Goal: Task Accomplishment & Management: Manage account settings

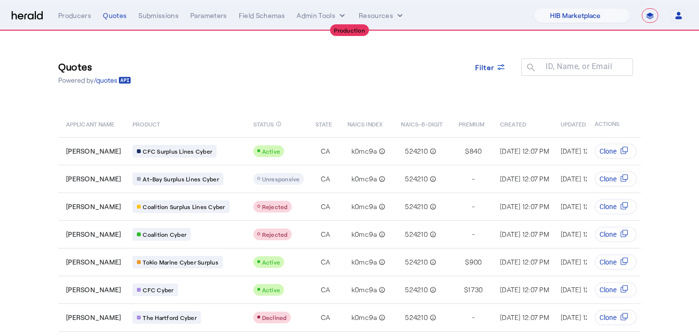
select select "pfm_a9p2_hib_marketplace"
select select "**********"
click at [579, 23] on nav "**********" at bounding box center [349, 15] width 699 height 30
click at [579, 20] on select "1Fort Affinity Risk [PERSON_NAME] [PERSON_NAME] CRC Campus Coverage Citadel Fif…" at bounding box center [582, 15] width 96 height 15
select select "pfm_xsxs_xsbrokers"
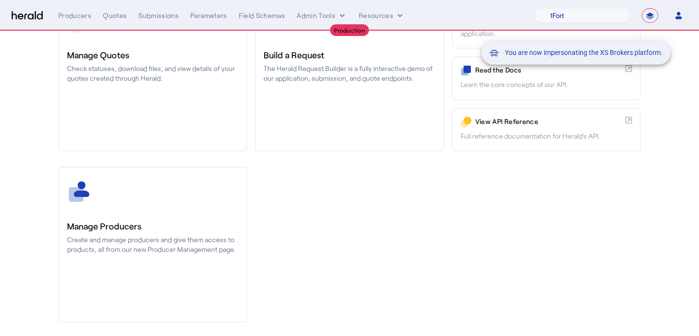
scroll to position [144, 0]
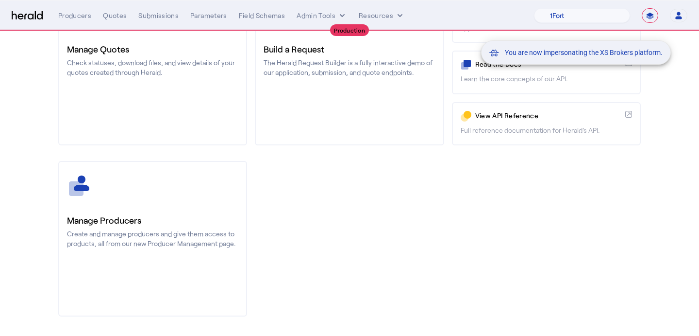
click at [134, 246] on div "You are now impersonating the XS Brokers platform." at bounding box center [349, 168] width 699 height 336
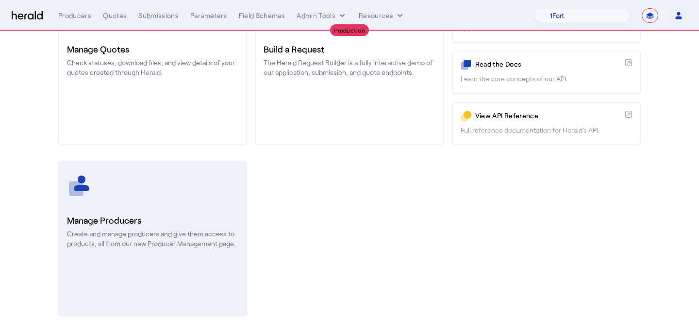
click at [125, 242] on p "Create and manage producers and give them access to products, all from our new …" at bounding box center [152, 238] width 171 height 19
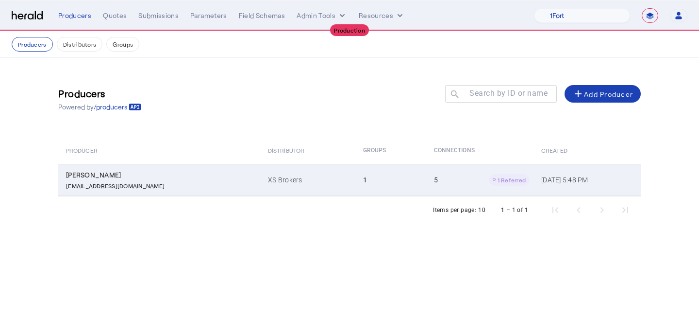
click at [356, 192] on td "1" at bounding box center [391, 180] width 71 height 32
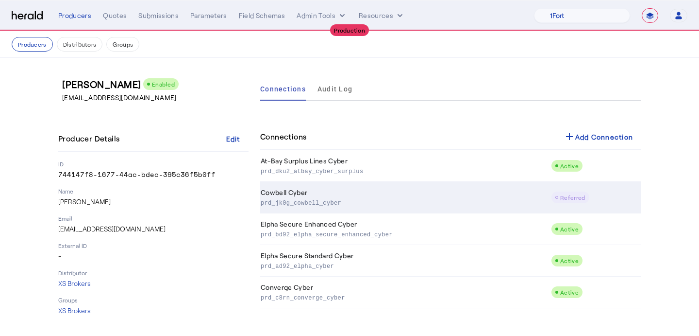
click at [400, 191] on td "Cowbell Cyber prd_jk0g_cowbell_cyber" at bounding box center [405, 198] width 291 height 32
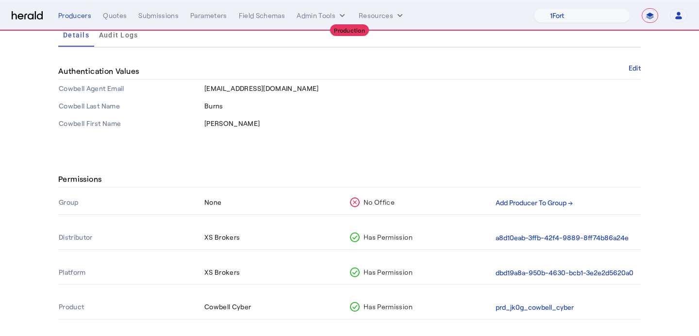
scroll to position [127, 0]
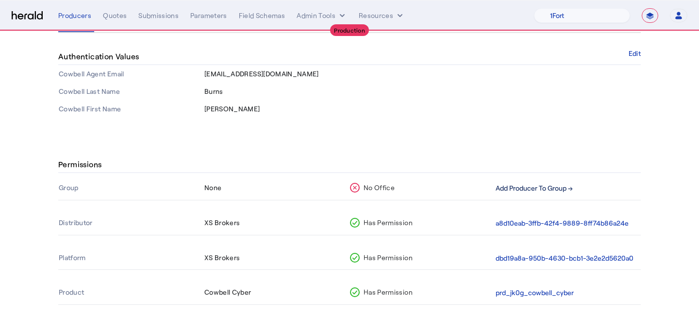
click at [562, 184] on button "Add Producer To Group →" at bounding box center [534, 188] width 77 height 11
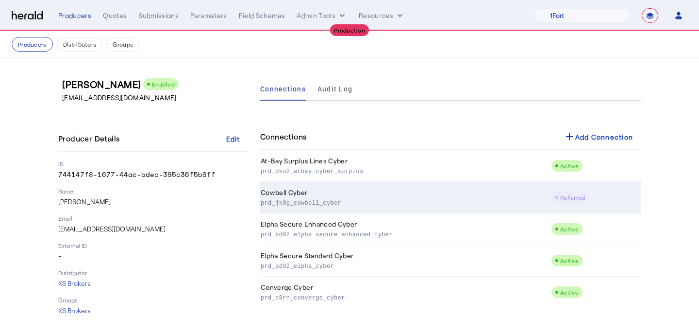
click at [491, 191] on td "Cowbell Cyber prd_jk0g_cowbell_cyber" at bounding box center [405, 198] width 291 height 32
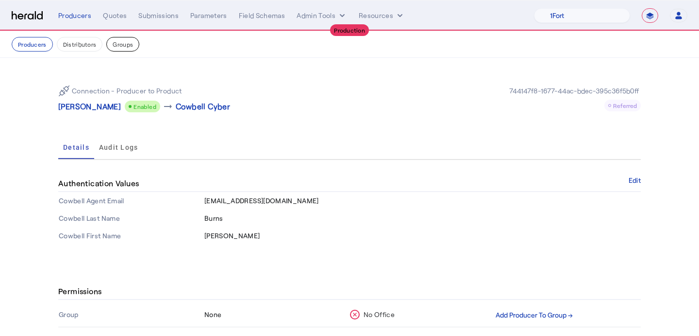
click at [110, 37] on button "Groups" at bounding box center [122, 44] width 33 height 15
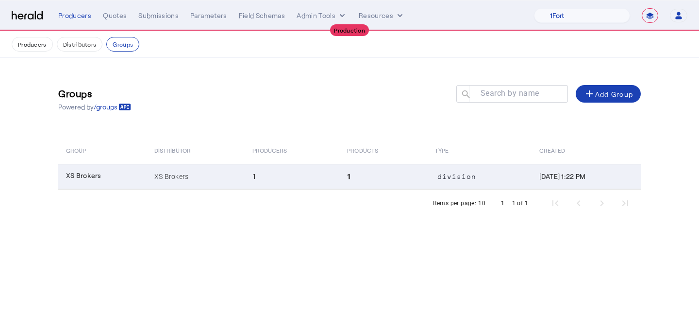
click at [301, 177] on td "1" at bounding box center [292, 176] width 95 height 25
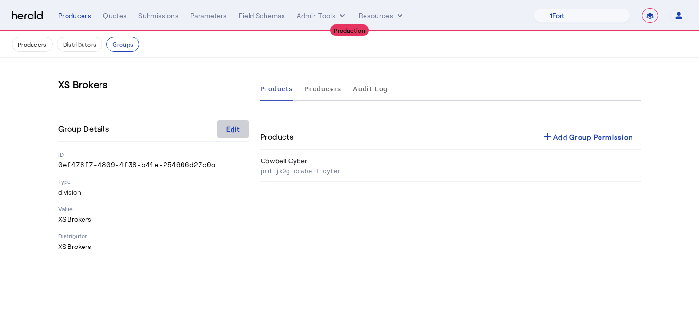
click at [231, 135] on span at bounding box center [233, 128] width 31 height 23
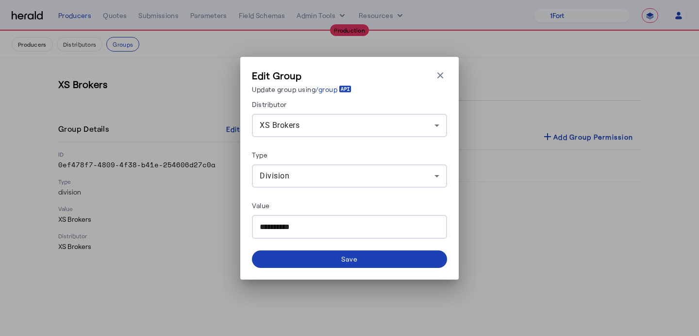
click at [348, 168] on div "Division" at bounding box center [350, 175] width 180 height 23
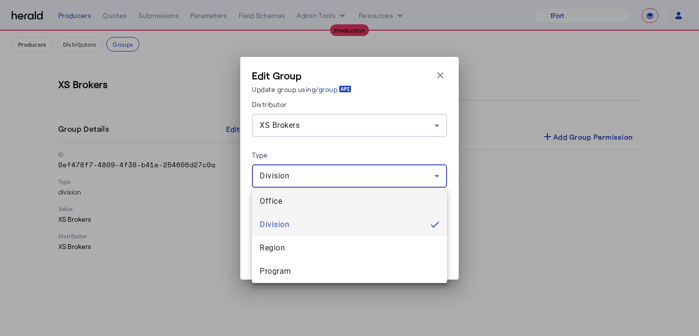
click at [322, 201] on span "Office" at bounding box center [350, 201] width 180 height 12
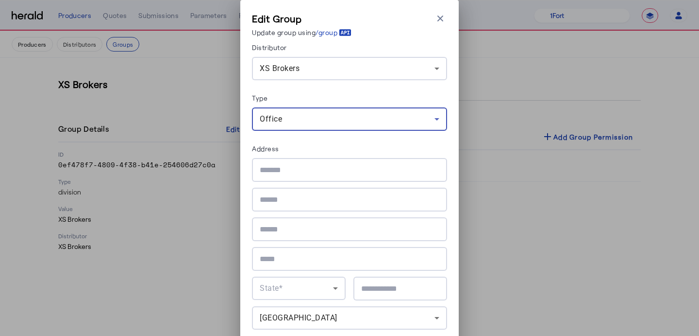
click at [339, 161] on div at bounding box center [350, 170] width 180 height 24
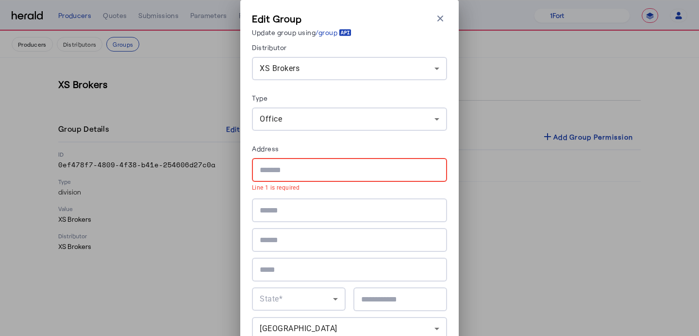
click at [322, 167] on input "text" at bounding box center [350, 170] width 180 height 12
paste input "**********"
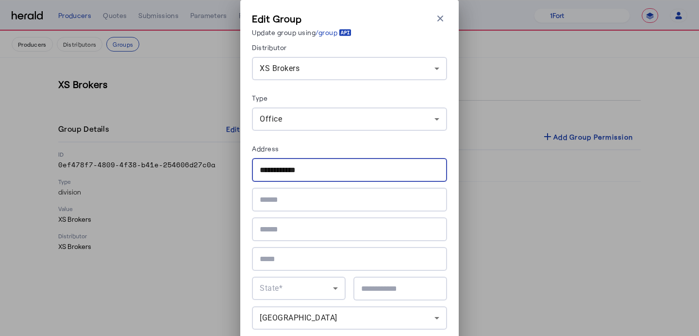
type input "**********"
click at [328, 241] on div "**********" at bounding box center [349, 243] width 195 height 171
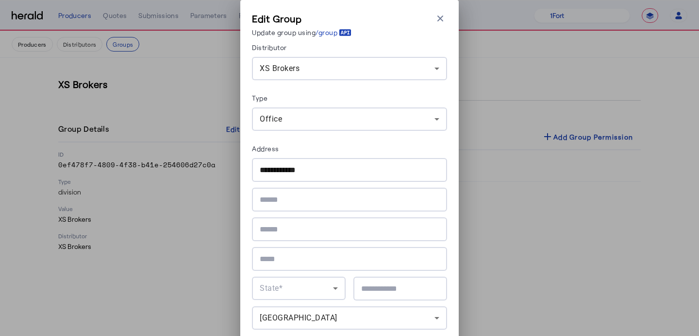
click at [328, 254] on input "text" at bounding box center [350, 259] width 180 height 12
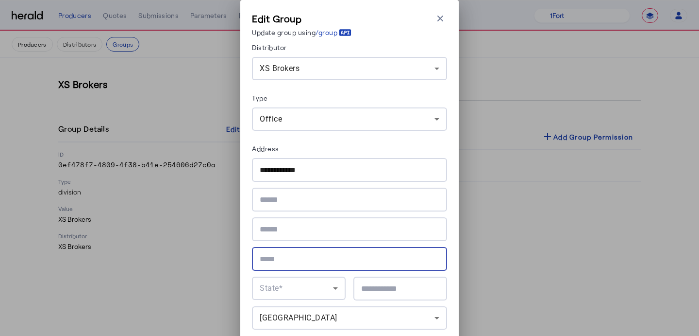
paste input "******"
type input "******"
click at [279, 283] on span "State*" at bounding box center [271, 287] width 23 height 9
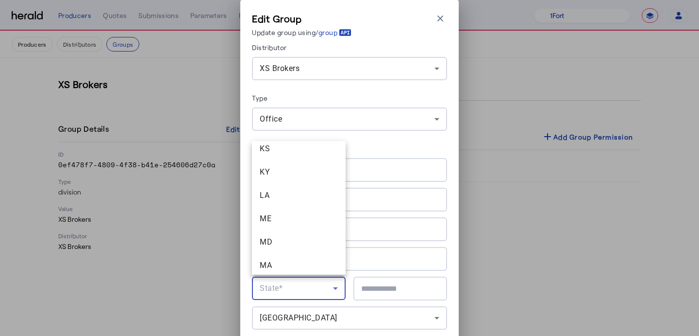
scroll to position [382, 0]
click at [278, 260] on span "MA" at bounding box center [299, 264] width 78 height 12
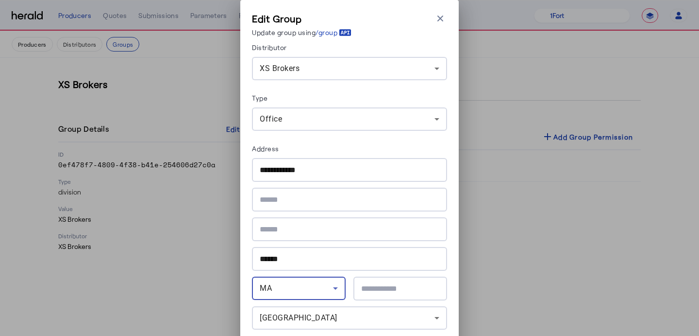
scroll to position [32, 0]
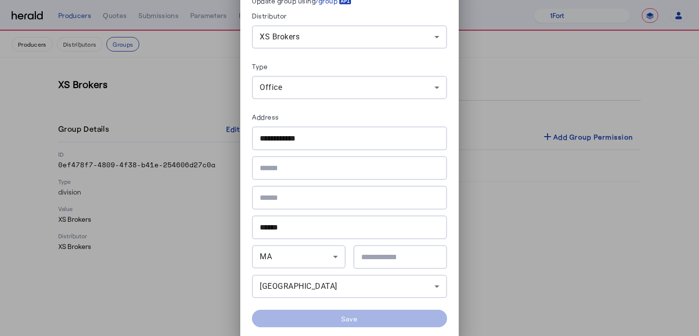
click at [397, 263] on div at bounding box center [400, 257] width 78 height 24
paste input "*****"
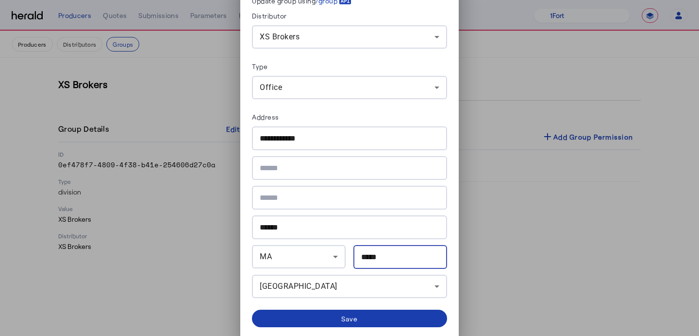
type input "*****"
click at [354, 314] on div "Save" at bounding box center [349, 318] width 17 height 10
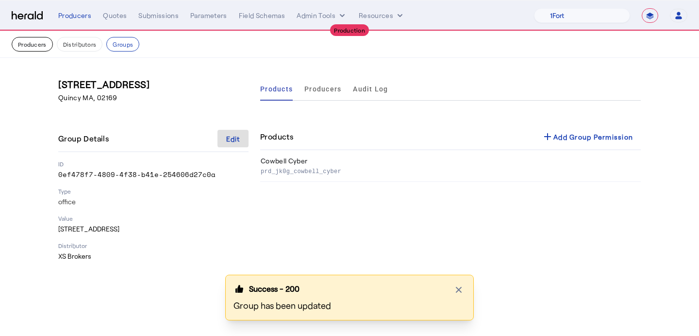
click at [34, 45] on button "Producers" at bounding box center [32, 44] width 41 height 15
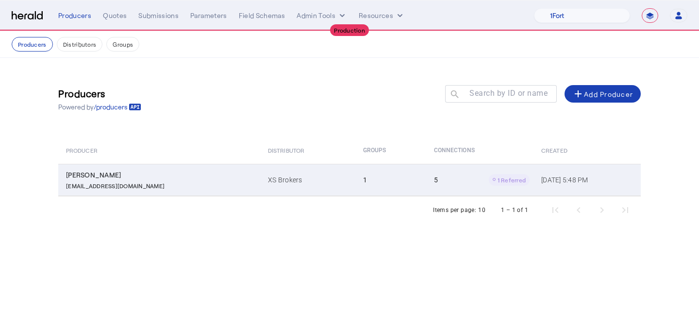
click at [426, 164] on td "5 1 Referred" at bounding box center [479, 180] width 107 height 32
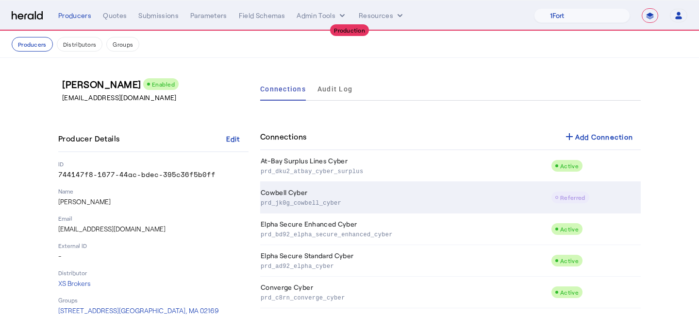
click at [467, 211] on td "Cowbell Cyber prd_jk0g_cowbell_cyber" at bounding box center [405, 198] width 291 height 32
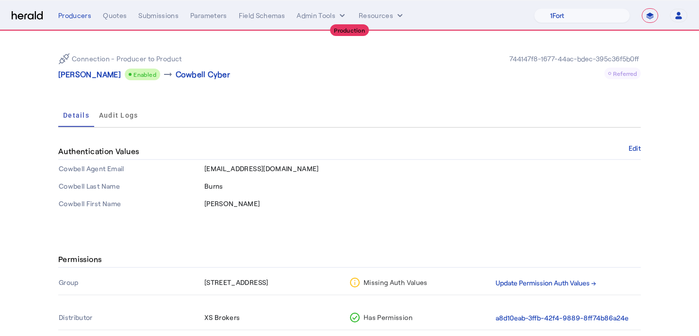
scroll to position [33, 0]
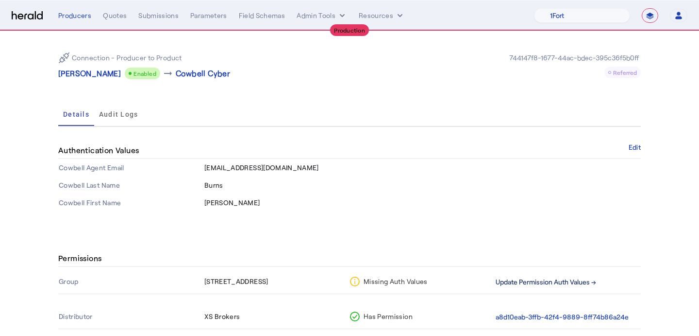
click at [534, 277] on button "Update Permission Auth Values →" at bounding box center [546, 281] width 101 height 11
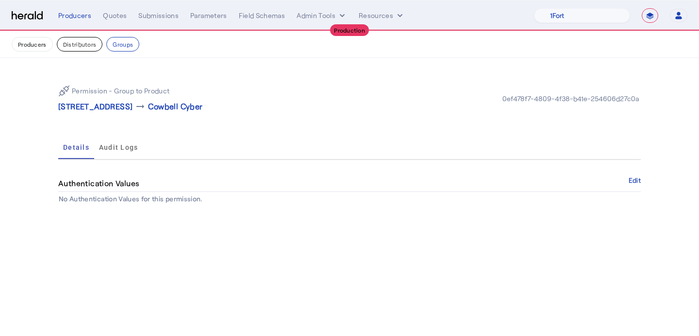
click at [90, 50] on button "Distributors" at bounding box center [80, 44] width 46 height 15
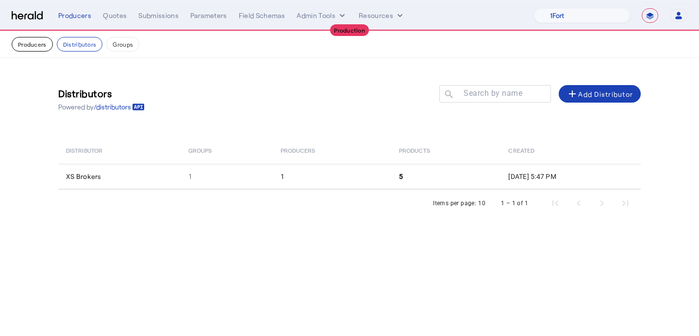
click at [21, 44] on button "Producers" at bounding box center [32, 44] width 41 height 15
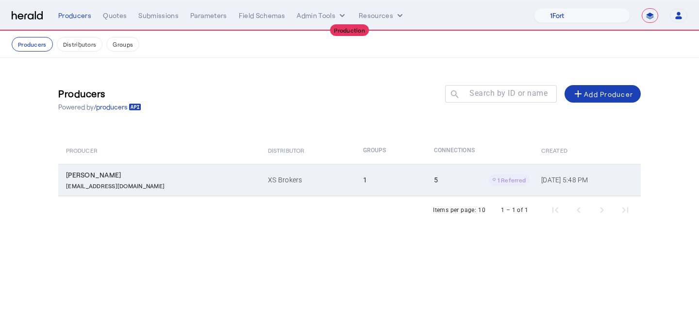
click at [356, 176] on td "1" at bounding box center [391, 180] width 71 height 32
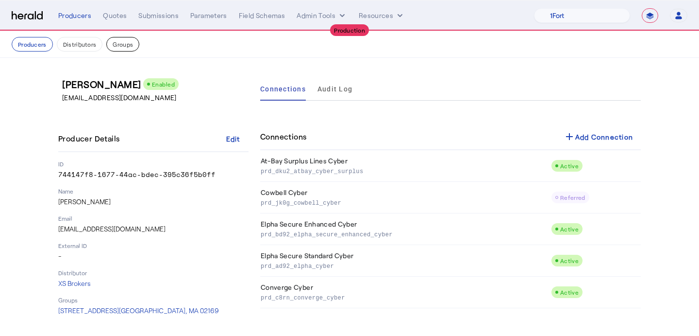
click at [118, 44] on button "Groups" at bounding box center [122, 44] width 33 height 15
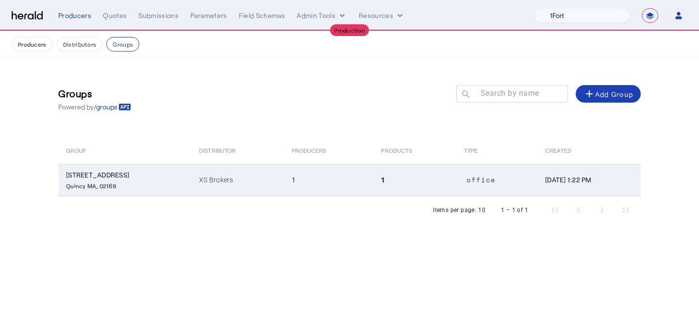
click at [338, 172] on td "1" at bounding box center [329, 180] width 90 height 32
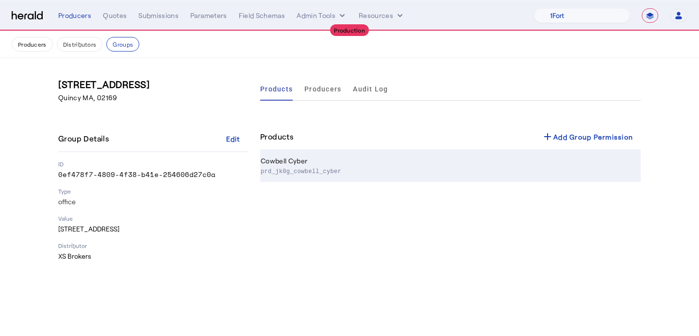
click at [528, 166] on p "prd_jk0g_cowbell_cyber" at bounding box center [449, 171] width 376 height 10
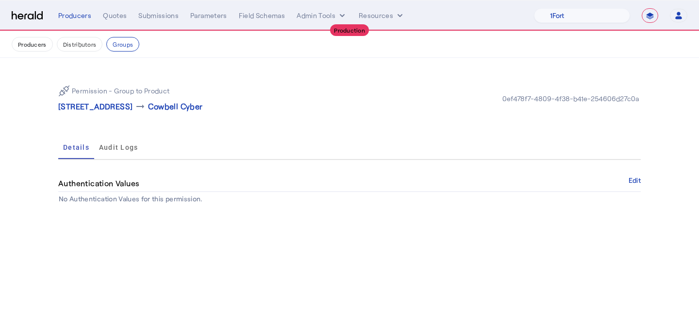
click at [632, 187] on div "Authentication Values Edit" at bounding box center [349, 183] width 583 height 17
click at [635, 183] on button "Edit" at bounding box center [635, 180] width 12 height 6
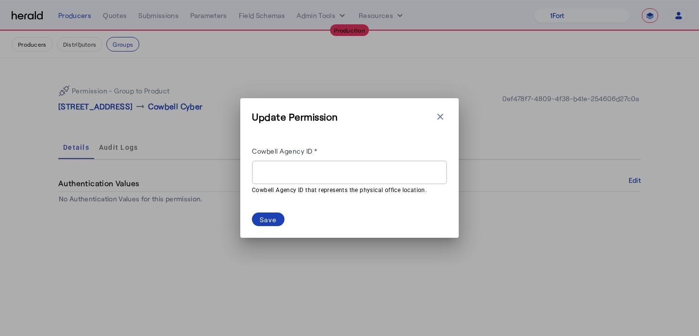
click at [331, 175] on input "Cowbell Agency ID *" at bounding box center [350, 173] width 180 height 12
paste input "**********"
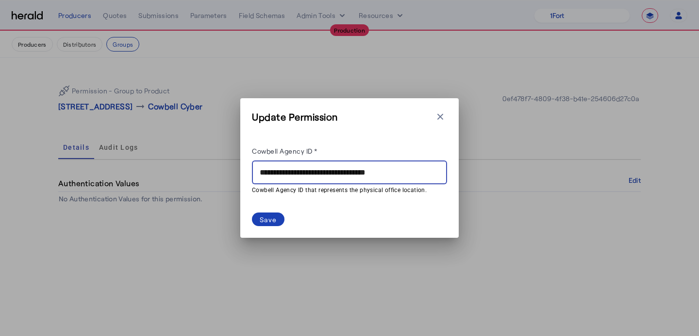
type input "**********"
click at [289, 223] on herald-button "Save" at bounding box center [349, 219] width 195 height 14
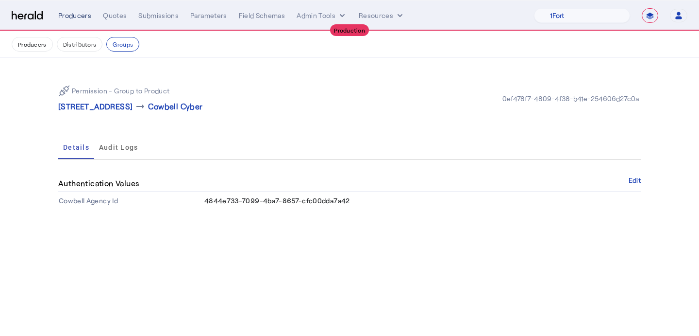
click at [71, 14] on div "Producers" at bounding box center [74, 16] width 33 height 10
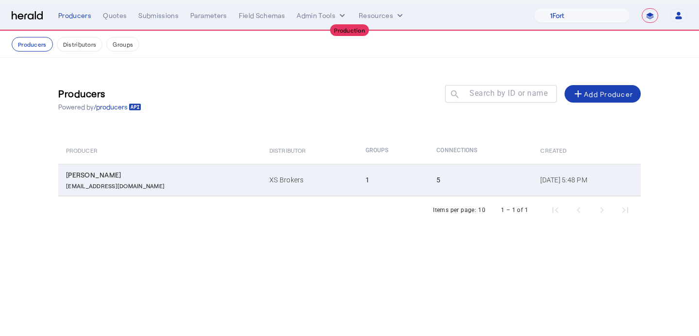
click at [294, 177] on td "XS Brokers" at bounding box center [310, 180] width 96 height 32
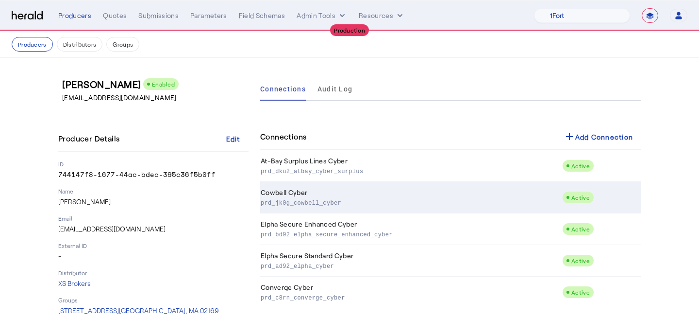
click at [298, 197] on p "prd_jk0g_cowbell_cyber" at bounding box center [410, 202] width 298 height 10
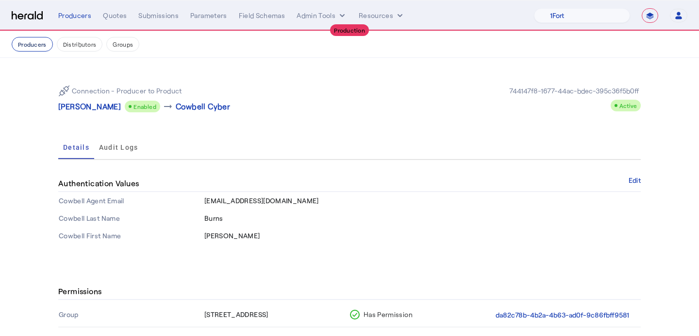
click at [30, 47] on button "Producers" at bounding box center [32, 44] width 41 height 15
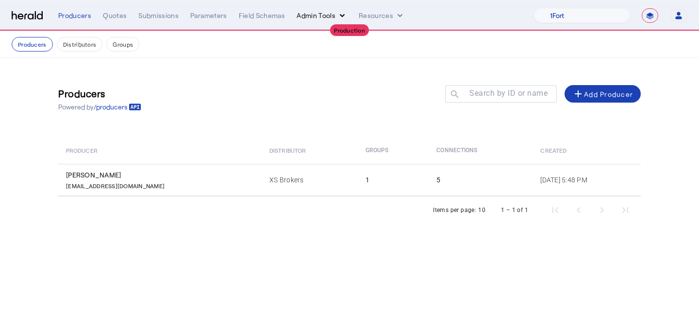
click at [309, 17] on button "Admin Tools" at bounding box center [322, 16] width 51 height 10
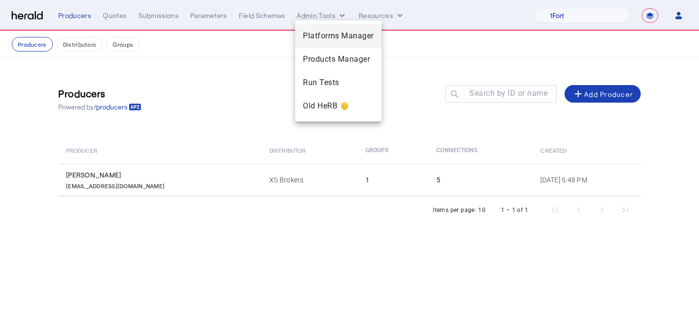
click at [314, 34] on span "Platforms Manager" at bounding box center [338, 36] width 71 height 12
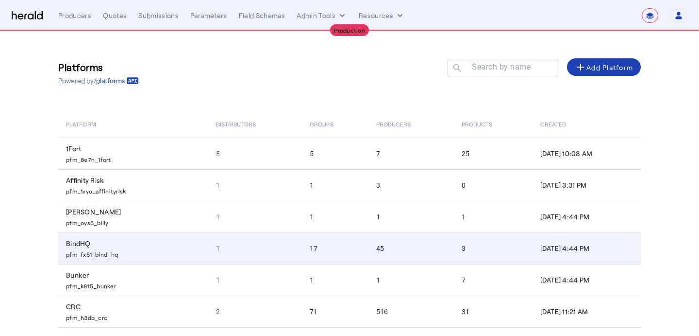
scroll to position [165, 0]
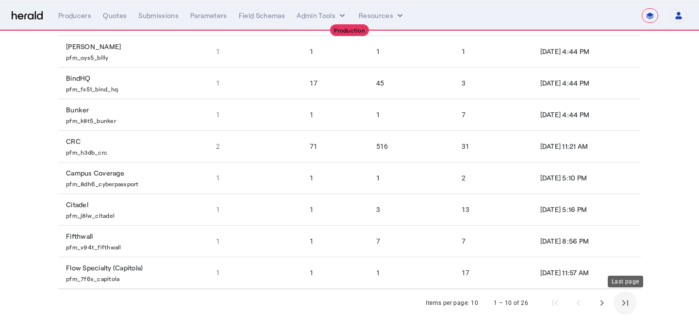
click at [631, 293] on span "Last page" at bounding box center [625, 302] width 23 height 23
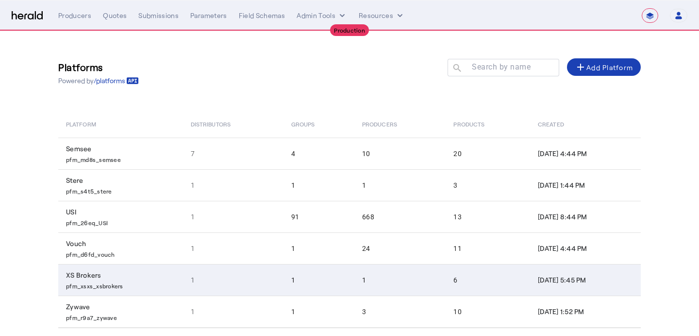
scroll to position [39, 0]
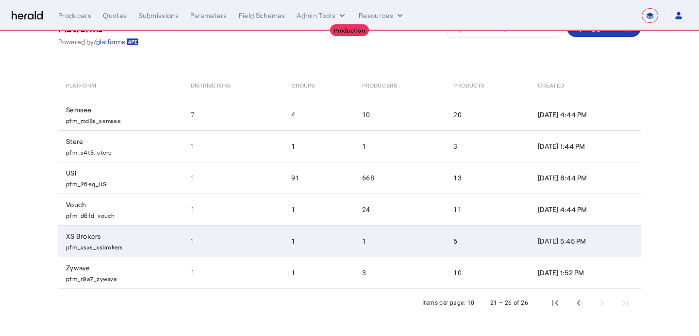
click at [368, 246] on td "1" at bounding box center [400, 241] width 91 height 32
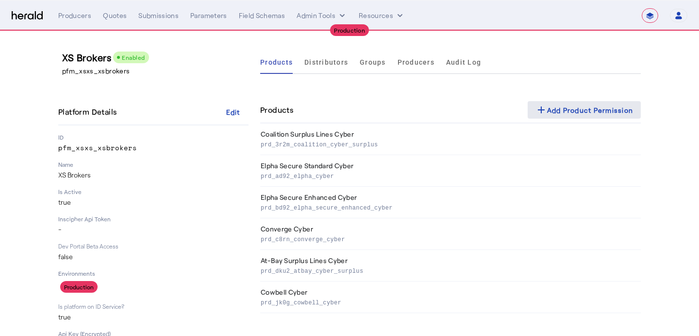
click at [566, 109] on div "add Add Product Permission" at bounding box center [585, 110] width 98 height 12
select select "pfm_xsxs_xsbrokers"
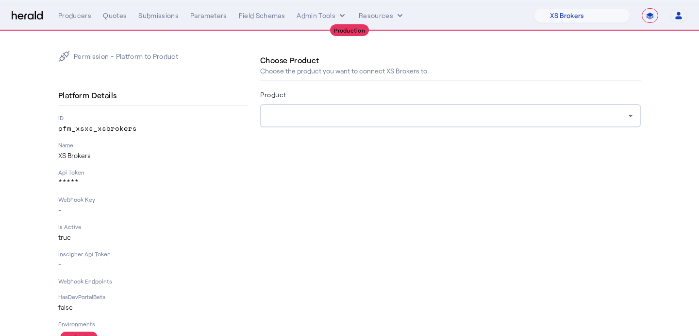
click at [352, 152] on div at bounding box center [450, 147] width 381 height 16
click at [394, 126] on div at bounding box center [450, 115] width 365 height 23
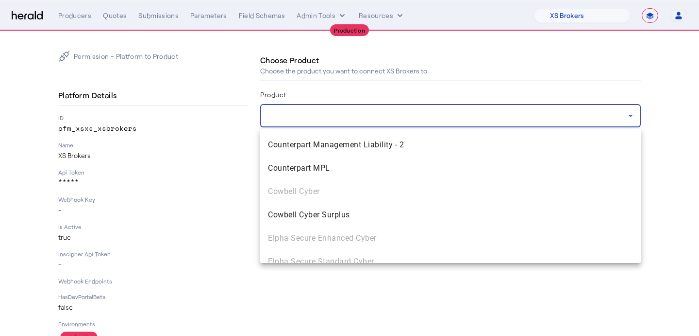
scroll to position [813, 0]
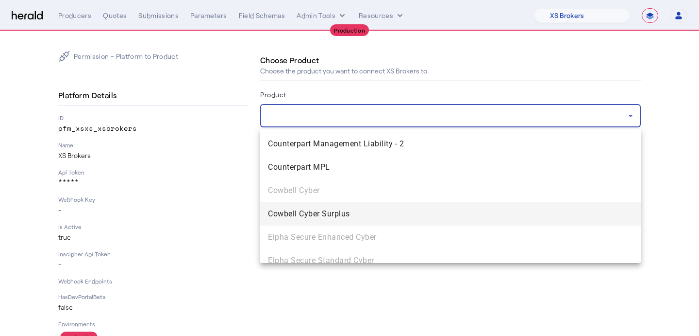
click at [388, 209] on span "Cowbell Cyber Surplus" at bounding box center [450, 214] width 365 height 12
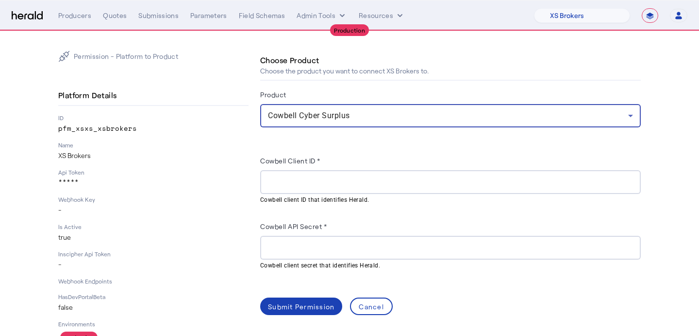
click at [307, 174] on div at bounding box center [450, 182] width 365 height 24
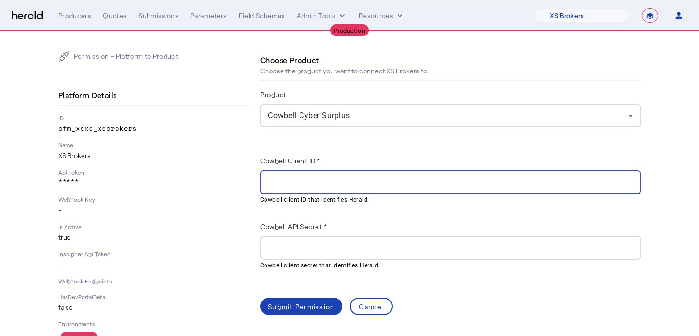
paste input "**********"
type input "**********"
click at [281, 242] on input "Cowbell API Secret *" at bounding box center [450, 248] width 365 height 12
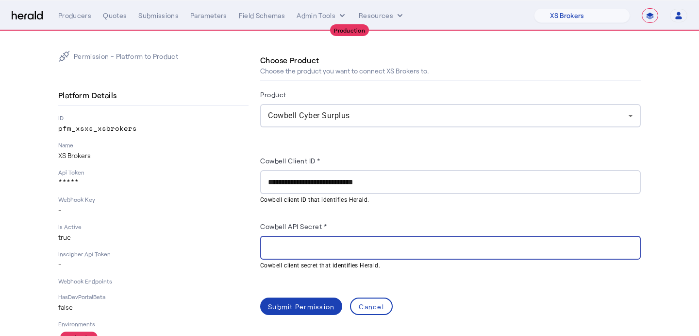
paste input "**********"
type input "**********"
click at [287, 302] on div "Submit Permission" at bounding box center [301, 306] width 67 height 10
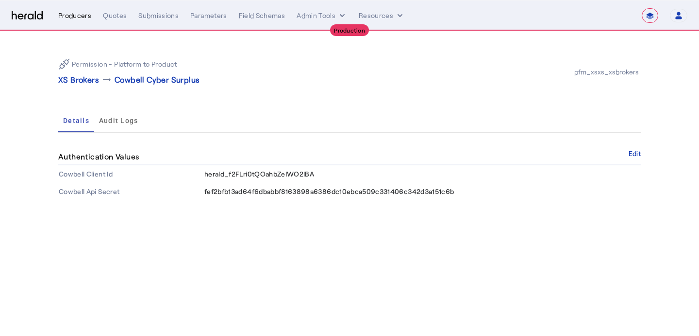
click at [85, 16] on div "Producers" at bounding box center [74, 16] width 33 height 10
select select "pfm_xsxs_xsbrokers"
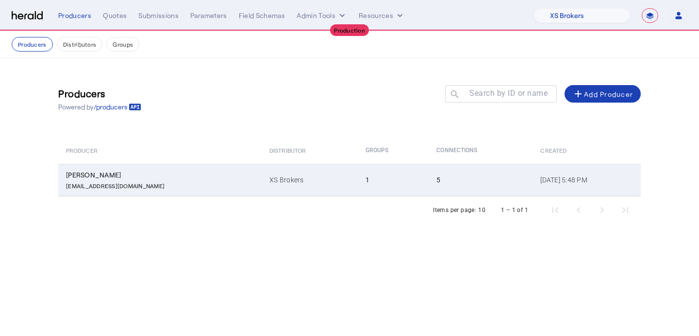
click at [358, 166] on td "1" at bounding box center [393, 180] width 71 height 32
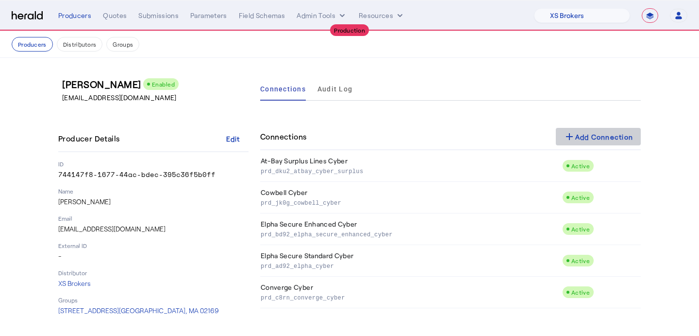
click at [610, 140] on div "add Add Connection" at bounding box center [599, 137] width 70 height 12
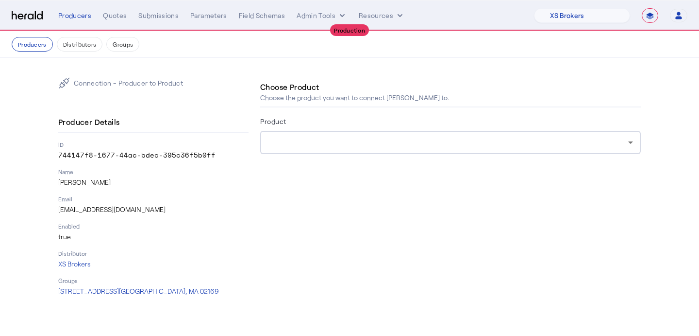
click at [604, 141] on div at bounding box center [448, 142] width 360 height 12
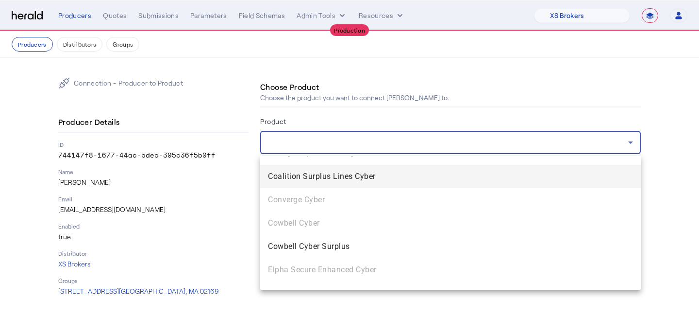
scroll to position [15, 0]
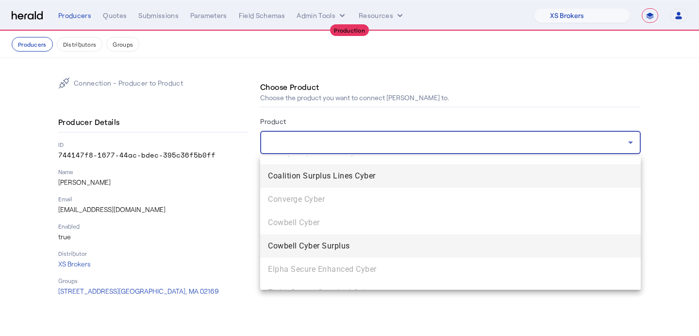
click at [459, 240] on span "Cowbell Cyber Surplus" at bounding box center [450, 246] width 365 height 12
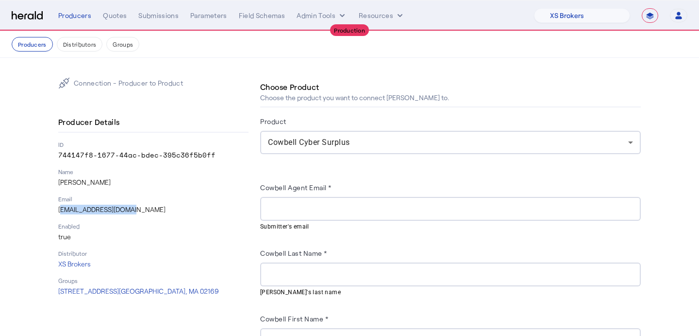
drag, startPoint x: 137, startPoint y: 212, endPoint x: 57, endPoint y: 214, distance: 80.7
click at [57, 214] on div "Connection - Producer to Product Producer Details ID 744147f8-1677-44ac-bdec-39…" at bounding box center [350, 242] width 622 height 369
copy p "[EMAIL_ADDRESS][DOMAIN_NAME]"
click at [321, 214] on input "Cowbell Agent Email *" at bounding box center [450, 209] width 365 height 12
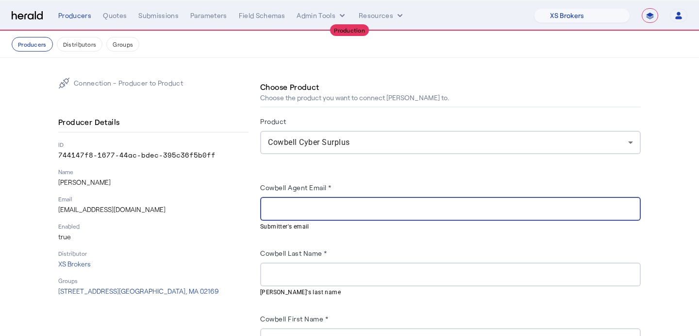
paste input "**********"
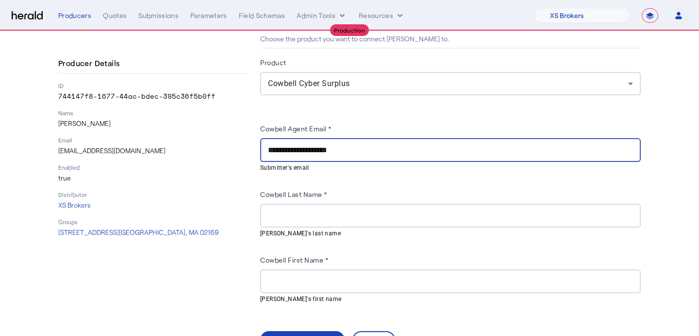
scroll to position [68, 0]
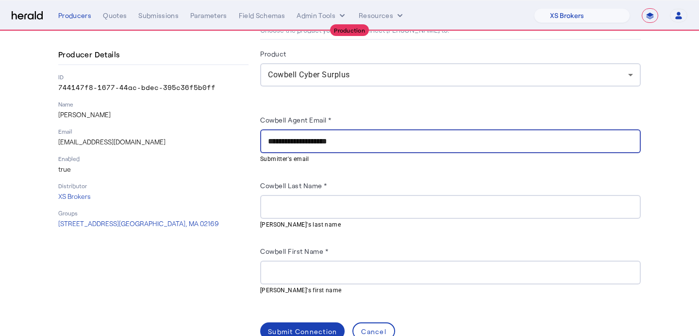
type input "**********"
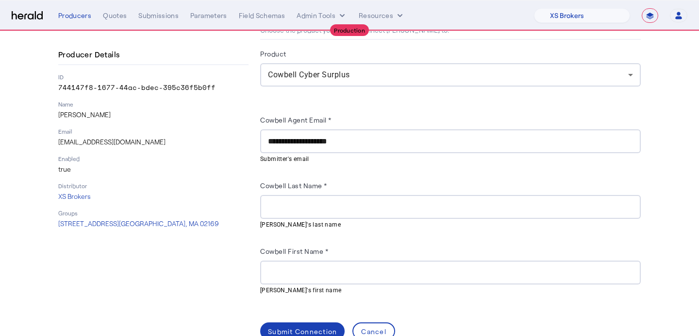
click at [321, 214] on div at bounding box center [450, 207] width 365 height 24
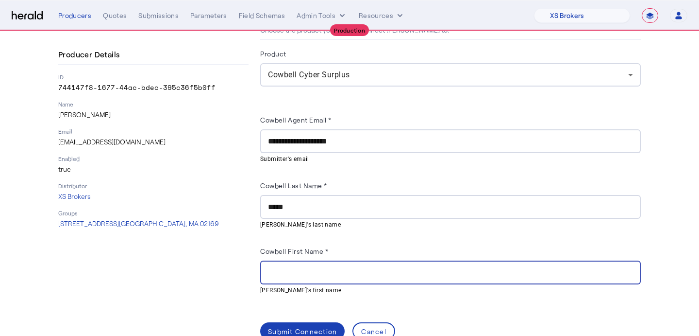
click at [360, 196] on div "*****" at bounding box center [450, 207] width 365 height 24
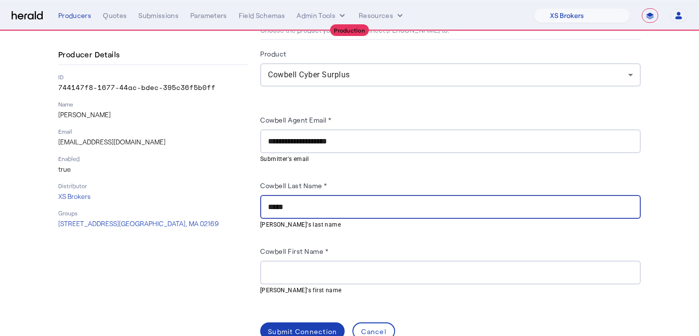
type input "*****"
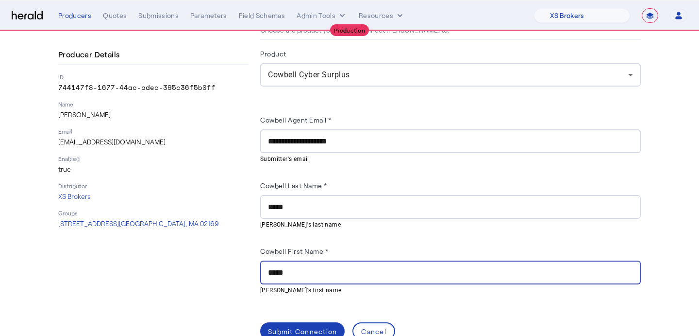
scroll to position [89, 0]
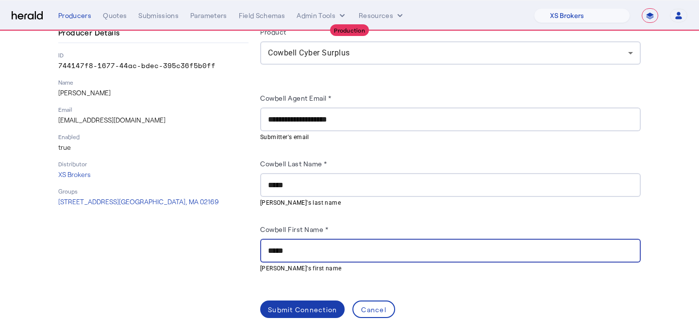
type input "*****"
click at [286, 304] on div "Submit Connection" at bounding box center [302, 309] width 69 height 10
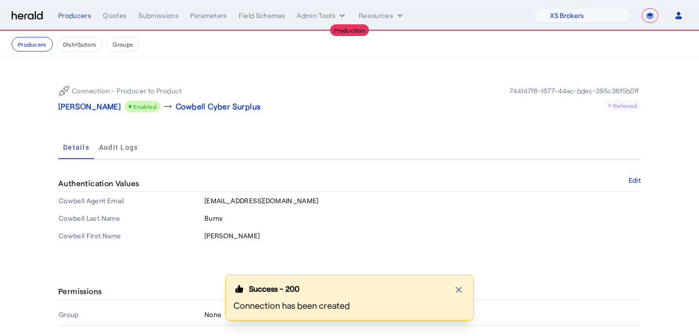
click at [87, 114] on div "Connection - Producer to Product [PERSON_NAME] Enabled arrow_right_alt Cowbell …" at bounding box center [349, 98] width 583 height 43
click at [84, 45] on button "Distributors" at bounding box center [80, 44] width 46 height 15
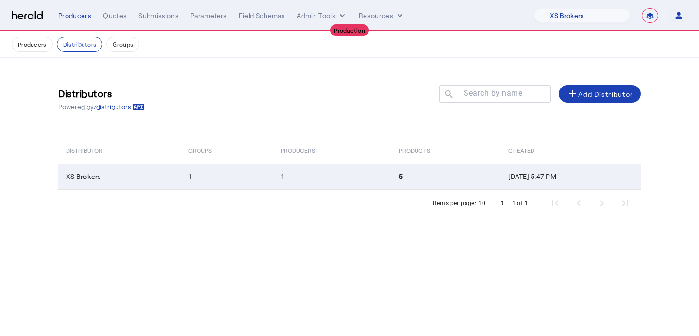
click at [391, 177] on td "5" at bounding box center [445, 176] width 109 height 25
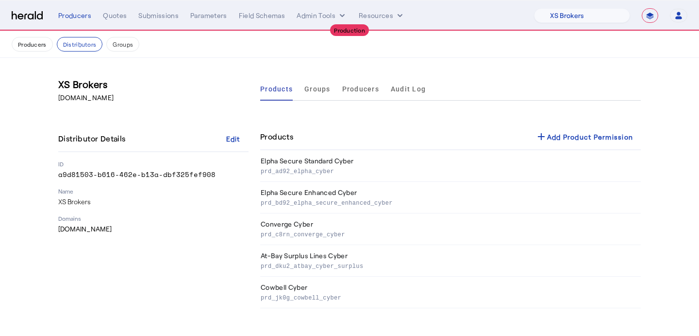
click at [575, 122] on div "Products Groups Producers Audit Log Products add Add Product Permission Elpha S…" at bounding box center [450, 192] width 381 height 231
click at [575, 136] on div "add Add Product Permission" at bounding box center [585, 137] width 98 height 12
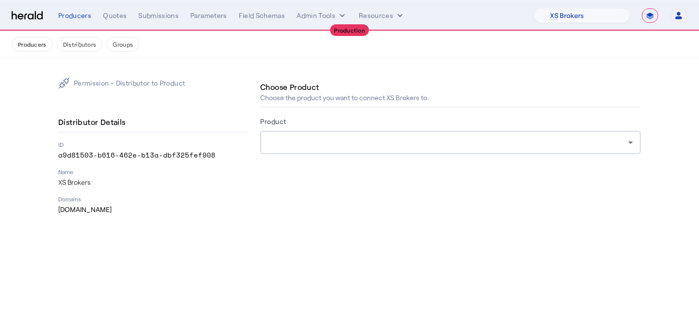
click at [409, 152] on div at bounding box center [450, 142] width 365 height 23
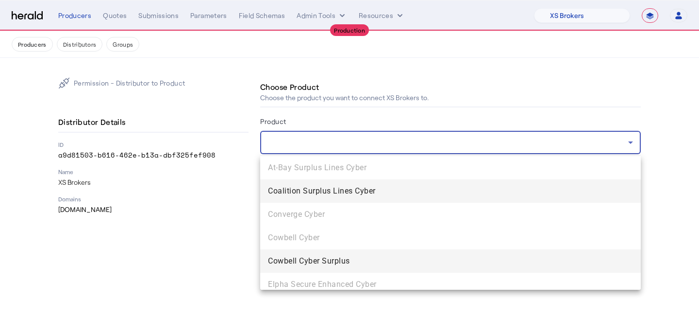
click at [383, 251] on mat-option "Cowbell Cyber Surplus" at bounding box center [450, 260] width 381 height 23
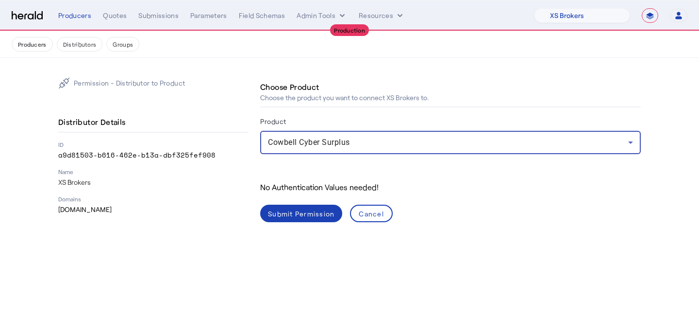
click at [302, 215] on div "Submit Permission" at bounding box center [301, 213] width 67 height 10
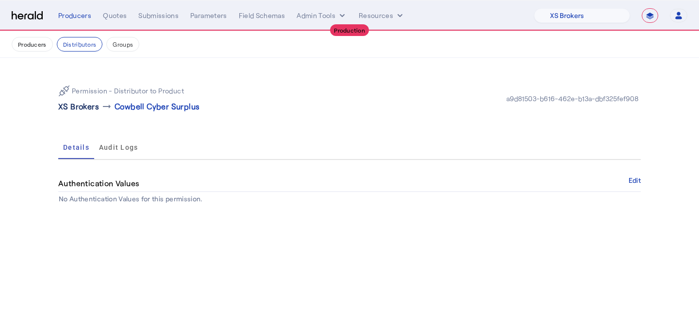
click at [81, 106] on p "XS Brokers" at bounding box center [78, 107] width 41 height 12
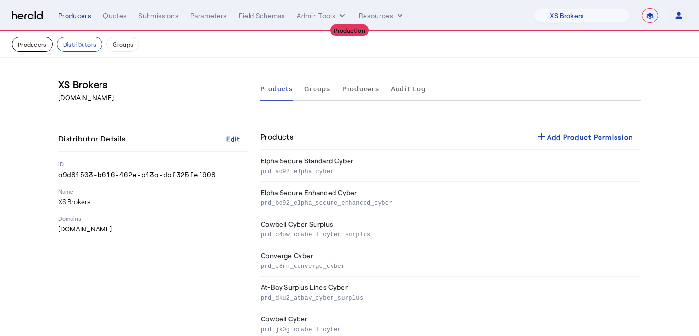
click at [30, 41] on button "Producers" at bounding box center [32, 44] width 41 height 15
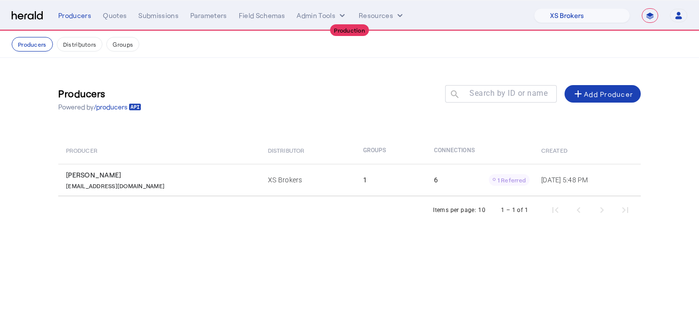
click at [299, 157] on th "Distributor" at bounding box center [307, 149] width 95 height 27
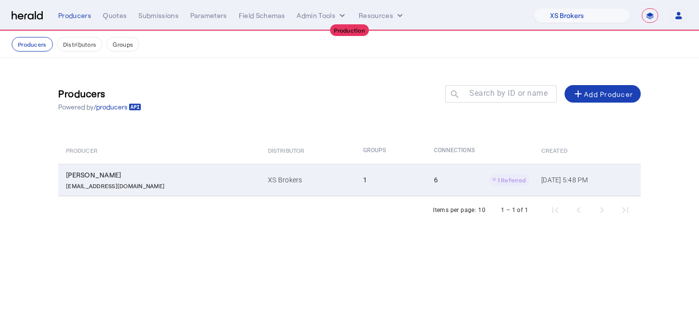
click at [301, 168] on td "XS Brokers" at bounding box center [307, 180] width 95 height 32
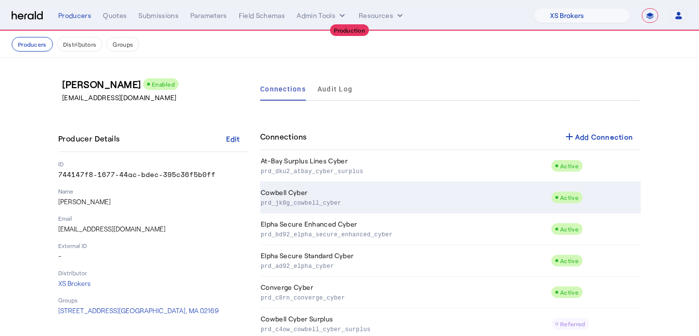
scroll to position [23, 0]
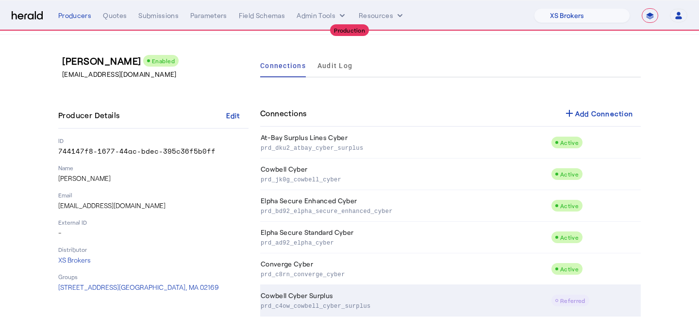
click at [510, 299] on td "Cowbell Cyber Surplus prd_c4ow_cowbell_cyber_surplus" at bounding box center [405, 301] width 291 height 32
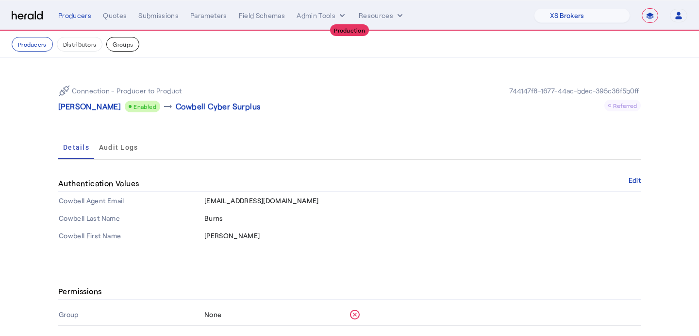
click at [127, 43] on button "Groups" at bounding box center [122, 44] width 33 height 15
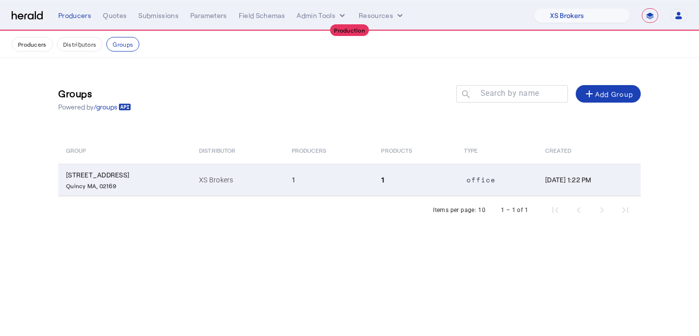
click at [390, 189] on td "1" at bounding box center [415, 180] width 83 height 32
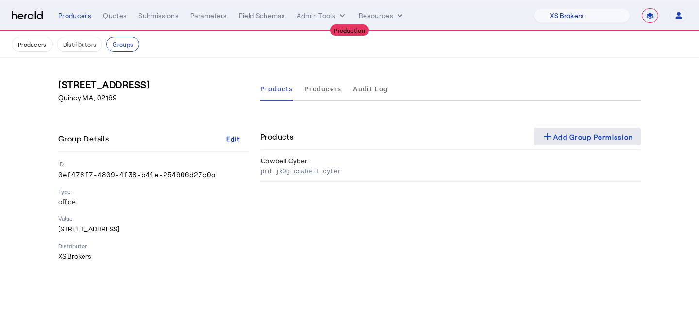
click at [564, 141] on div "add Add Group Permission" at bounding box center [587, 137] width 91 height 12
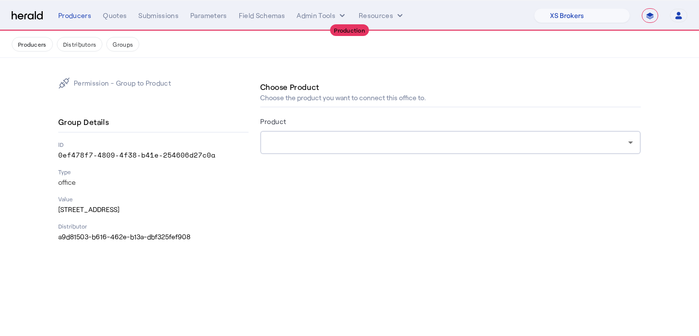
click at [384, 148] on div at bounding box center [448, 142] width 360 height 12
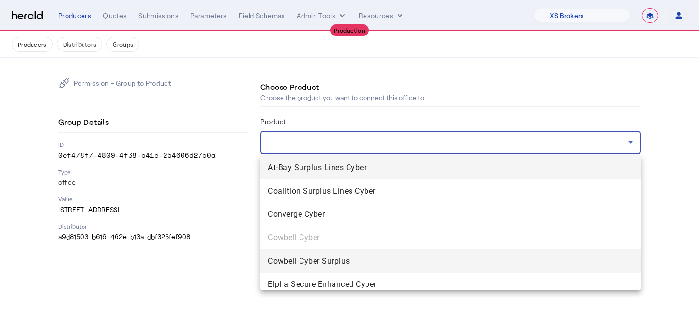
click at [354, 261] on span "Cowbell Cyber Surplus" at bounding box center [450, 261] width 365 height 12
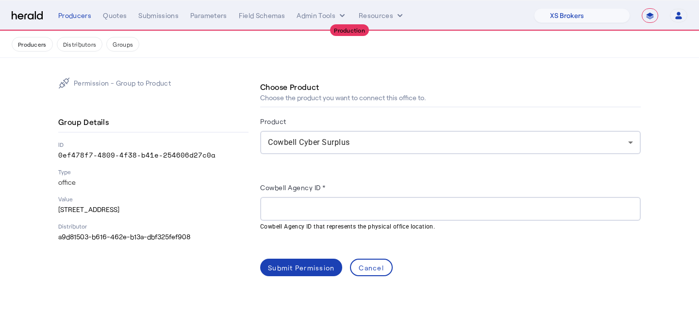
click at [415, 193] on div "Cowbell Agency ID *" at bounding box center [450, 189] width 381 height 16
click at [403, 224] on mat-hint "Cowbell Agency ID that represents the physical office location." at bounding box center [447, 226] width 375 height 11
click at [410, 209] on input "Cowbell Agency ID *" at bounding box center [450, 209] width 365 height 12
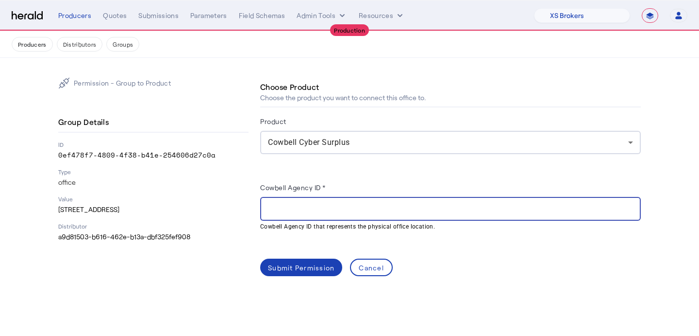
paste input "**********"
type input "**********"
click at [333, 266] on div "Submit Permission" at bounding box center [301, 267] width 67 height 10
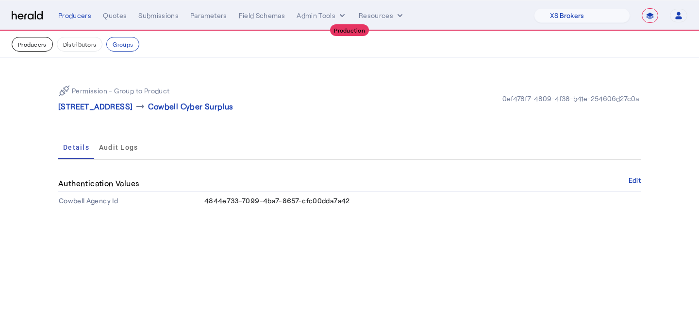
click at [29, 49] on button "Producers" at bounding box center [32, 44] width 41 height 15
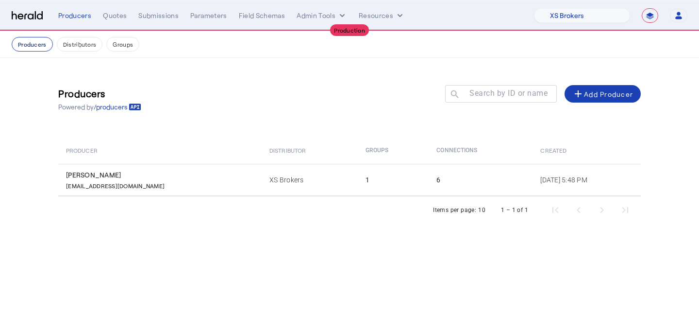
click at [18, 41] on button "Producers" at bounding box center [32, 44] width 41 height 15
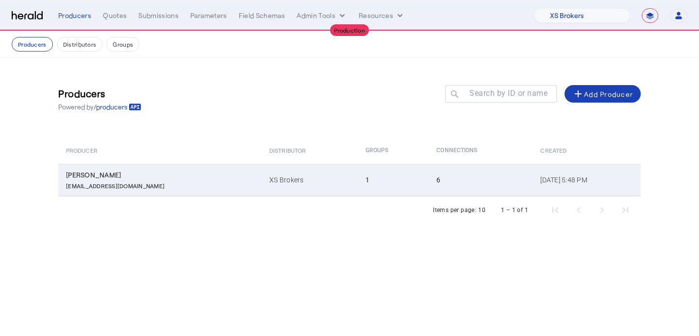
click at [134, 190] on td "[PERSON_NAME] [EMAIL_ADDRESS][DOMAIN_NAME]" at bounding box center [160, 180] width 204 height 32
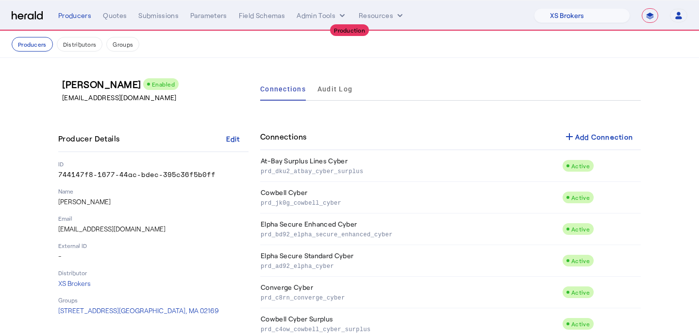
click at [88, 35] on nav "Producers Distributors Groups" at bounding box center [349, 44] width 699 height 27
click at [90, 46] on button "Distributors" at bounding box center [80, 44] width 46 height 15
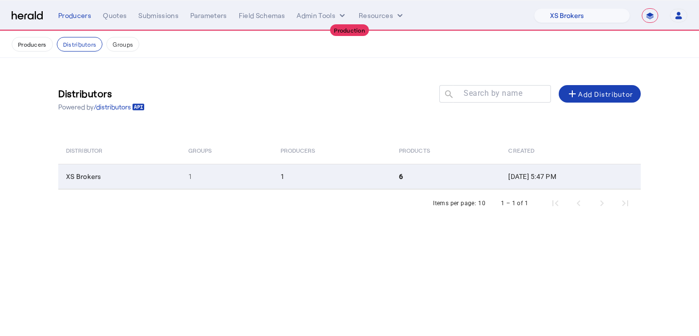
click at [319, 185] on td "1" at bounding box center [332, 176] width 119 height 25
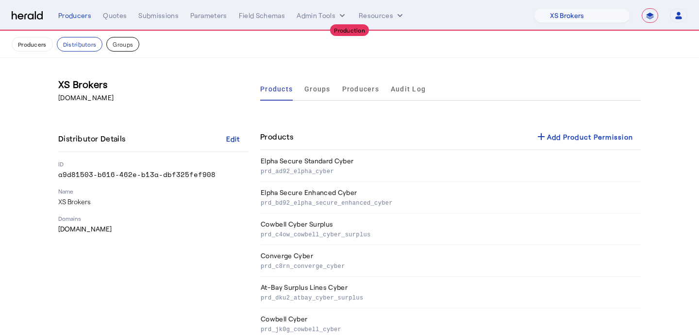
click at [123, 48] on button "Groups" at bounding box center [122, 44] width 33 height 15
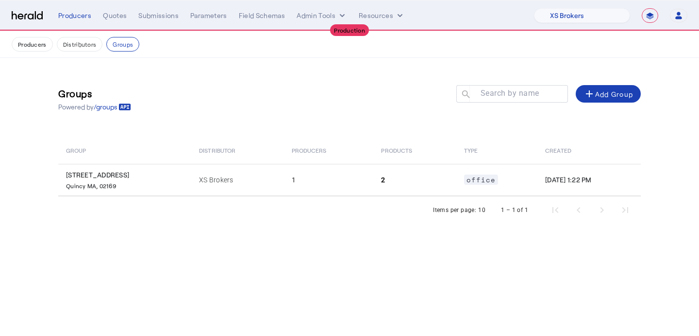
click at [232, 196] on div "Items per page: 10 1 – 1 of 1" at bounding box center [349, 209] width 583 height 27
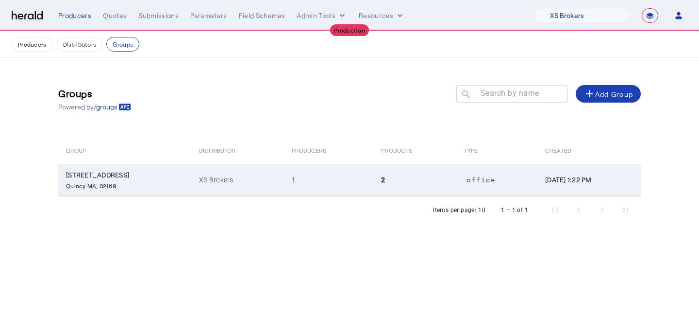
click at [244, 189] on td "XS Brokers" at bounding box center [237, 180] width 92 height 32
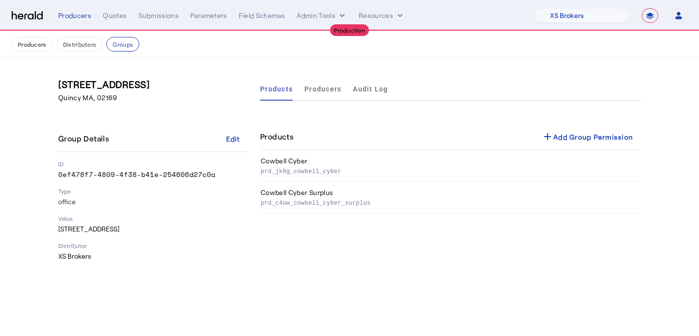
click at [309, 20] on div "**********" at bounding box center [373, 15] width 630 height 15
click at [309, 19] on button "Admin Tools" at bounding box center [322, 16] width 51 height 10
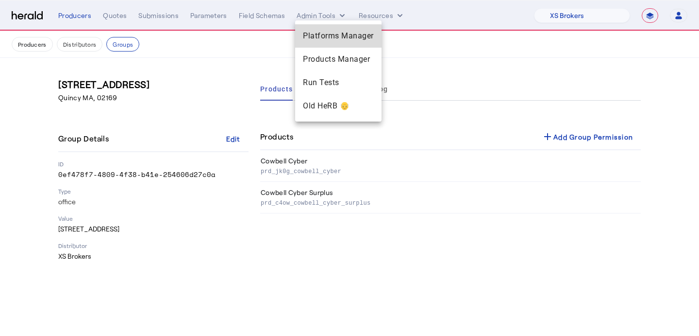
click at [315, 43] on div "Platforms Manager" at bounding box center [338, 35] width 86 height 23
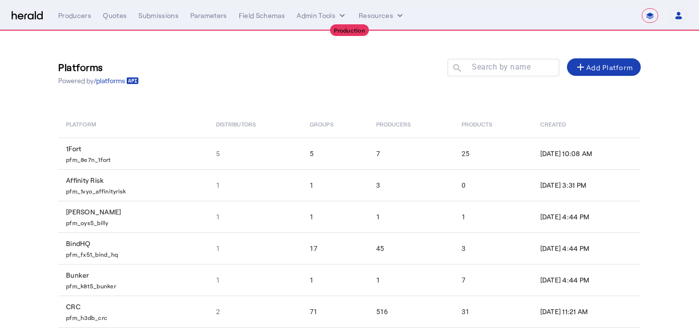
scroll to position [165, 0]
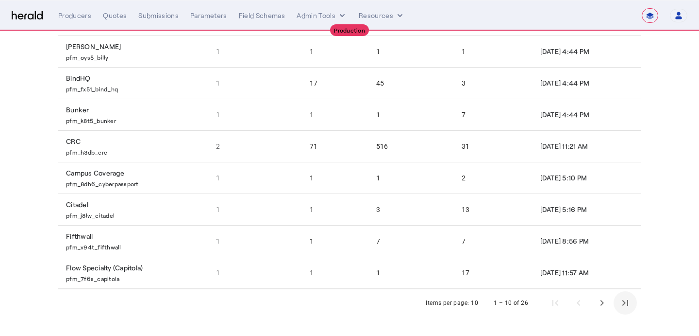
click at [633, 298] on span "Last page" at bounding box center [625, 302] width 23 height 23
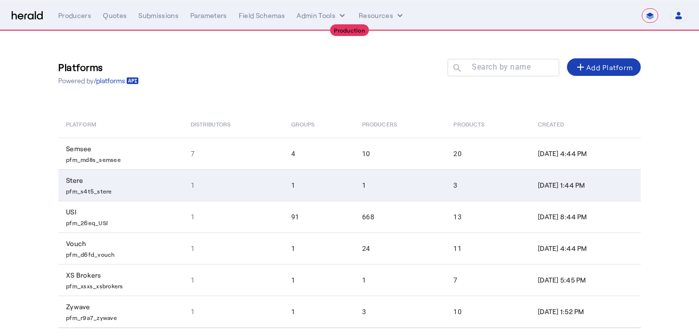
scroll to position [39, 0]
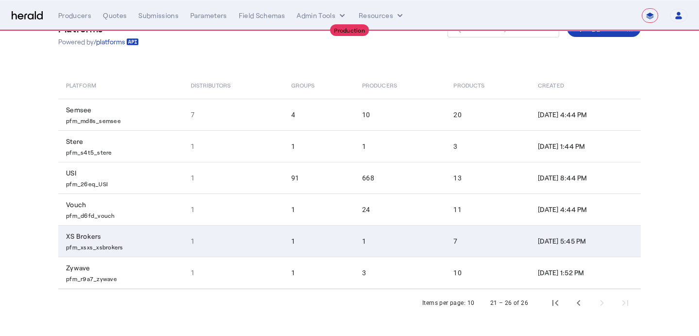
click at [355, 231] on td "1" at bounding box center [400, 241] width 91 height 32
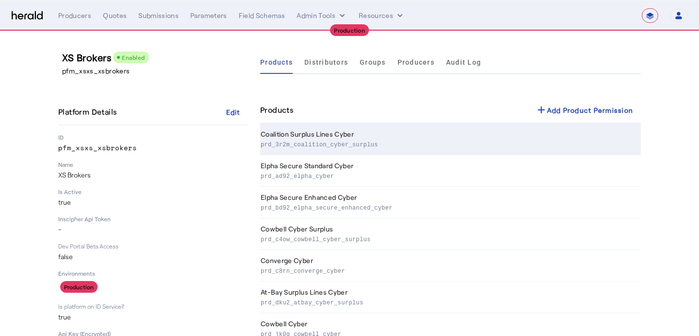
click at [559, 124] on th "Coalition Surplus Lines Cyber prd_3r2m_coalition_cyber_surplus" at bounding box center [450, 139] width 381 height 32
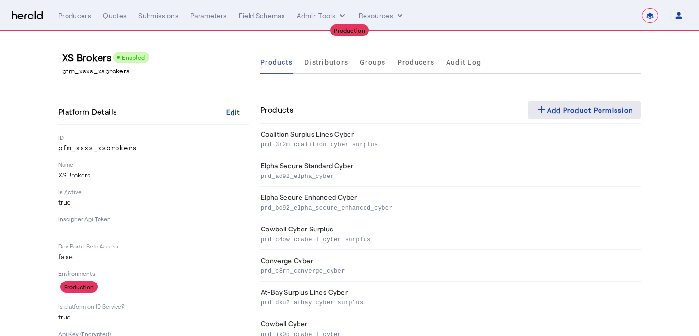
click at [580, 104] on div "add Add Product Permission" at bounding box center [585, 110] width 98 height 12
select select "pfm_xsxs_xsbrokers"
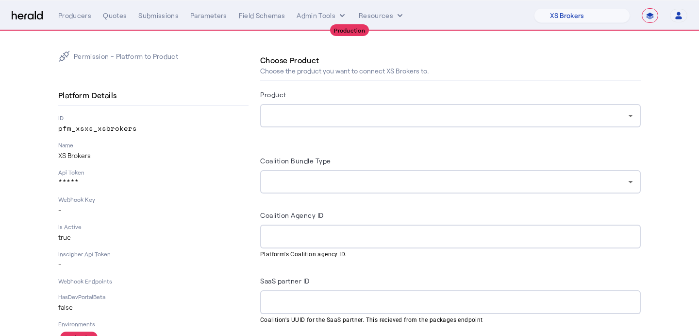
click at [405, 119] on div at bounding box center [448, 116] width 360 height 12
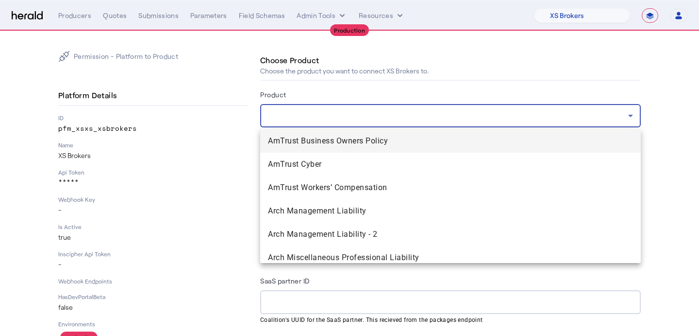
click at [405, 119] on div at bounding box center [349, 168] width 699 height 336
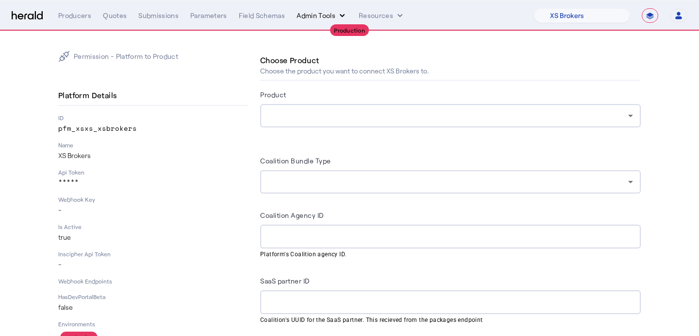
click at [303, 18] on button "Admin Tools" at bounding box center [322, 16] width 51 height 10
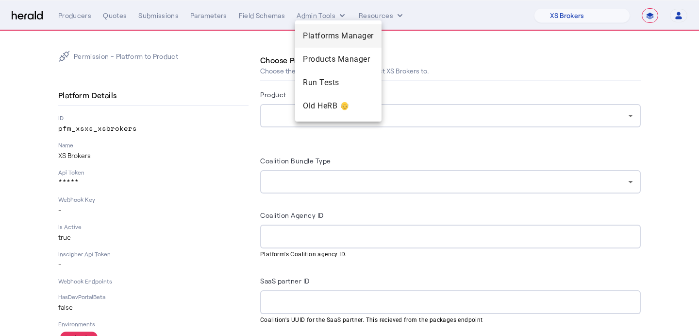
click at [305, 38] on span "Platforms Manager" at bounding box center [338, 36] width 71 height 12
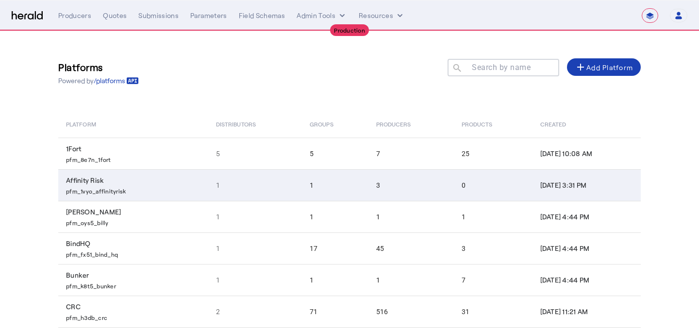
scroll to position [165, 0]
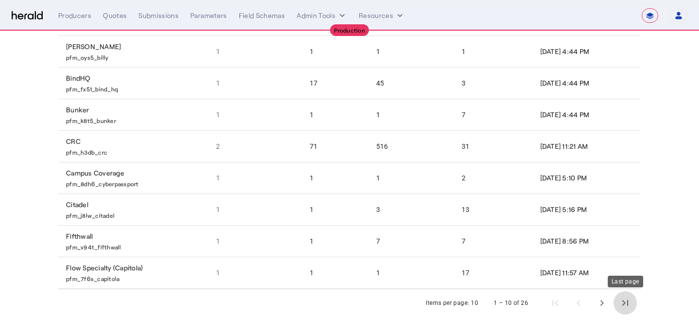
click at [623, 307] on span "Last page" at bounding box center [625, 302] width 23 height 23
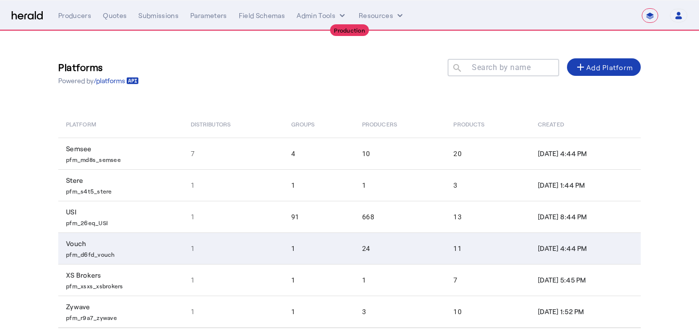
scroll to position [39, 0]
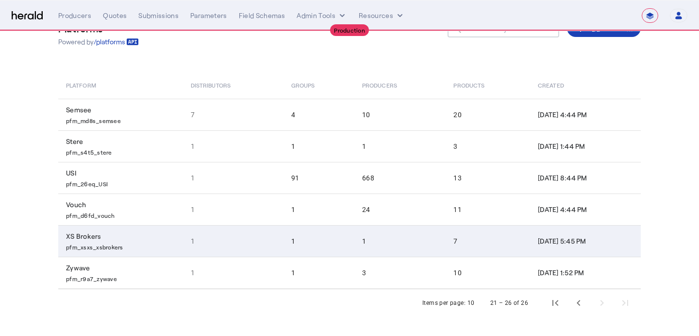
click at [479, 245] on td "7" at bounding box center [488, 241] width 85 height 32
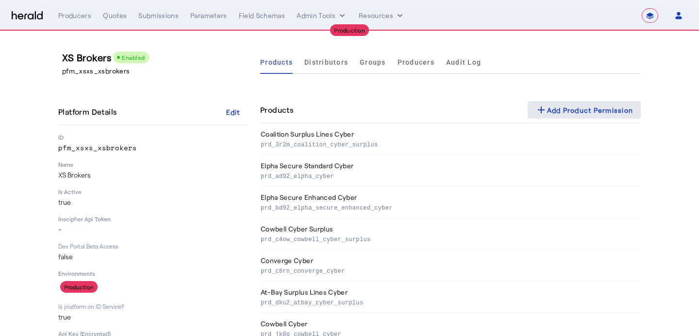
click at [564, 111] on div "add Add Product Permission" at bounding box center [585, 110] width 98 height 12
select select "pfm_xsxs_xsbrokers"
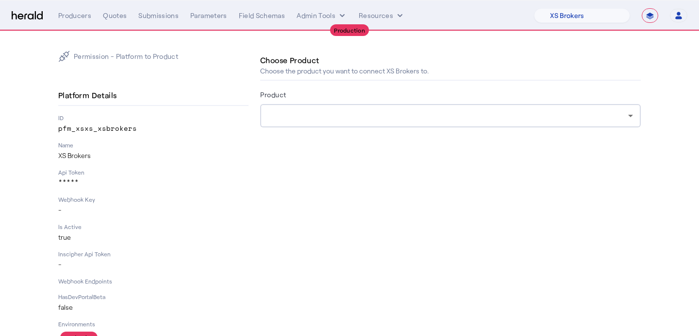
click at [414, 122] on div at bounding box center [450, 115] width 365 height 23
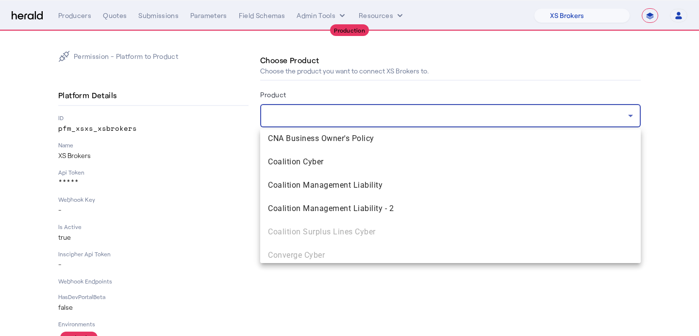
scroll to position [544, 0]
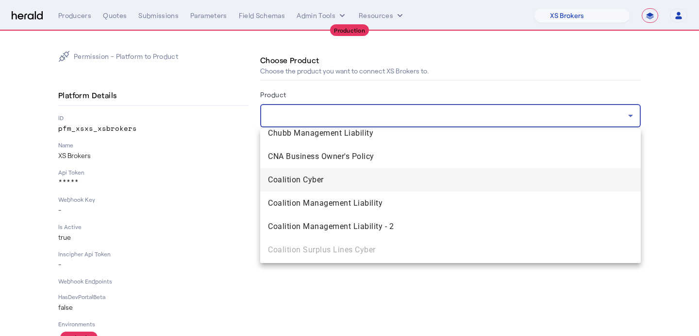
click at [411, 180] on span "Coalition Cyber" at bounding box center [450, 180] width 365 height 12
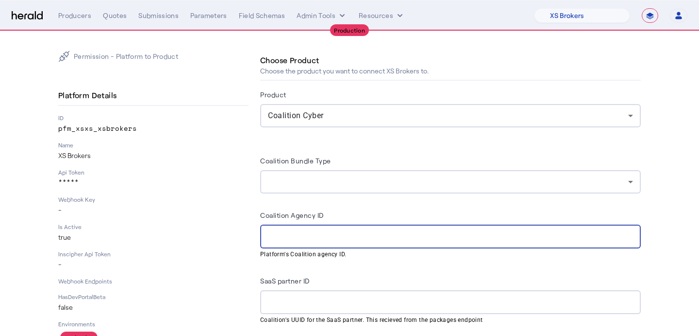
click at [352, 231] on input "Coalition Agency ID" at bounding box center [450, 237] width 365 height 12
paste input "**********"
type input "**********"
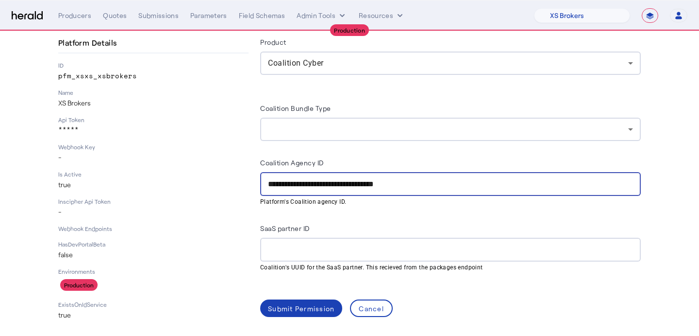
scroll to position [53, 0]
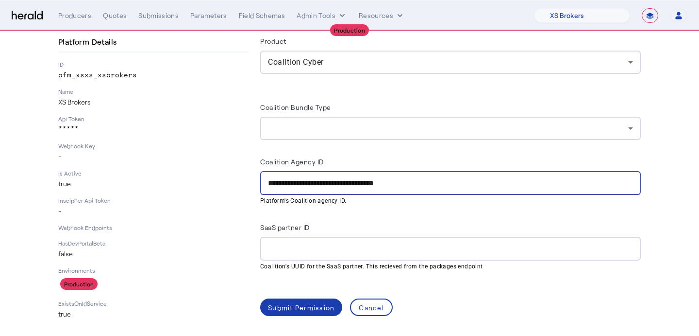
click at [326, 305] on div "Submit Permission" at bounding box center [301, 307] width 67 height 10
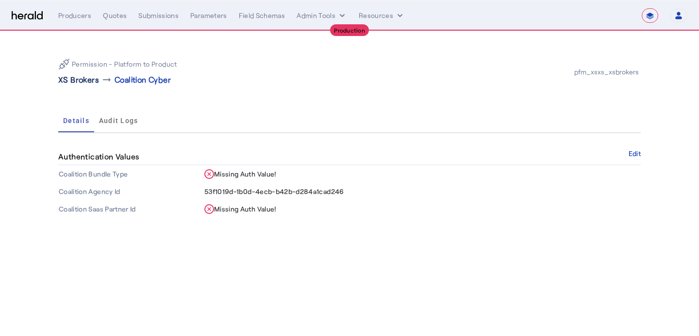
click at [74, 82] on p "XS Brokers" at bounding box center [78, 80] width 41 height 12
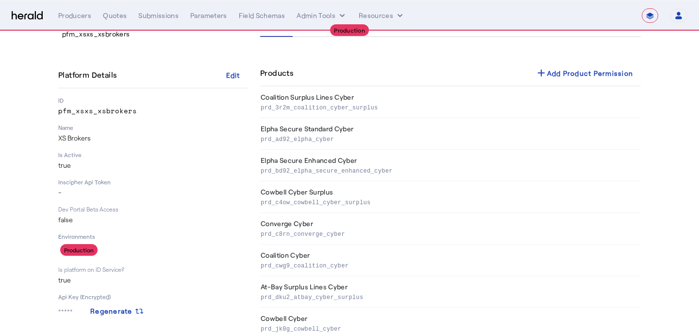
scroll to position [38, 0]
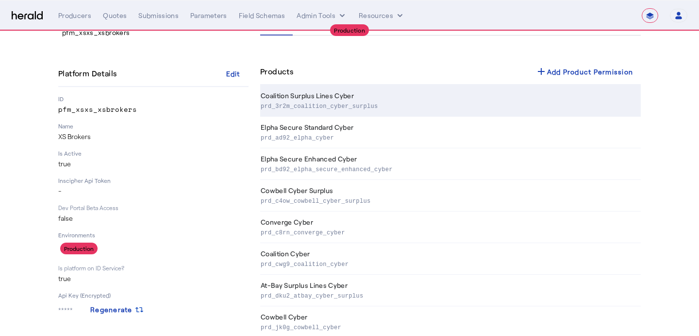
click at [437, 94] on th "Coalition Surplus Lines Cyber prd_3r2m_coalition_cyber_surplus" at bounding box center [450, 101] width 381 height 32
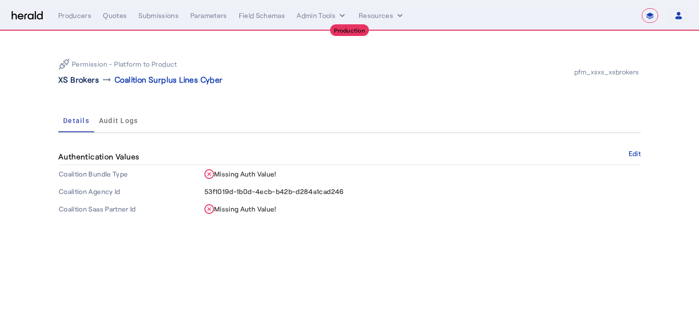
click at [73, 77] on p "XS Brokers" at bounding box center [78, 80] width 41 height 12
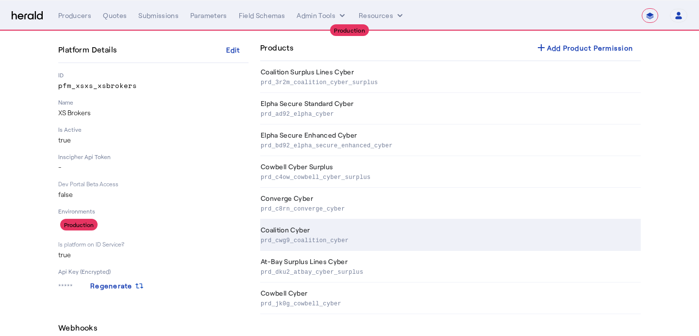
scroll to position [59, 0]
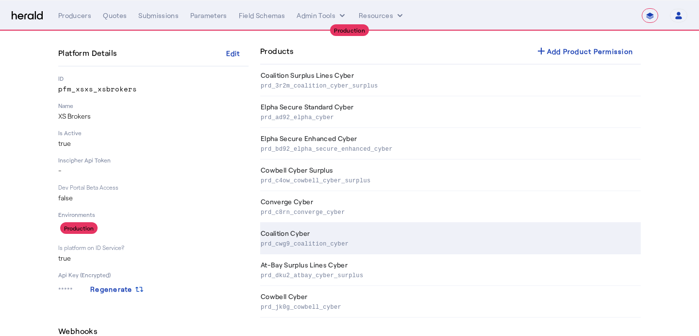
click at [378, 243] on p "prd_cwg9_coalition_cyber" at bounding box center [449, 243] width 376 height 10
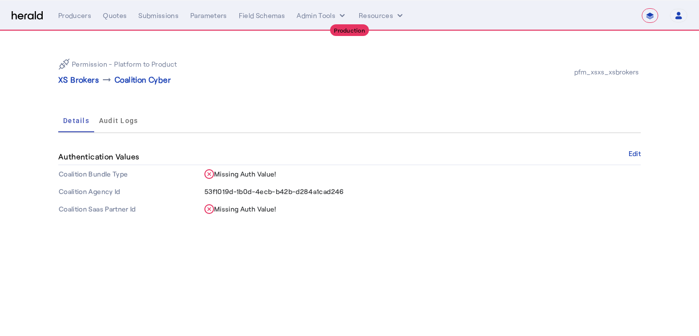
click at [79, 22] on nav "**********" at bounding box center [349, 15] width 699 height 30
click at [79, 14] on div "Producers" at bounding box center [74, 16] width 33 height 10
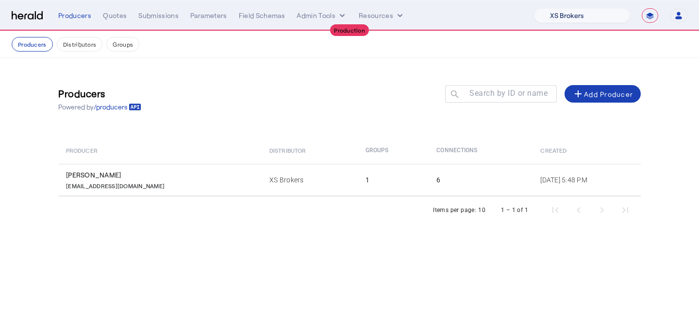
click at [591, 15] on select "1Fort Affinity Risk [PERSON_NAME] [PERSON_NAME] CRC Campus Coverage Citadel Fif…" at bounding box center [582, 15] width 96 height 15
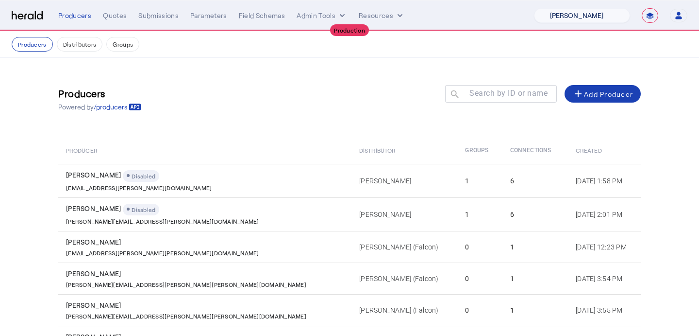
click at [584, 14] on select "1Fort Affinity Risk [PERSON_NAME] [PERSON_NAME] CRC Campus Coverage Citadel Fif…" at bounding box center [582, 15] width 96 height 15
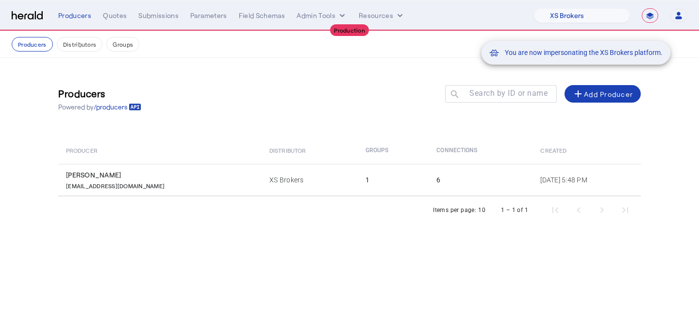
click at [381, 190] on div "You are now impersonating the XS Brokers platform." at bounding box center [349, 168] width 699 height 336
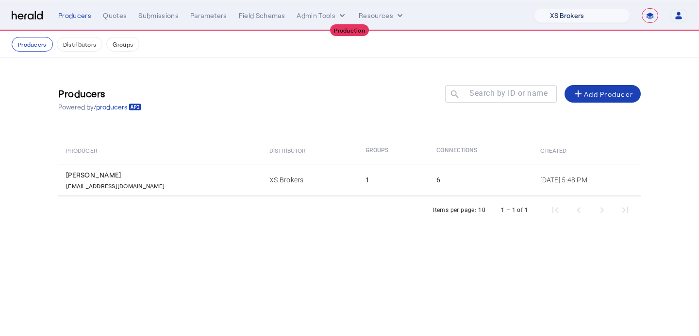
click at [563, 17] on select "1Fort Affinity Risk [PERSON_NAME] [PERSON_NAME] CRC Campus Coverage Citadel Fif…" at bounding box center [582, 15] width 96 height 15
select select "pfm_8n7g_marsh"
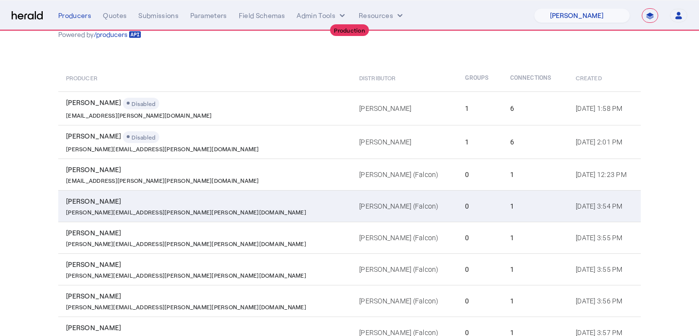
scroll to position [195, 0]
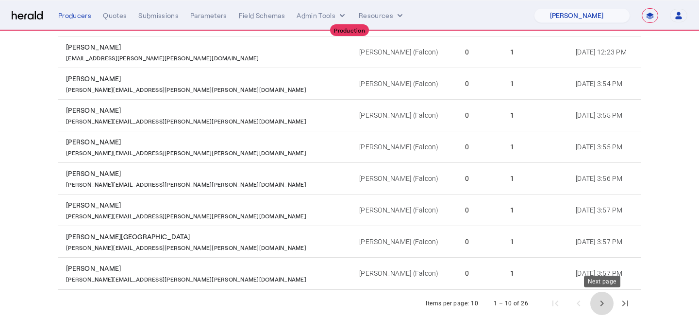
click at [602, 302] on span "Next page" at bounding box center [602, 302] width 23 height 23
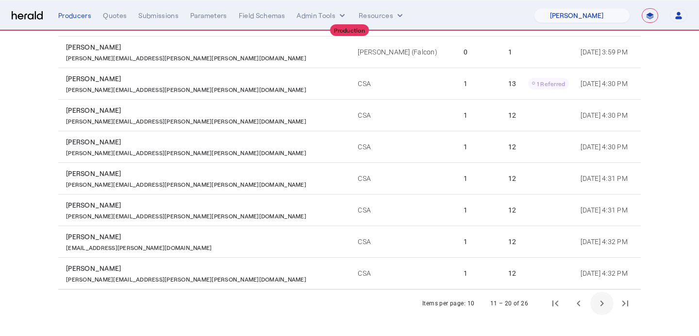
click at [602, 302] on span "Next page" at bounding box center [602, 302] width 23 height 23
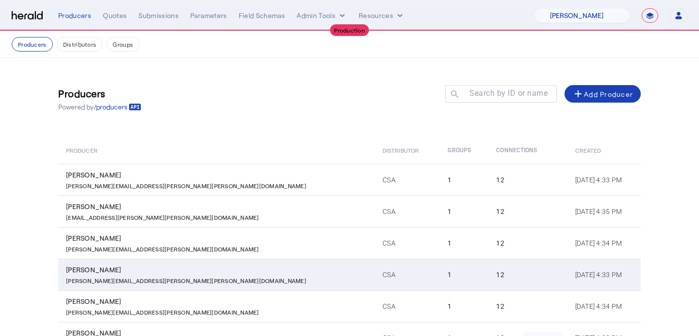
scroll to position [65, 0]
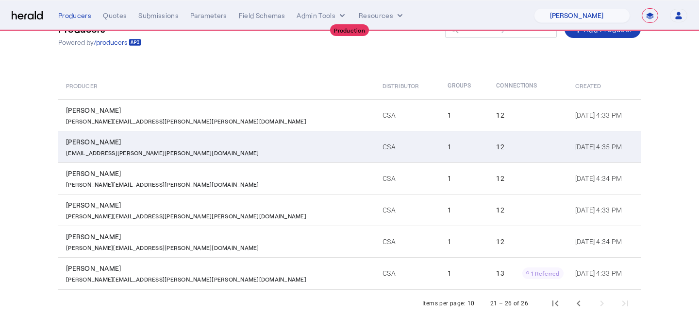
click at [489, 152] on td "12" at bounding box center [528, 147] width 79 height 32
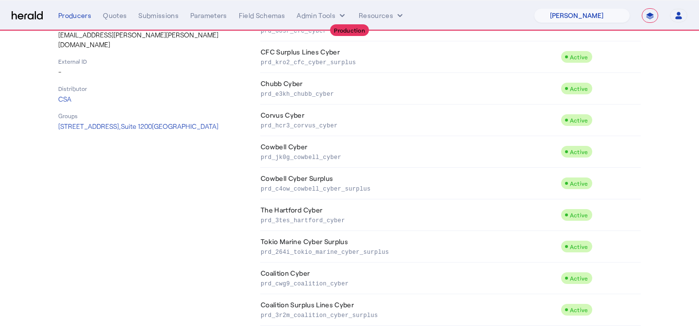
scroll to position [213, 0]
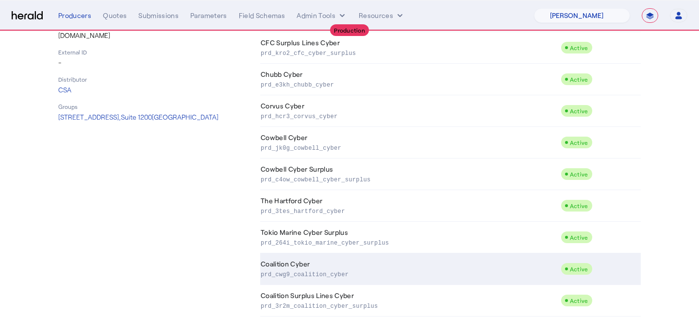
click at [415, 266] on td "Coalition Cyber prd_cwg9_coalition_cyber" at bounding box center [410, 269] width 301 height 32
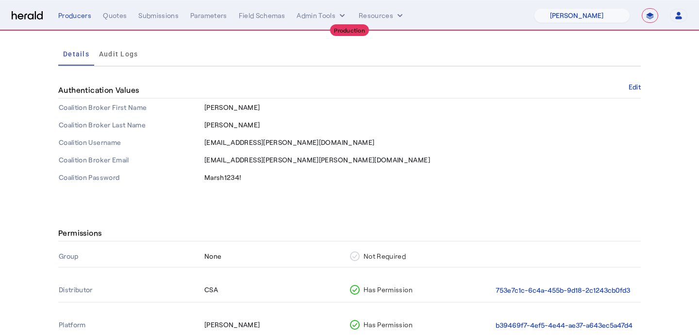
scroll to position [160, 0]
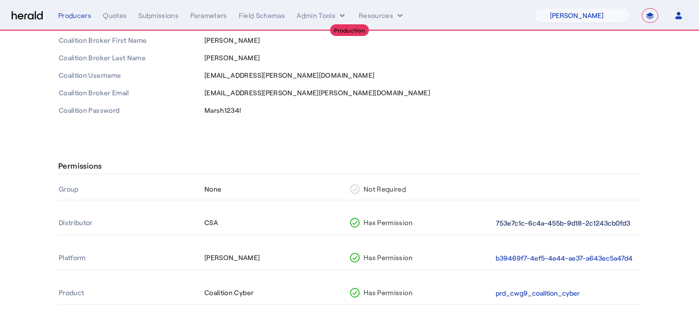
click at [535, 220] on button "753e7c1c-6c4a-455b-9d18-2c1243cb0fd3" at bounding box center [563, 223] width 135 height 11
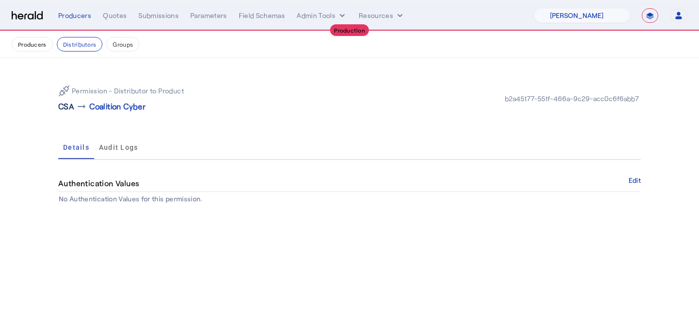
click at [65, 103] on p "CSA" at bounding box center [66, 107] width 16 height 12
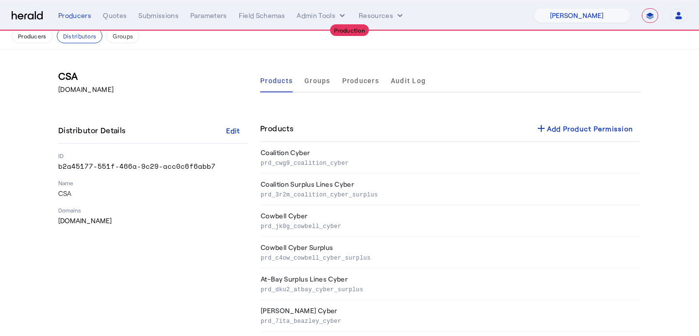
scroll to position [14, 0]
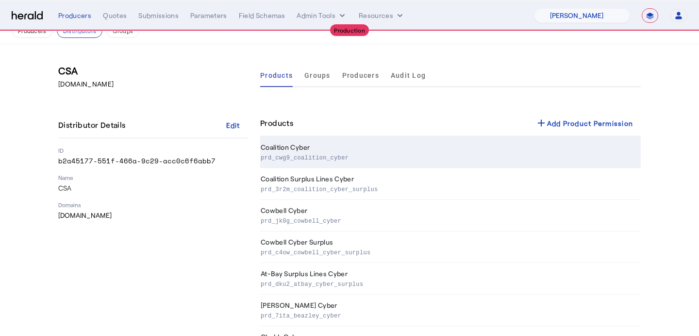
click at [323, 151] on td "Coalition Cyber prd_cwg9_coalition_cyber" at bounding box center [450, 152] width 381 height 32
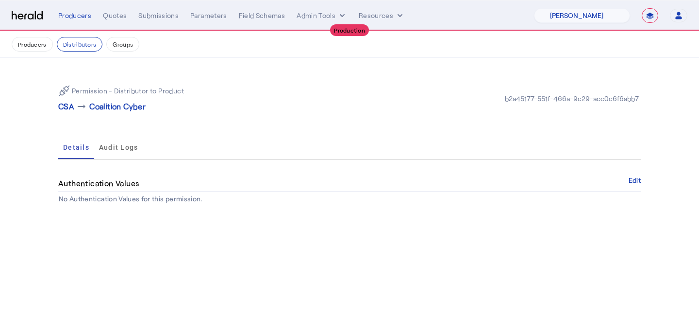
click at [119, 44] on button "Groups" at bounding box center [122, 44] width 33 height 15
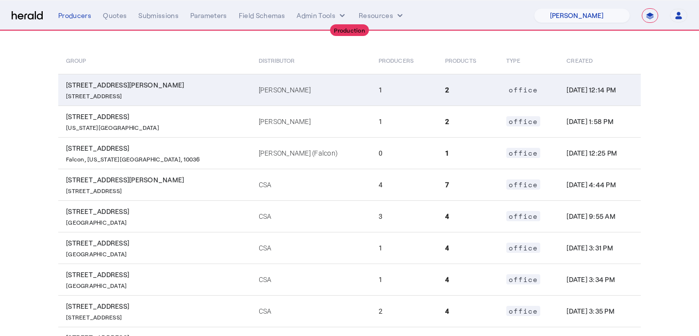
scroll to position [91, 0]
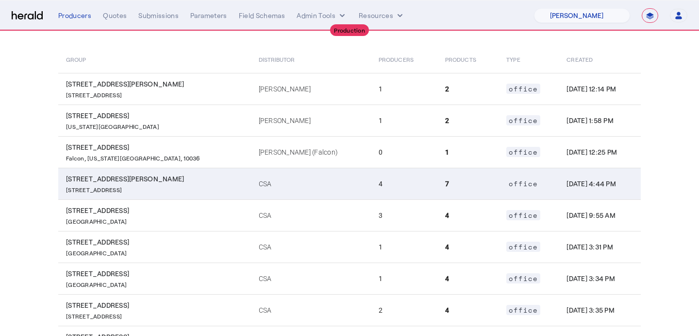
click at [371, 174] on td "4" at bounding box center [404, 184] width 67 height 32
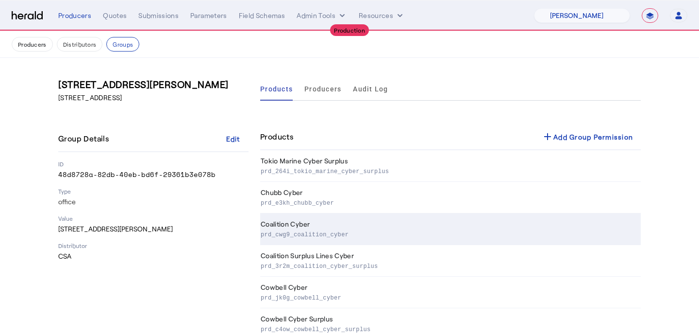
click at [371, 225] on td "Coalition Cyber prd_cwg9_coalition_cyber" at bounding box center [450, 229] width 381 height 32
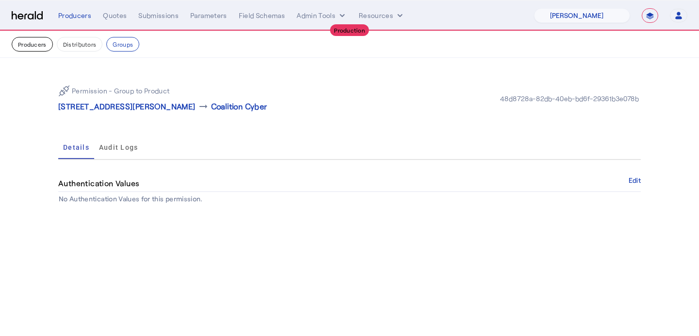
click at [23, 48] on button "Producers" at bounding box center [32, 44] width 41 height 15
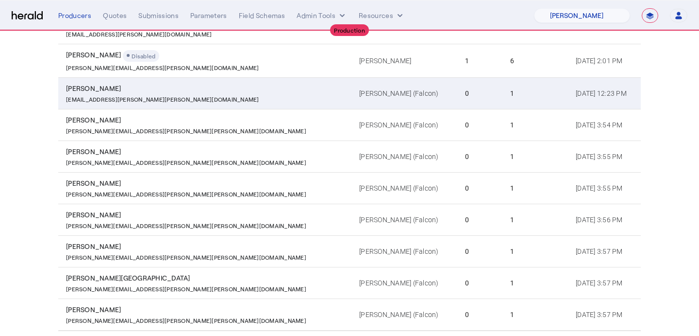
scroll to position [195, 0]
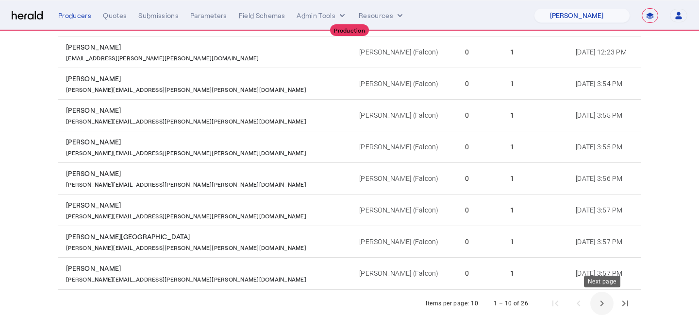
click at [599, 303] on span "Next page" at bounding box center [602, 302] width 23 height 23
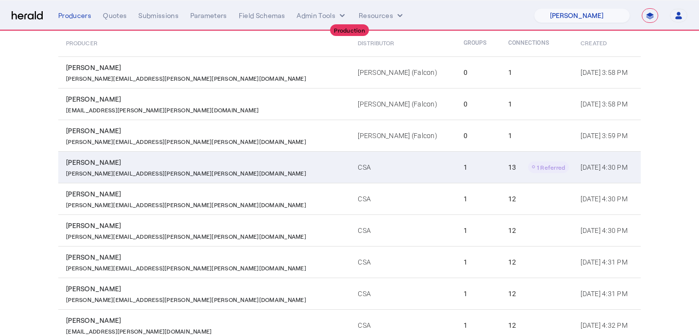
scroll to position [106, 0]
click at [456, 152] on td "1" at bounding box center [478, 168] width 45 height 32
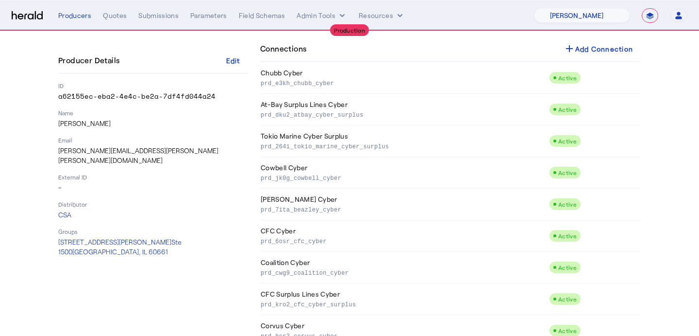
scroll to position [186, 0]
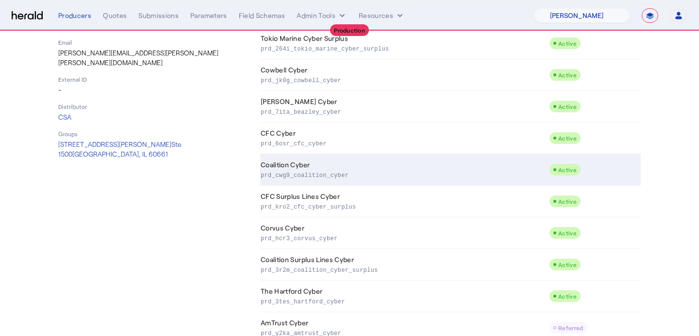
click at [379, 164] on td "Coalition Cyber prd_cwg9_coalition_cyber" at bounding box center [404, 170] width 289 height 32
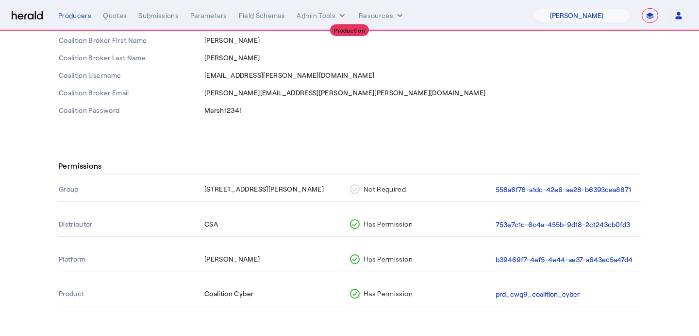
scroll to position [162, 0]
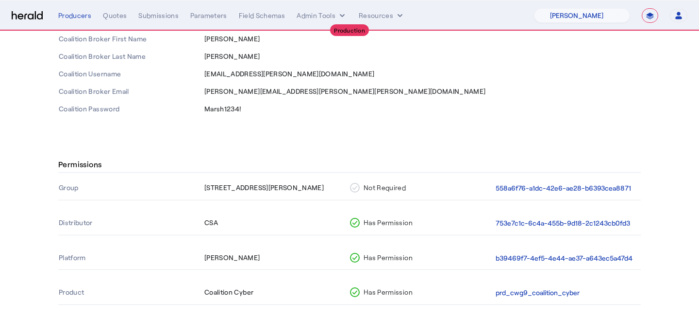
click at [558, 251] on th "b39469f7-4ef5-4e44-ae37-a643ec5a47d4" at bounding box center [568, 258] width 146 height 23
click at [558, 254] on button "b39469f7-4ef5-4e44-ae37-a643ec5a47d4" at bounding box center [564, 258] width 137 height 11
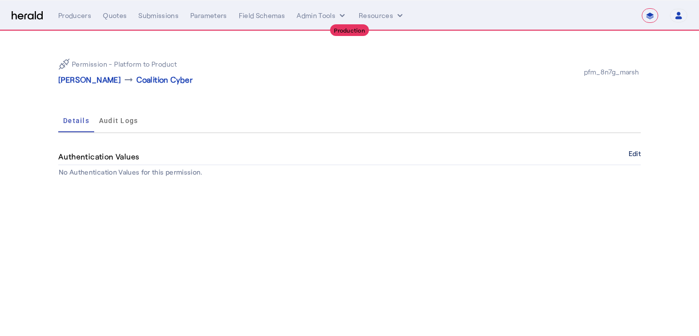
click at [629, 153] on button "Edit" at bounding box center [635, 154] width 12 height 6
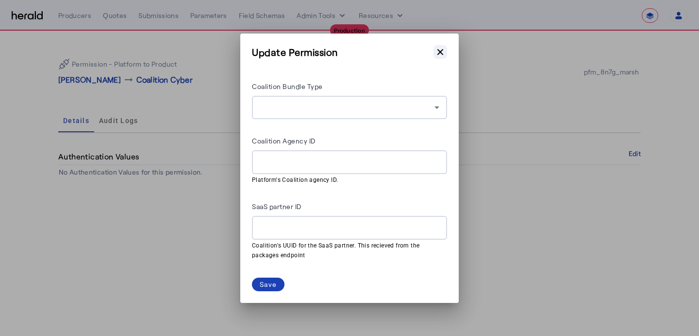
click at [442, 52] on icon "button" at bounding box center [441, 52] width 6 height 6
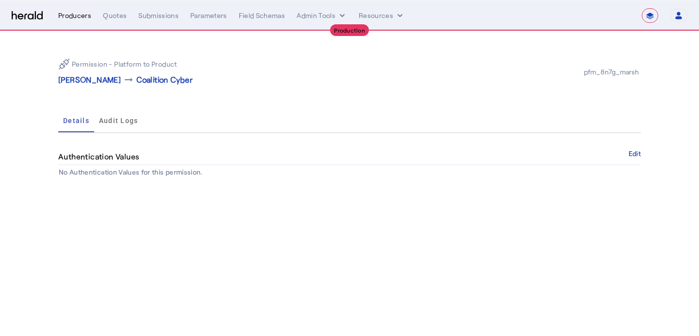
click at [59, 18] on div "Producers" at bounding box center [74, 16] width 33 height 10
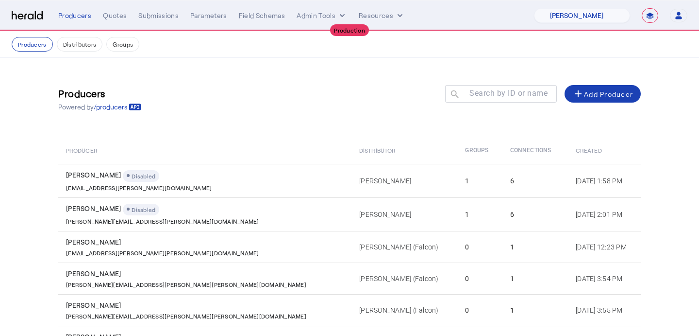
click at [589, 27] on nav "**********" at bounding box center [349, 15] width 699 height 30
click at [586, 17] on select "1Fort Affinity Risk [PERSON_NAME] [PERSON_NAME] CRC Campus Coverage Citadel Fif…" at bounding box center [582, 15] width 96 height 15
select select "pfm_z9k1_growthmill"
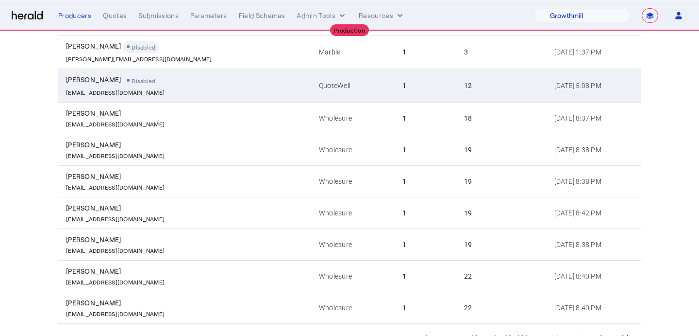
scroll to position [171, 0]
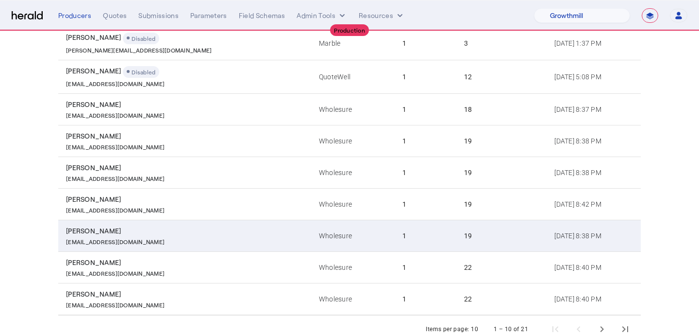
click at [395, 235] on td "1" at bounding box center [426, 236] width 62 height 32
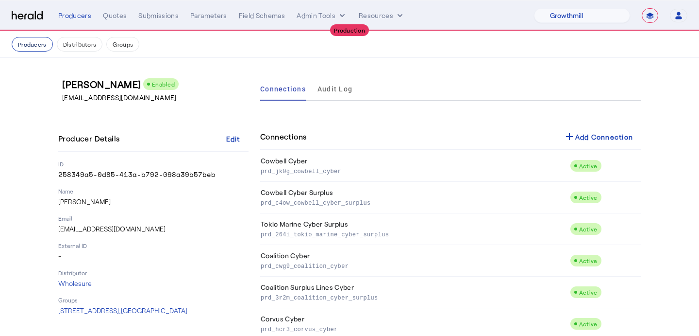
click at [28, 40] on button "Producers" at bounding box center [32, 44] width 41 height 15
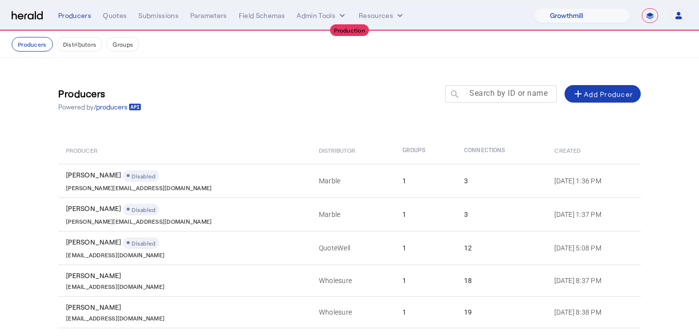
click at [491, 91] on mat-label "Search by ID or name" at bounding box center [509, 92] width 78 height 9
click at [491, 91] on input "Search by ID or name" at bounding box center [505, 93] width 87 height 12
click at [92, 47] on button "Distributors" at bounding box center [80, 44] width 46 height 15
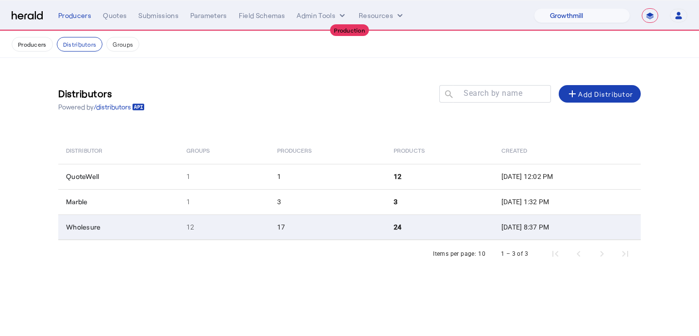
click at [338, 234] on td "17" at bounding box center [328, 226] width 117 height 25
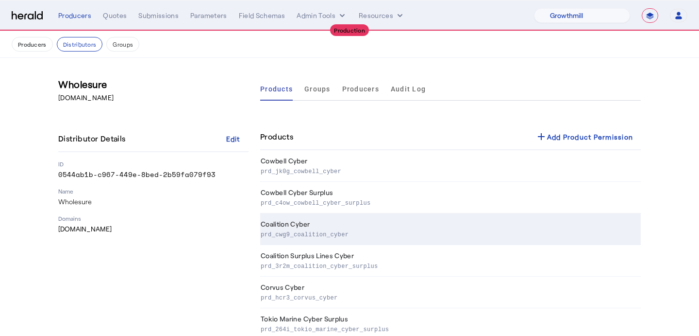
click at [334, 229] on p "prd_cwg9_coalition_cyber" at bounding box center [449, 234] width 376 height 10
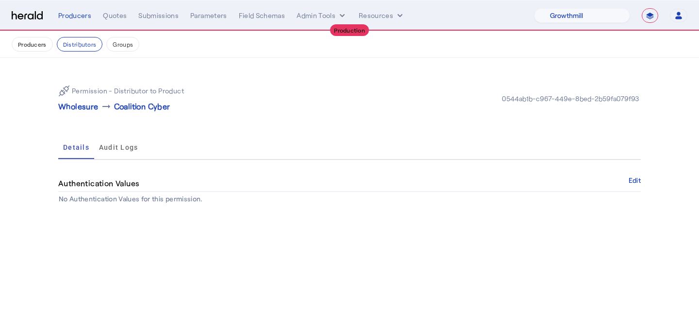
click at [643, 181] on div "Permission - Distributor to Product Wholesure arrow_right_alt Coalition Cyber 0…" at bounding box center [350, 141] width 622 height 167
click at [637, 181] on button "Edit" at bounding box center [635, 180] width 12 height 6
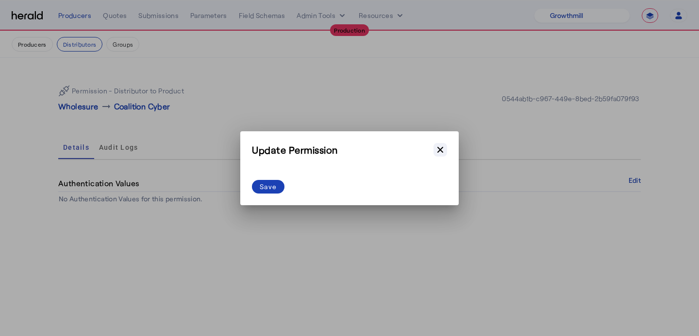
click at [439, 148] on icon "button" at bounding box center [441, 149] width 6 height 6
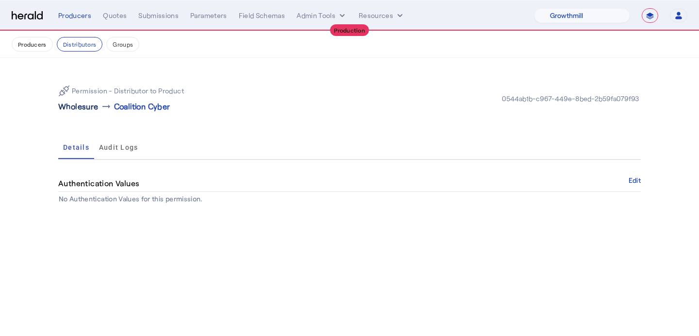
click at [81, 108] on p "Wholesure" at bounding box center [78, 107] width 40 height 12
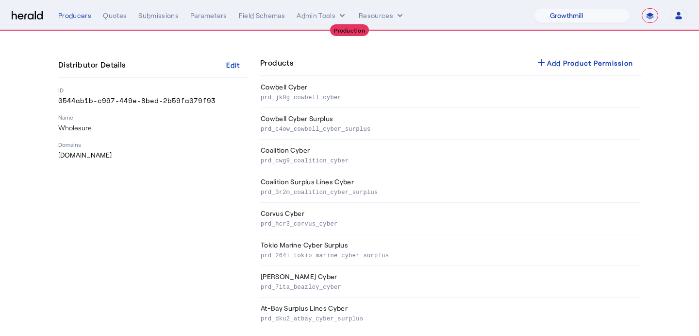
scroll to position [77, 0]
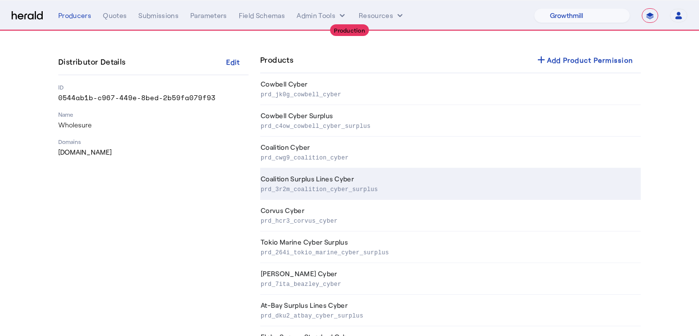
click at [280, 172] on td "Coalition Surplus Lines Cyber prd_3r2m_coalition_cyber_surplus" at bounding box center [450, 184] width 381 height 32
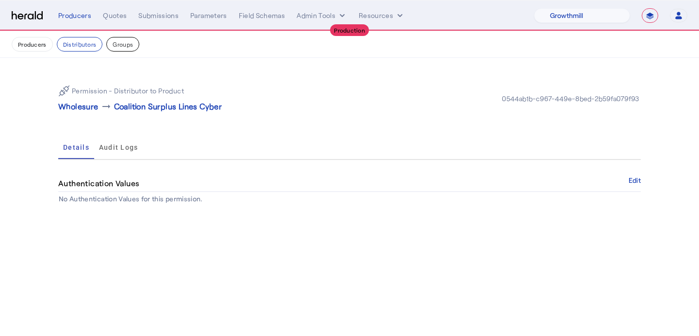
click at [114, 45] on button "Groups" at bounding box center [122, 44] width 33 height 15
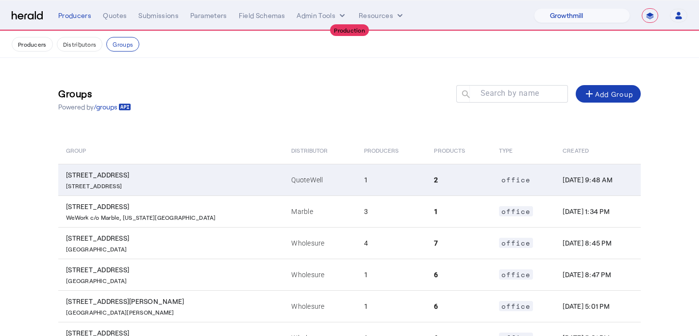
click at [284, 173] on td "QuoteWell" at bounding box center [320, 180] width 72 height 32
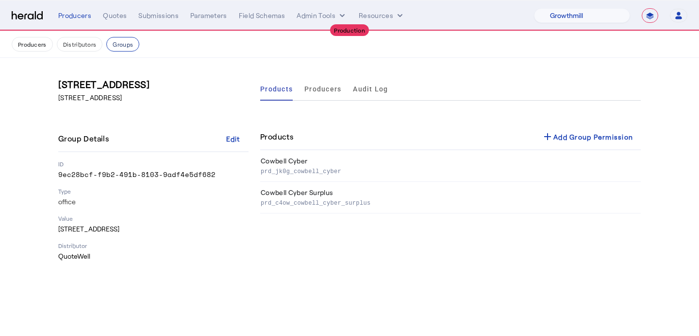
click at [116, 47] on button "Groups" at bounding box center [122, 44] width 33 height 15
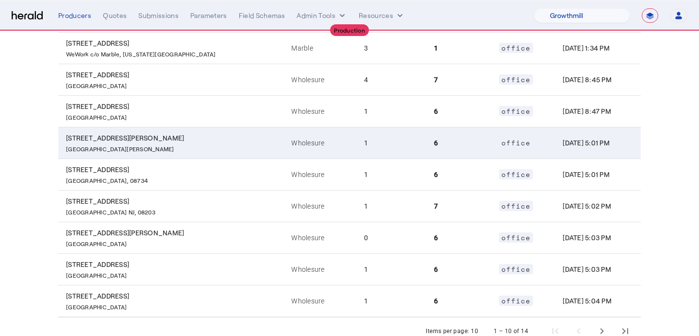
scroll to position [165, 0]
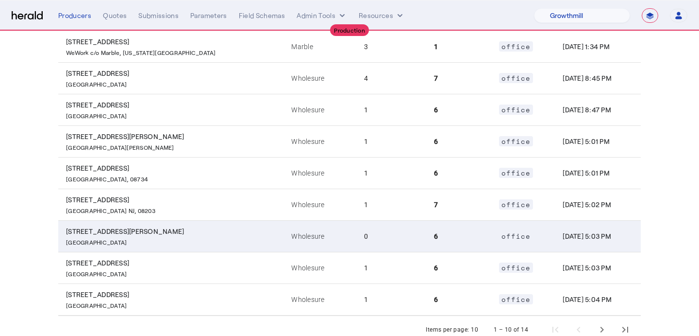
click at [298, 241] on td "Wholesure" at bounding box center [320, 236] width 72 height 32
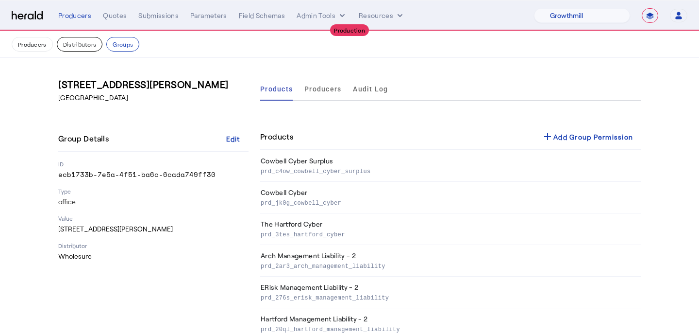
click at [76, 50] on button "Distributors" at bounding box center [80, 44] width 46 height 15
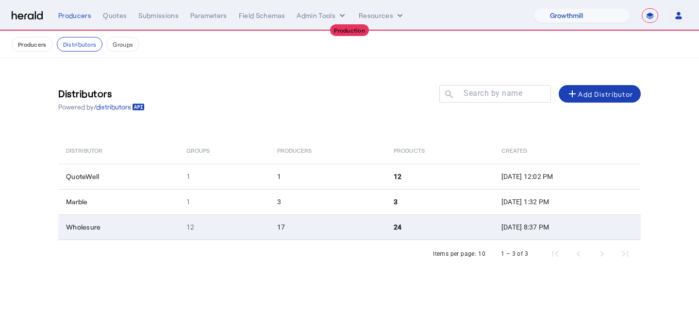
click at [274, 224] on td "17" at bounding box center [328, 226] width 117 height 25
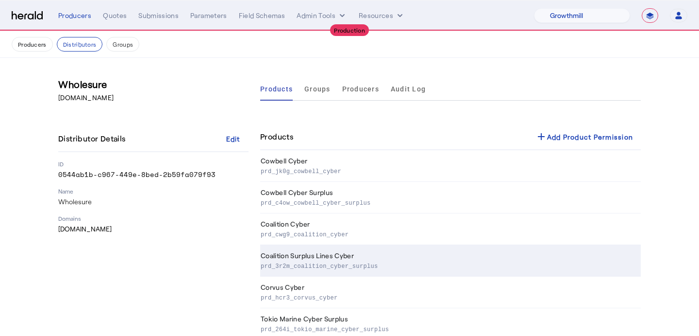
click at [316, 253] on td "Coalition Surplus Lines Cyber prd_3r2m_coalition_cyber_surplus" at bounding box center [450, 261] width 381 height 32
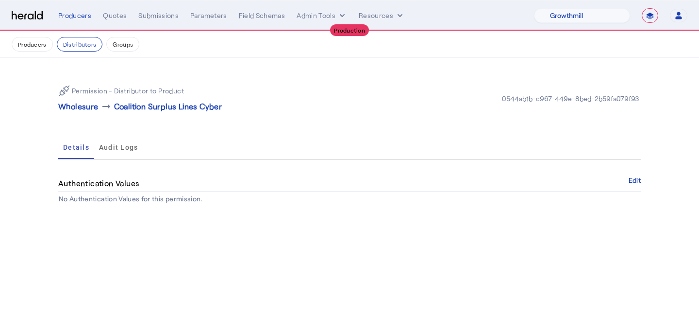
click at [633, 185] on div "Authentication Values Edit" at bounding box center [349, 183] width 583 height 17
click at [637, 180] on button "Edit" at bounding box center [635, 180] width 12 height 6
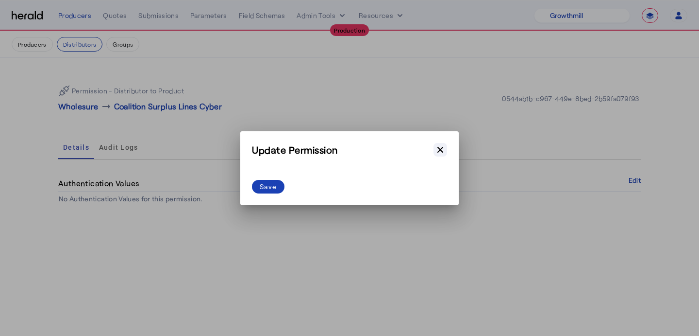
click at [438, 150] on icon "button" at bounding box center [441, 150] width 10 height 10
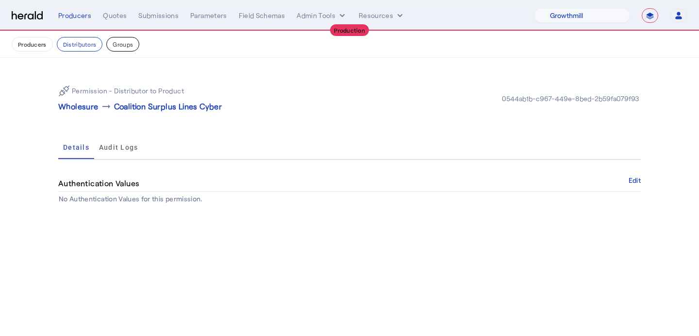
click at [119, 39] on button "Groups" at bounding box center [122, 44] width 33 height 15
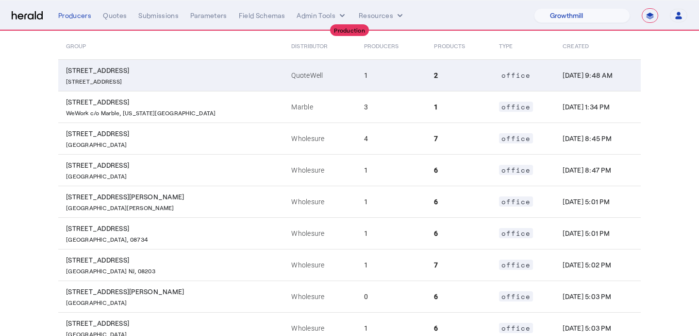
scroll to position [191, 0]
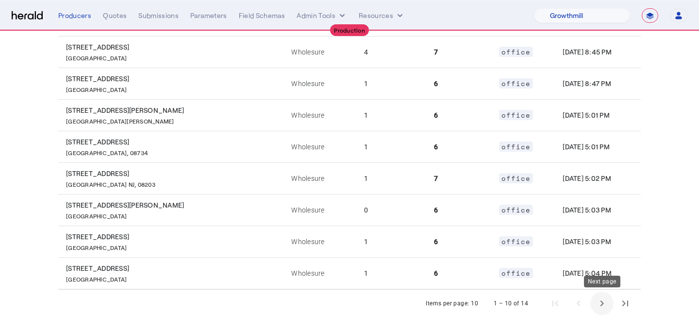
click at [611, 305] on span "Next page" at bounding box center [602, 302] width 23 height 23
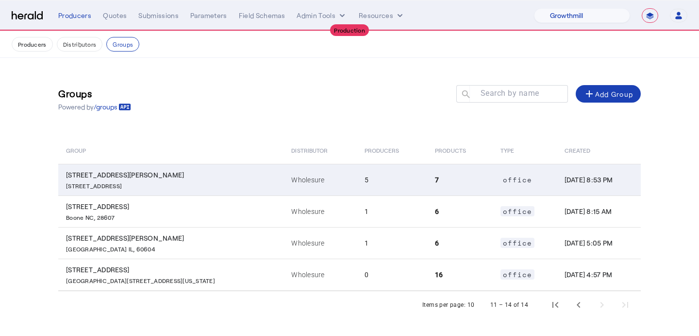
click at [427, 187] on td "7" at bounding box center [459, 180] width 65 height 32
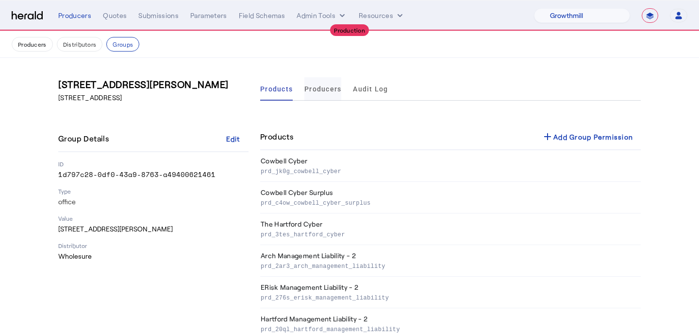
click at [330, 79] on span "Producers" at bounding box center [323, 88] width 37 height 23
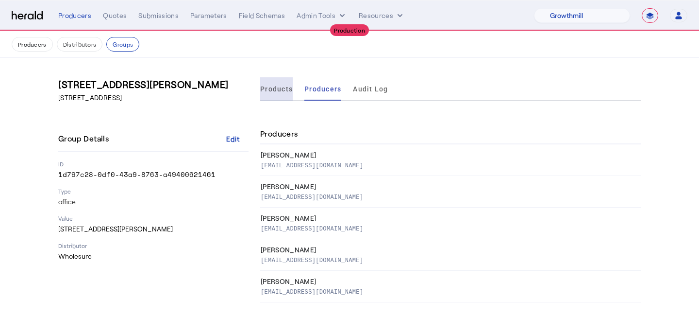
click at [292, 87] on span "Products" at bounding box center [276, 88] width 33 height 7
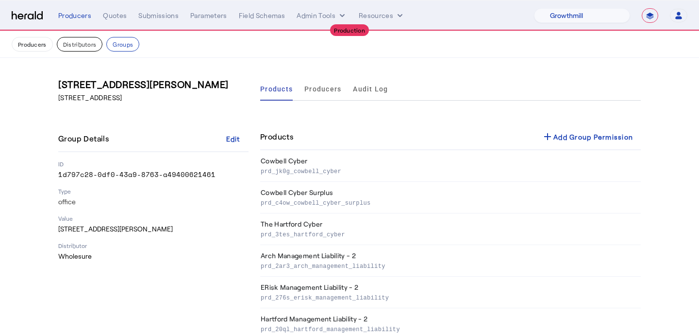
click at [69, 49] on button "Distributors" at bounding box center [80, 44] width 46 height 15
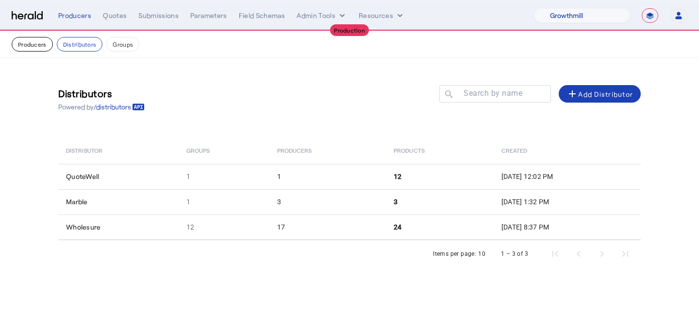
click at [30, 44] on button "Producers" at bounding box center [32, 44] width 41 height 15
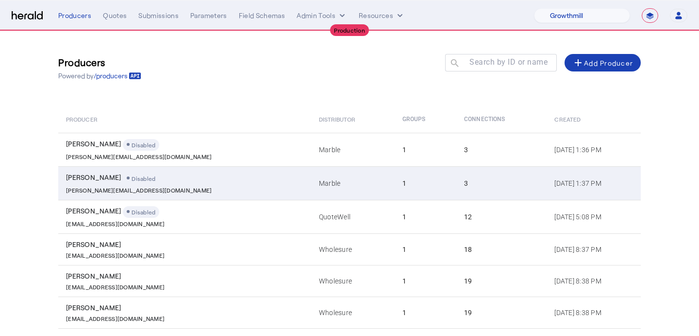
scroll to position [37, 0]
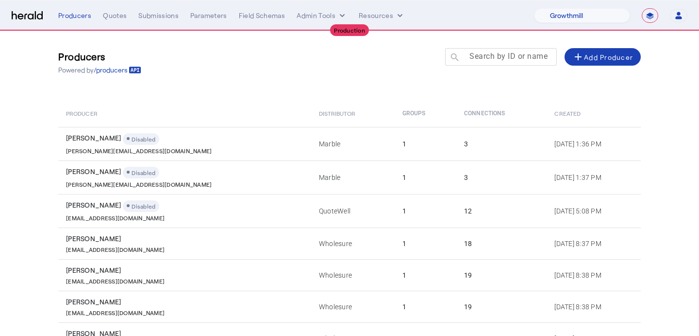
click at [495, 56] on mat-label "Search by ID or name" at bounding box center [509, 55] width 78 height 9
click at [495, 56] on input "Search by ID or name" at bounding box center [505, 57] width 87 height 12
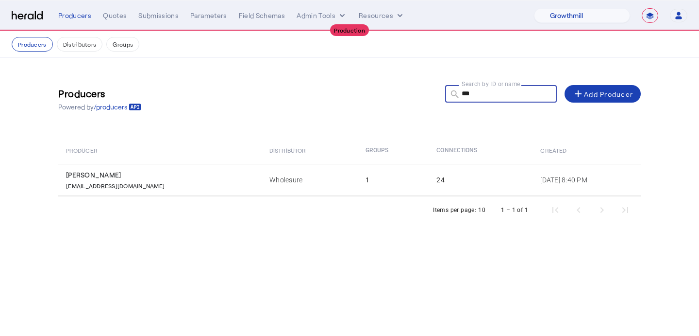
scroll to position [0, 0]
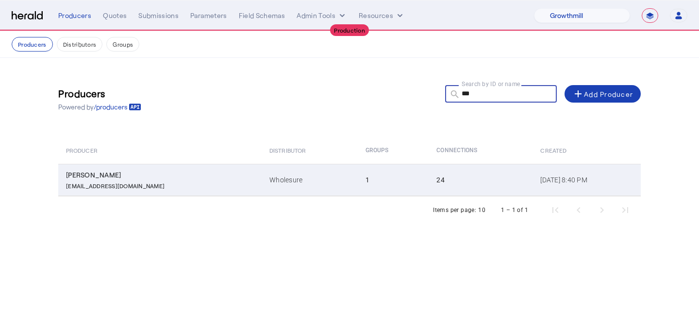
type input "***"
click at [449, 180] on div "24" at bounding box center [483, 180] width 92 height 10
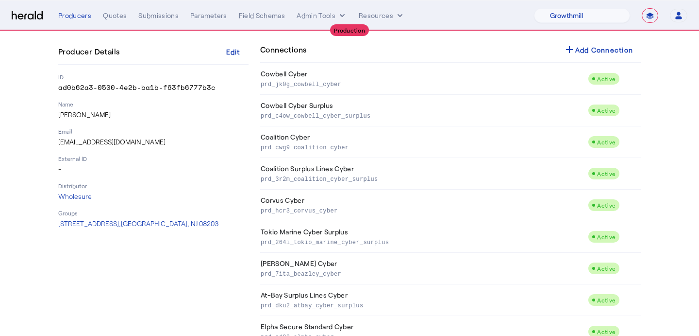
scroll to position [111, 0]
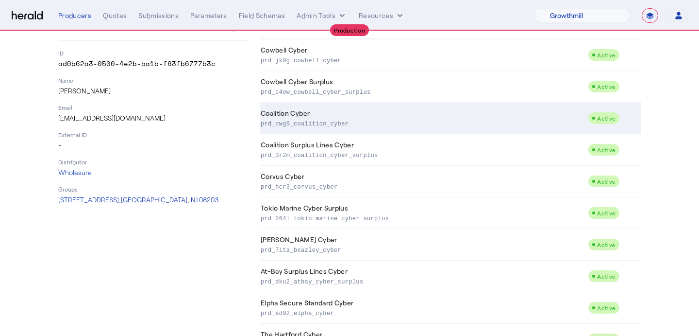
click at [451, 114] on td "Coalition Cyber prd_cwg9_coalition_cyber" at bounding box center [424, 118] width 328 height 32
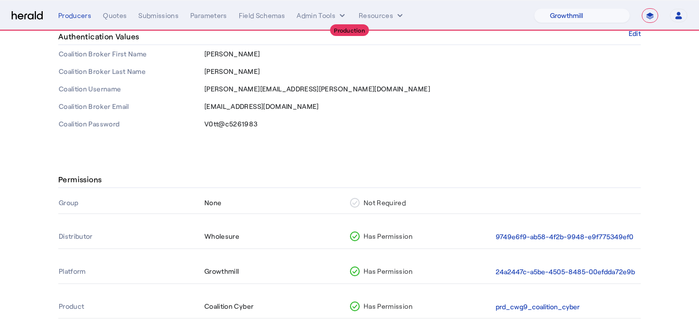
scroll to position [160, 0]
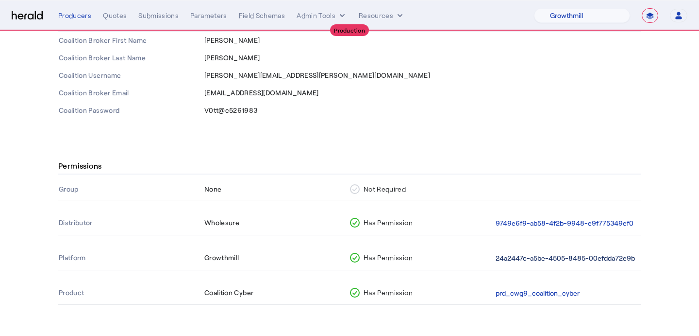
click at [553, 262] on button "24a2447c-a5be-4505-8485-00efdda72e9b" at bounding box center [565, 258] width 139 height 11
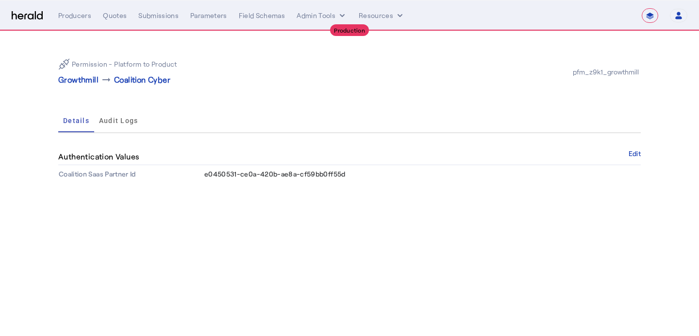
click at [631, 149] on div "Authentication Values Edit" at bounding box center [349, 157] width 583 height 17
click at [633, 152] on button "Edit" at bounding box center [635, 154] width 12 height 6
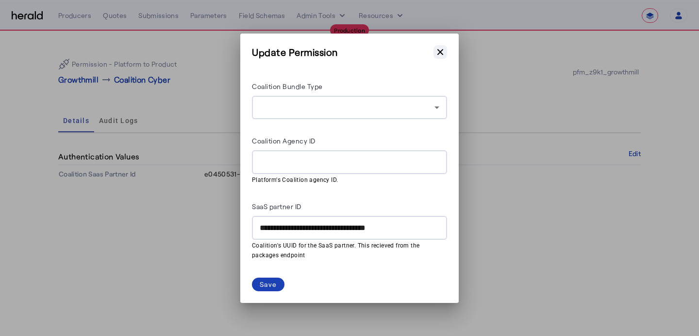
click at [439, 50] on icon "button" at bounding box center [441, 52] width 10 height 10
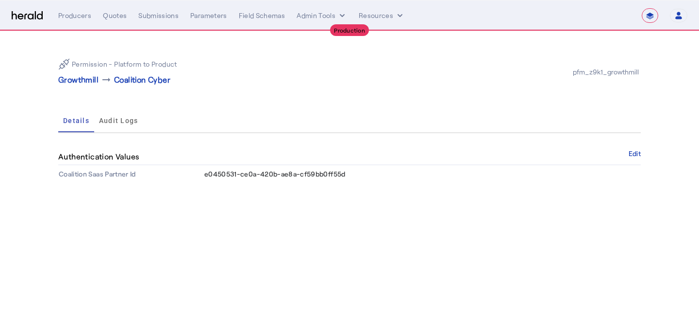
click at [42, 17] on img at bounding box center [27, 15] width 31 height 9
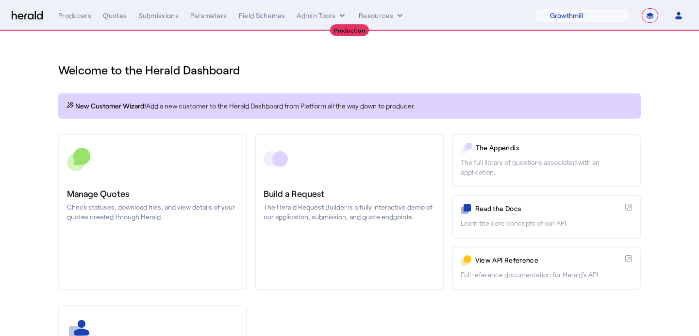
click at [593, 6] on nav "**********" at bounding box center [349, 15] width 699 height 30
click at [593, 9] on select "1Fort Affinity Risk [PERSON_NAME] [PERSON_NAME] CRC Campus Coverage Citadel Fif…" at bounding box center [582, 15] width 96 height 15
select select "pfm_a9p2_hib_marketplace"
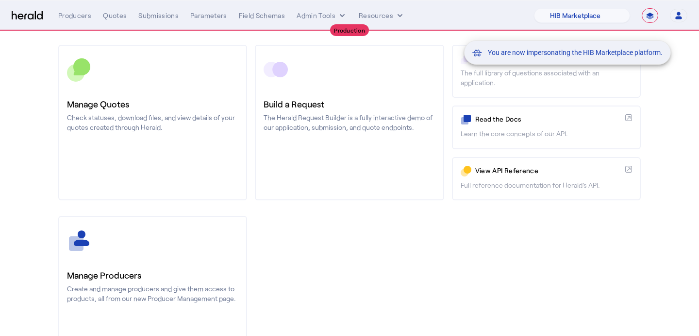
scroll to position [107, 0]
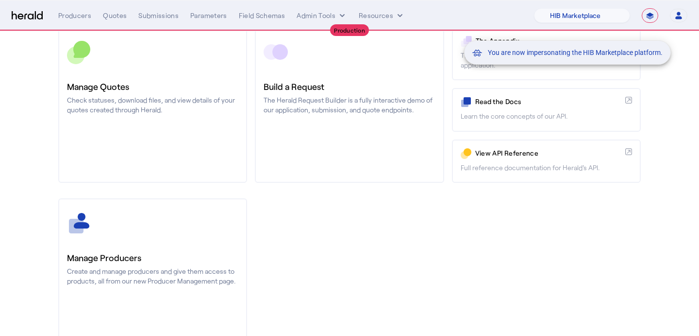
click at [151, 263] on div "You are now impersonating the HIB Marketplace platform." at bounding box center [349, 168] width 699 height 336
click at [160, 259] on div "You are now impersonating the HIB Marketplace platform." at bounding box center [349, 168] width 699 height 336
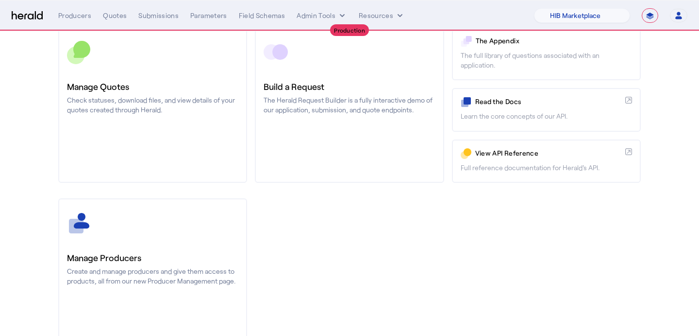
click at [160, 259] on h3 "Manage Producers" at bounding box center [152, 258] width 171 height 14
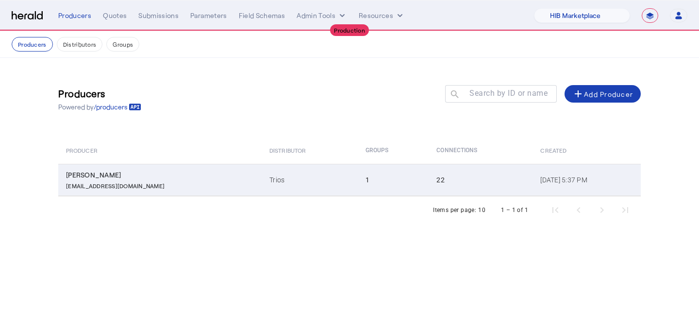
click at [358, 187] on td "1" at bounding box center [393, 180] width 71 height 32
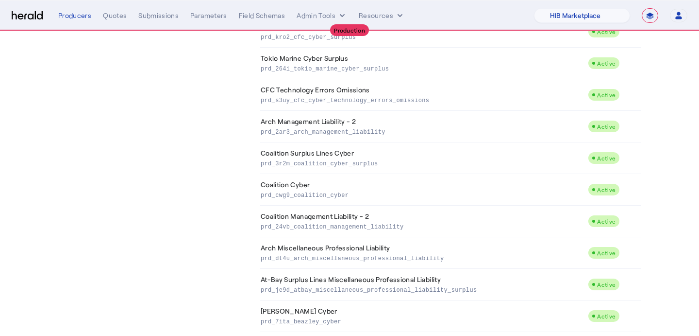
scroll to position [318, 0]
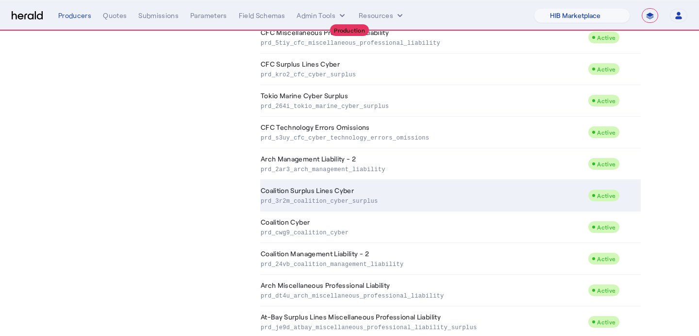
click at [311, 188] on td "Coalition Surplus Lines Cyber prd_3r2m_coalition_cyber_surplus" at bounding box center [424, 196] width 328 height 32
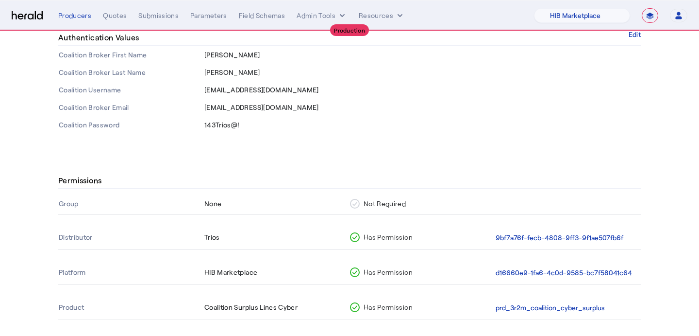
scroll to position [146, 0]
click at [550, 271] on button "d16660e9-1fa6-4c0d-9585-bc7f58041c64" at bounding box center [564, 272] width 136 height 11
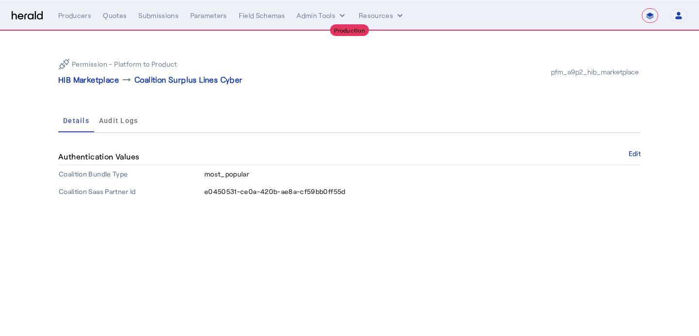
click at [209, 190] on span "e0450531-ce0a-420b-ae8a-cf59bb0ff55d" at bounding box center [274, 191] width 141 height 8
copy span "e0450531"
click at [82, 18] on div "Producers" at bounding box center [74, 16] width 33 height 10
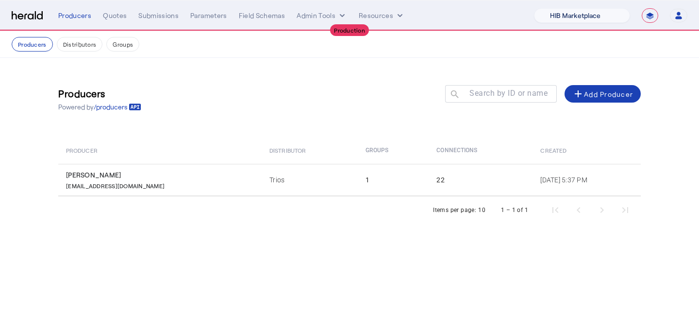
click at [578, 20] on select "1Fort Affinity Risk [PERSON_NAME] [PERSON_NAME] CRC Campus Coverage Citadel Fif…" at bounding box center [582, 15] width 96 height 15
select select "pfm_h3db_crc"
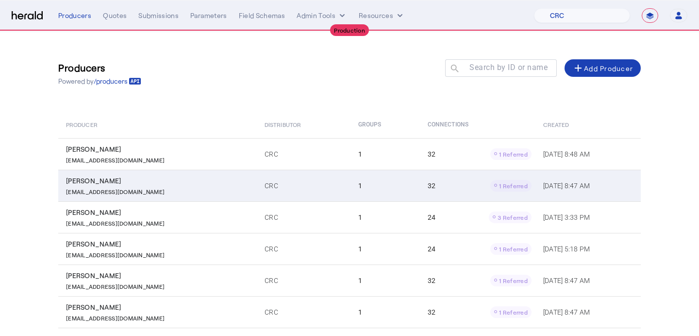
scroll to position [27, 0]
click at [264, 192] on td "CRC" at bounding box center [304, 185] width 94 height 32
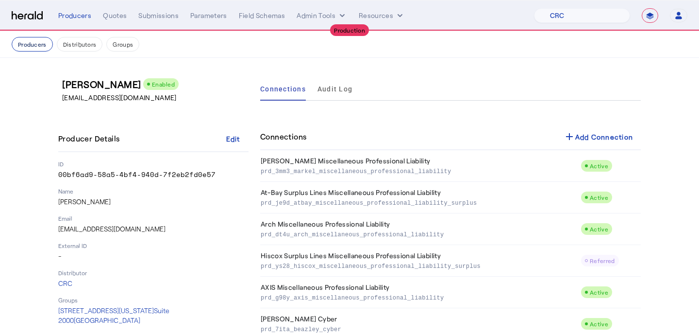
click at [27, 47] on button "Producers" at bounding box center [32, 44] width 41 height 15
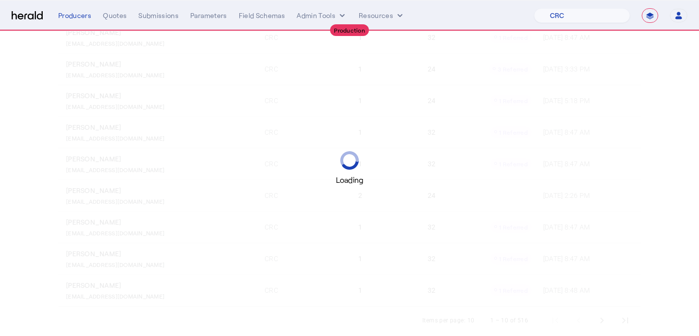
scroll to position [176, 0]
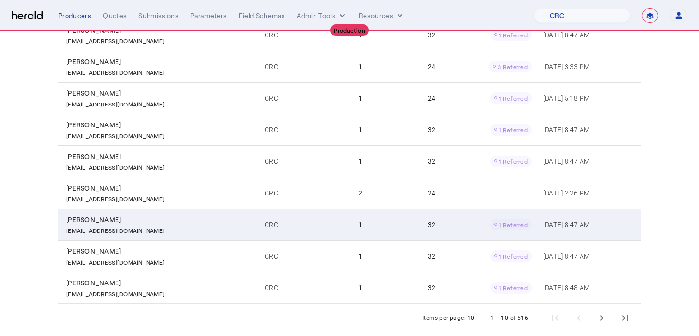
click at [370, 215] on td "1" at bounding box center [385, 224] width 69 height 32
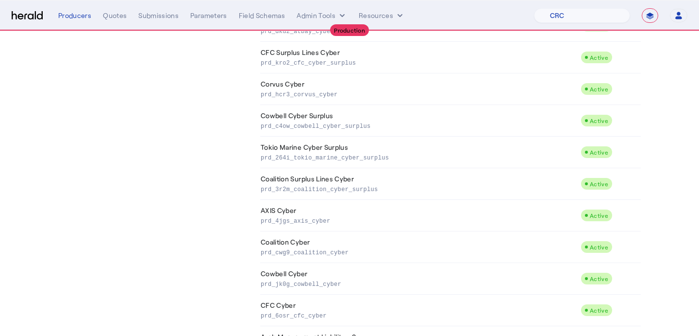
scroll to position [544, 0]
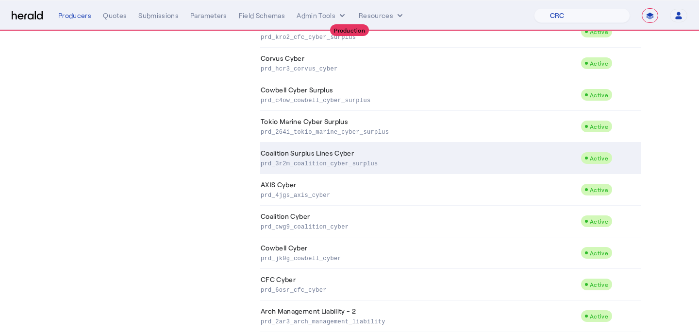
click at [360, 148] on td "Coalition Surplus Lines Cyber prd_3r2m_coalition_cyber_surplus" at bounding box center [420, 158] width 321 height 32
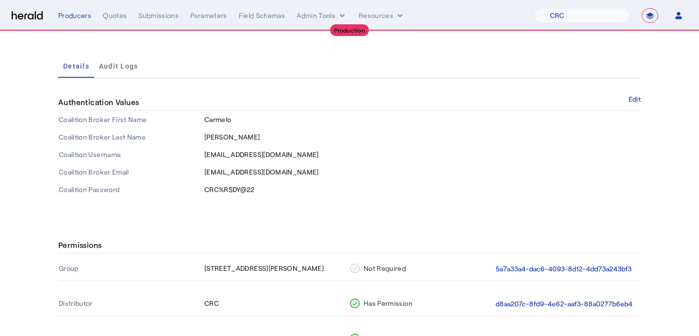
scroll to position [162, 0]
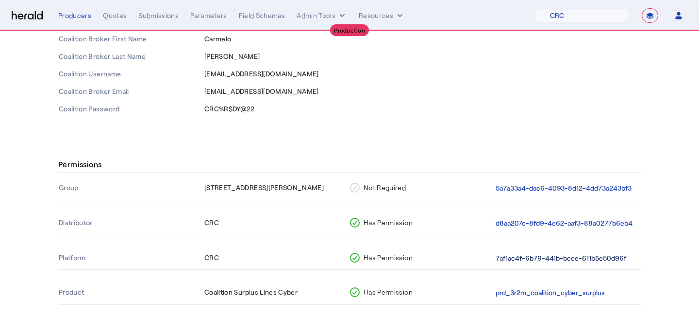
click at [552, 253] on button "7af1ac4f-6b79-441b-beee-611b5e50d96f" at bounding box center [561, 258] width 131 height 11
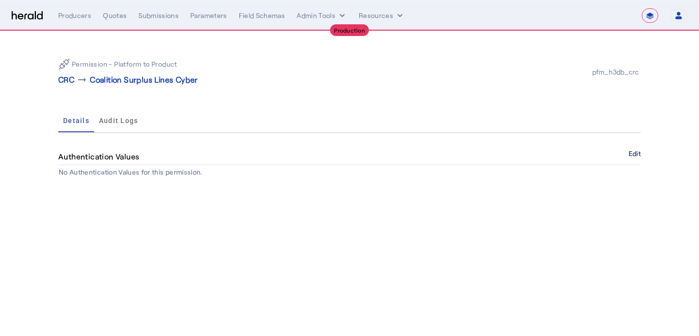
click at [632, 151] on button "Edit" at bounding box center [635, 154] width 12 height 6
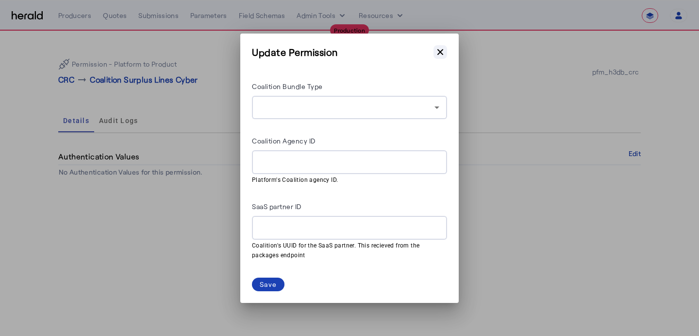
click at [444, 48] on icon "button" at bounding box center [441, 52] width 10 height 10
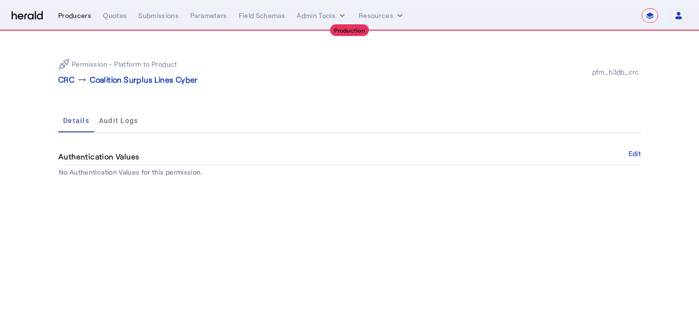
click at [75, 20] on div "Producers" at bounding box center [74, 16] width 33 height 10
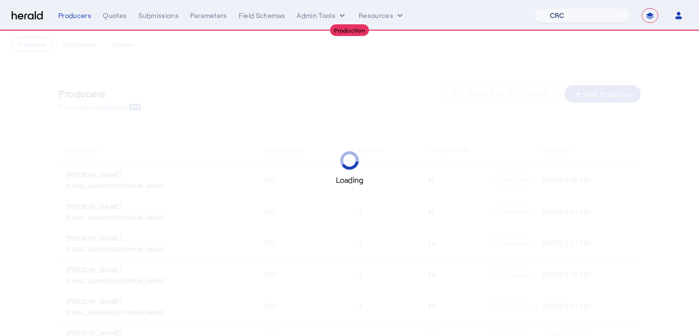
click at [566, 16] on select "1Fort Affinity Risk [PERSON_NAME] [PERSON_NAME] CRC Campus Coverage Citadel Fif…" at bounding box center [582, 15] width 96 height 15
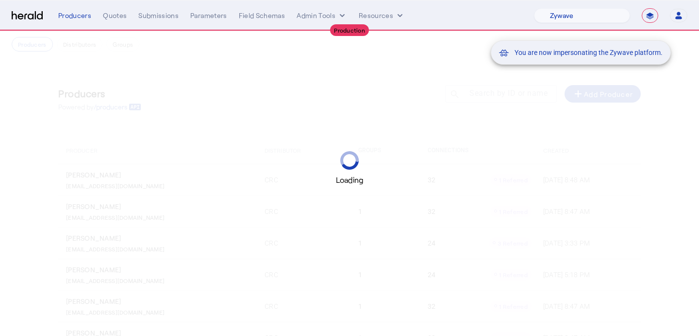
click at [567, 17] on mat-snack-bar-container "You are now impersonating the Zywave platform." at bounding box center [605, 16] width 180 height 24
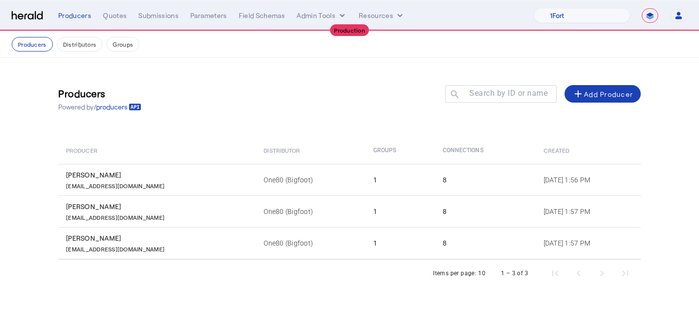
click at [562, 17] on select "1Fort Affinity Risk [PERSON_NAME] [PERSON_NAME] CRC Campus Coverage Citadel Fif…" at bounding box center [582, 15] width 96 height 15
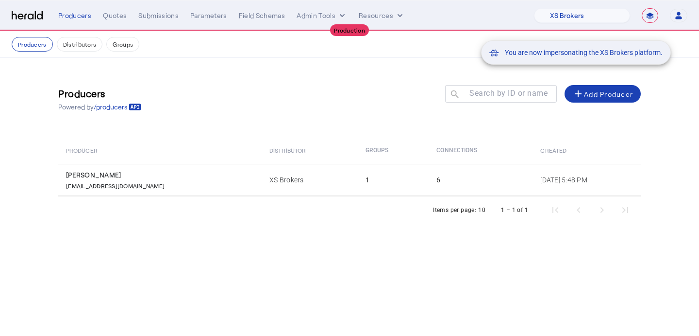
click at [322, 184] on div "You are now impersonating the XS Brokers platform." at bounding box center [349, 168] width 699 height 336
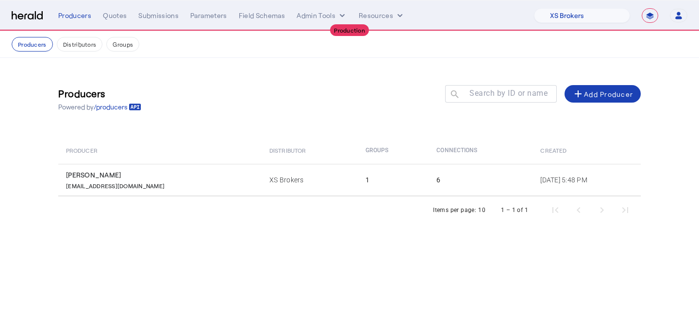
click at [358, 180] on td "1" at bounding box center [393, 180] width 71 height 32
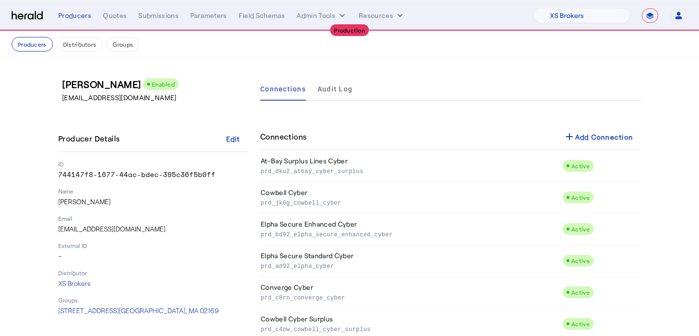
scroll to position [23, 0]
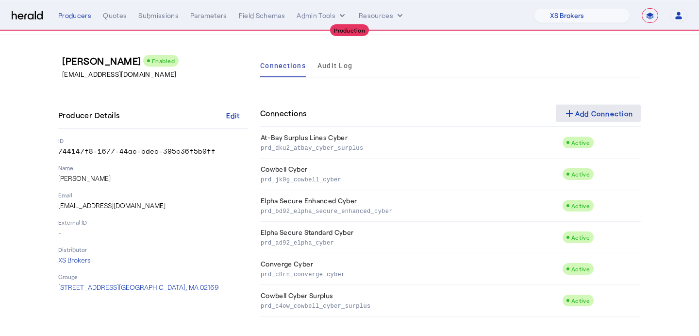
click at [585, 118] on div "add Add Connection" at bounding box center [599, 113] width 70 height 12
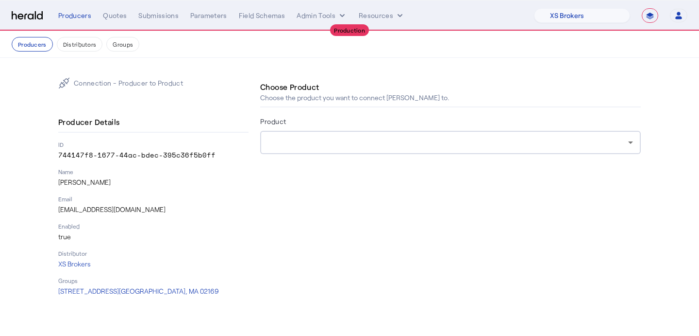
click at [358, 137] on div at bounding box center [448, 142] width 360 height 12
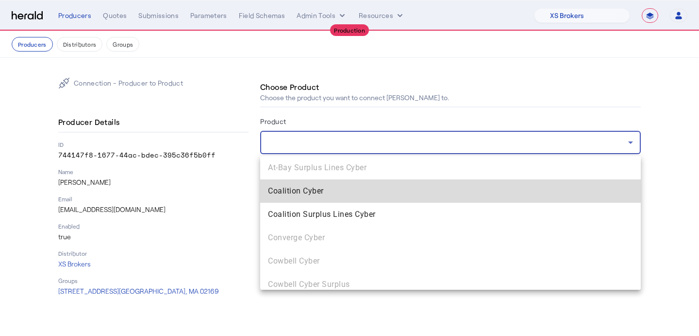
click at [346, 193] on span "Coalition Cyber" at bounding box center [450, 191] width 365 height 12
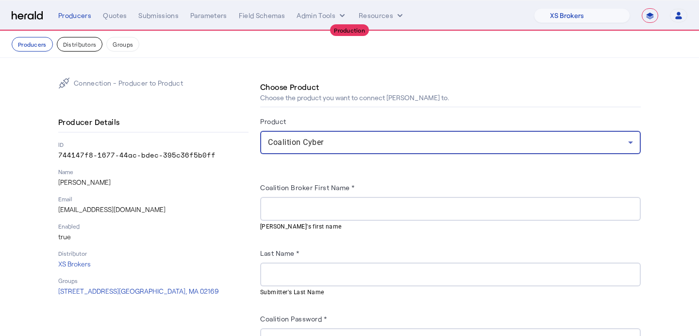
click at [77, 37] on button "Distributors" at bounding box center [80, 44] width 46 height 15
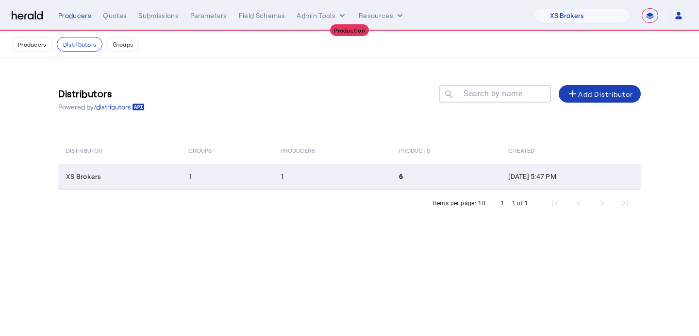
click at [290, 178] on td "1" at bounding box center [332, 176] width 119 height 25
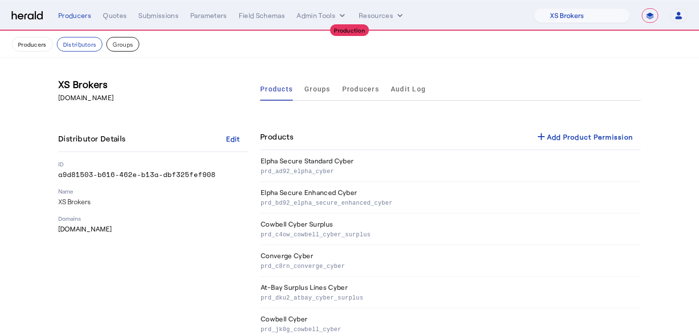
click at [129, 49] on button "Groups" at bounding box center [122, 44] width 33 height 15
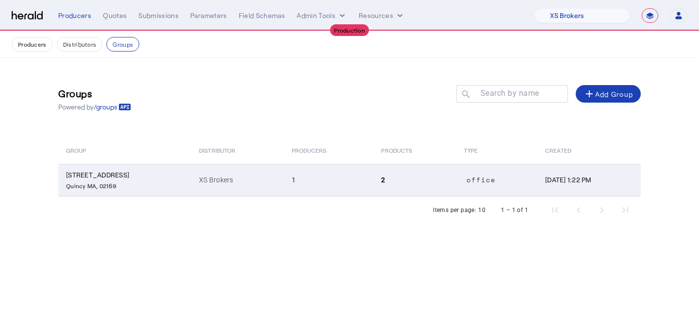
click at [394, 191] on td "2" at bounding box center [415, 180] width 83 height 32
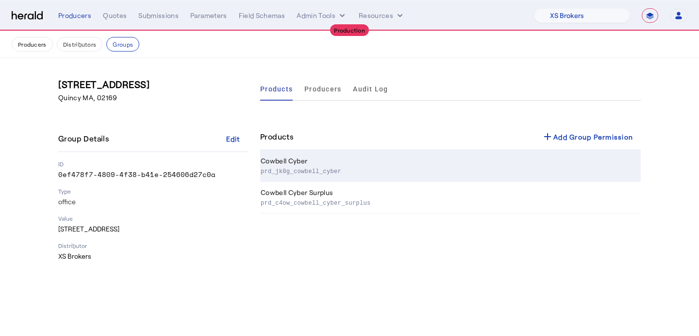
click at [417, 159] on td "Cowbell Cyber prd_jk0g_cowbell_cyber" at bounding box center [450, 166] width 381 height 32
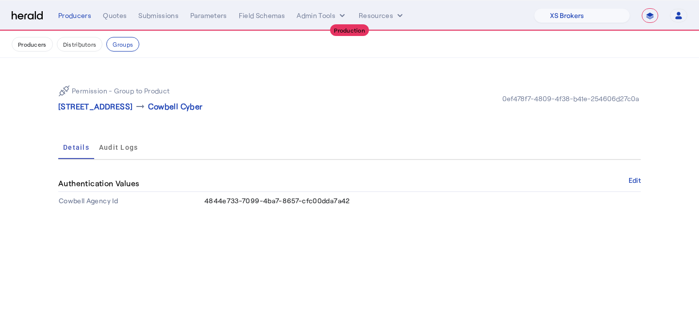
click at [551, 4] on nav "**********" at bounding box center [349, 15] width 699 height 30
click at [553, 11] on select "1Fort Affinity Risk [PERSON_NAME] [PERSON_NAME] CRC Campus Coverage Citadel Fif…" at bounding box center [582, 15] width 96 height 15
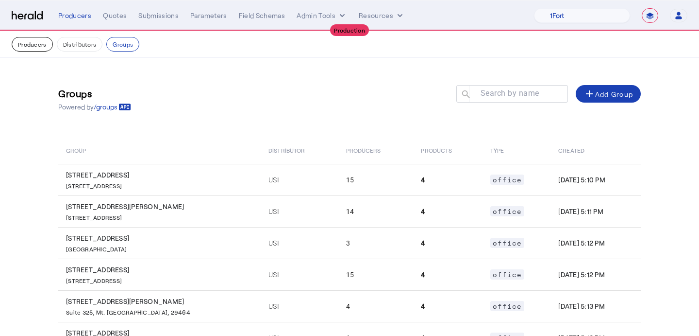
click at [34, 40] on button "Producers" at bounding box center [32, 44] width 41 height 15
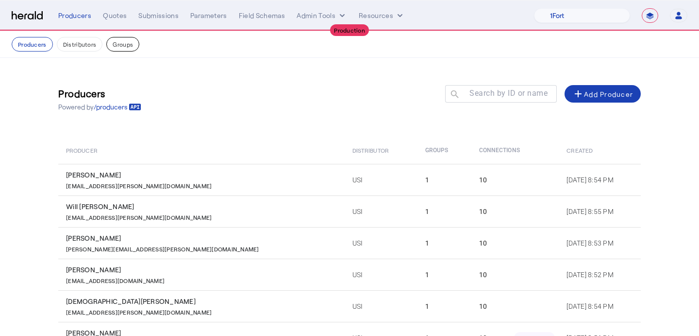
click at [114, 47] on button "Groups" at bounding box center [122, 44] width 33 height 15
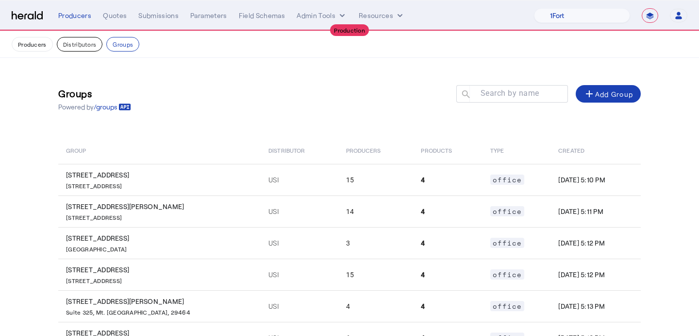
click at [75, 46] on button "Distributors" at bounding box center [80, 44] width 46 height 15
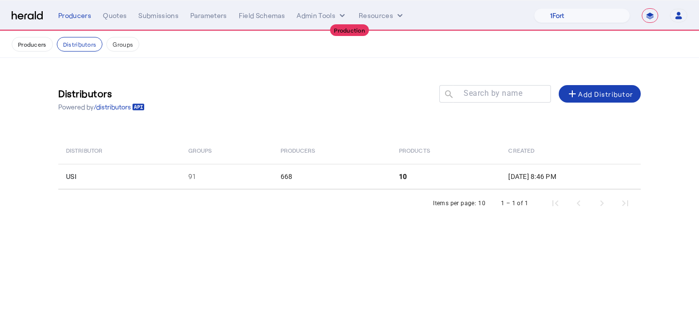
click at [204, 194] on div "Items per page: 10 1 – 1 of 1" at bounding box center [349, 202] width 583 height 27
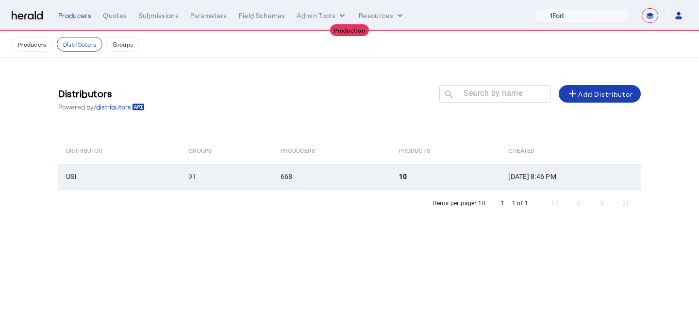
click at [212, 188] on td "91" at bounding box center [227, 176] width 92 height 25
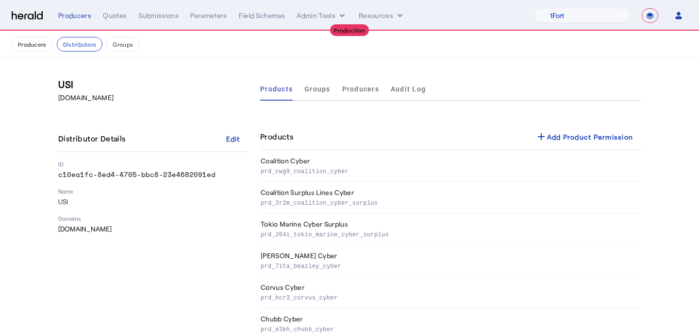
scroll to position [4, 0]
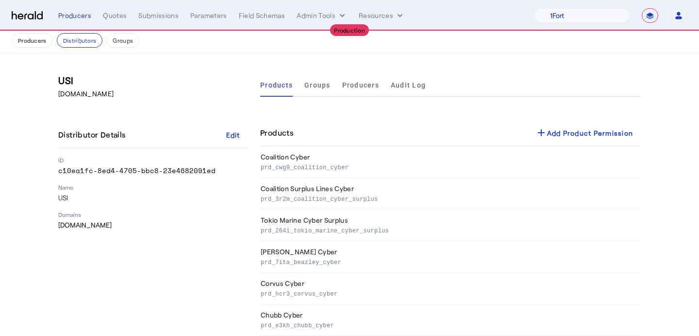
click at [306, 134] on div "Products add Add Product Permission" at bounding box center [450, 133] width 381 height 26
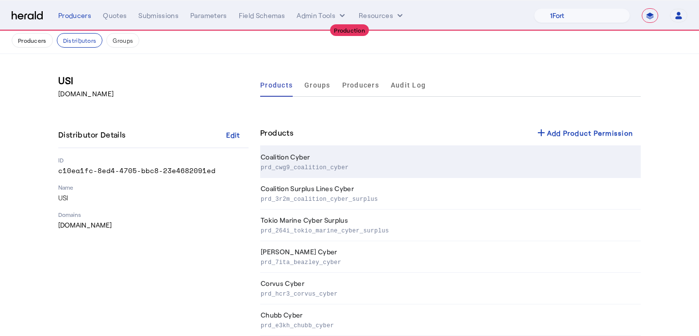
click at [306, 152] on td "Coalition Cyber prd_cwg9_coalition_cyber" at bounding box center [450, 162] width 381 height 32
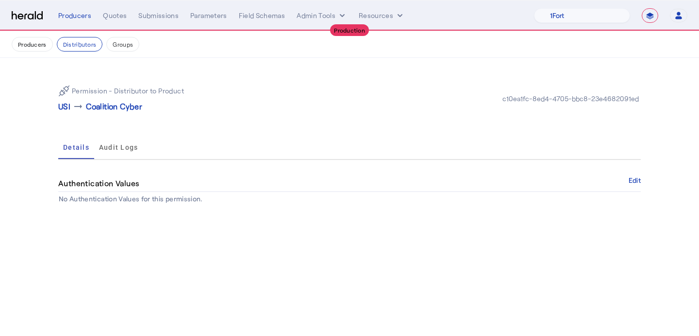
click at [616, 179] on div "Authentication Values Edit" at bounding box center [349, 183] width 583 height 17
click at [628, 181] on div "Authentication Values Edit" at bounding box center [349, 183] width 583 height 17
click at [629, 181] on button "Edit" at bounding box center [635, 180] width 12 height 6
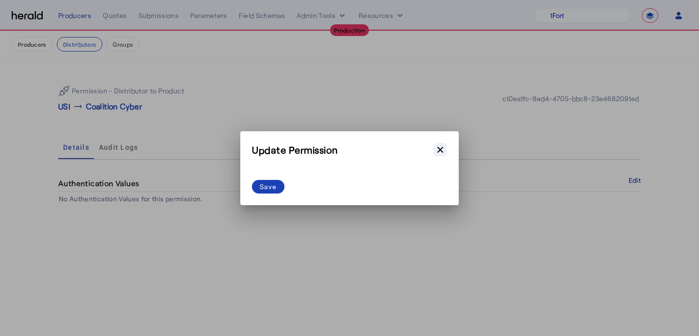
click at [441, 149] on icon "button" at bounding box center [441, 149] width 6 height 6
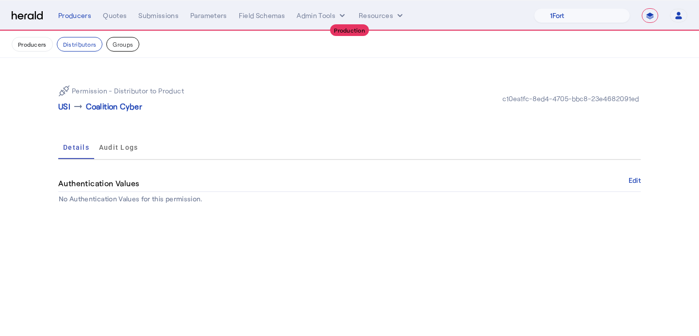
click at [121, 42] on button "Groups" at bounding box center [122, 44] width 33 height 15
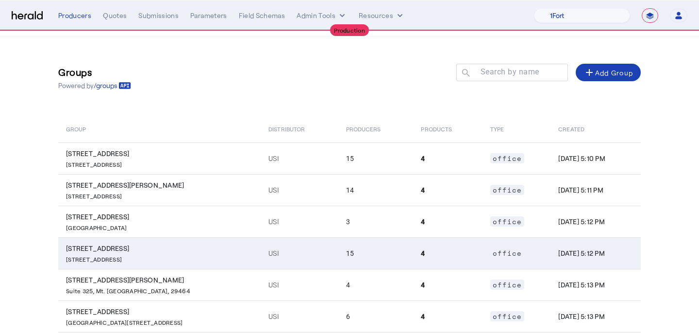
scroll to position [22, 0]
click at [269, 246] on td "USI" at bounding box center [299, 252] width 77 height 32
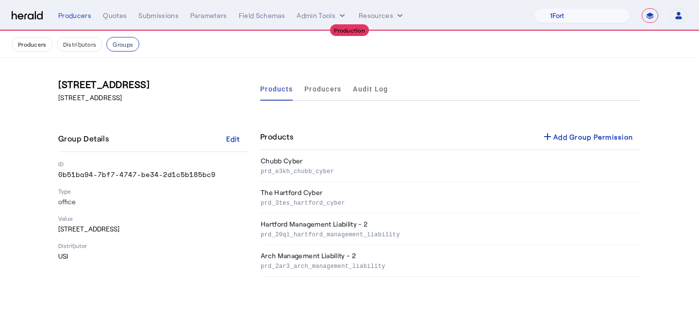
click at [116, 46] on button "Groups" at bounding box center [122, 44] width 33 height 15
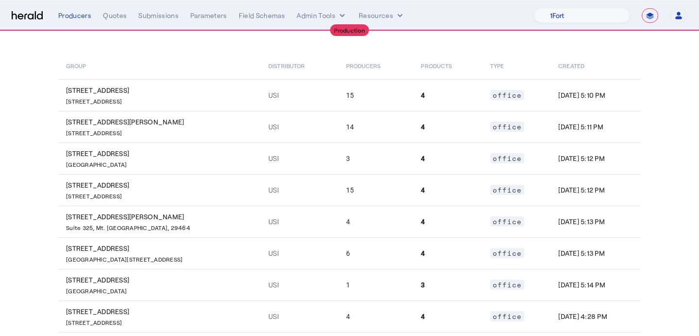
scroll to position [191, 0]
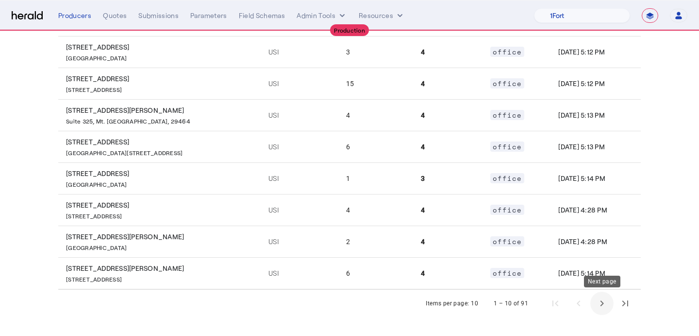
click at [605, 305] on span "Next page" at bounding box center [602, 302] width 23 height 23
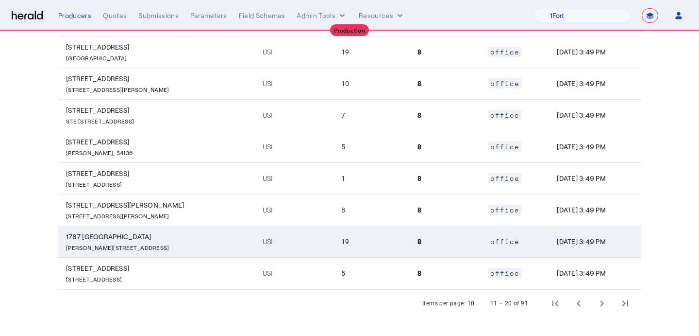
click at [343, 249] on td "19" at bounding box center [372, 241] width 76 height 32
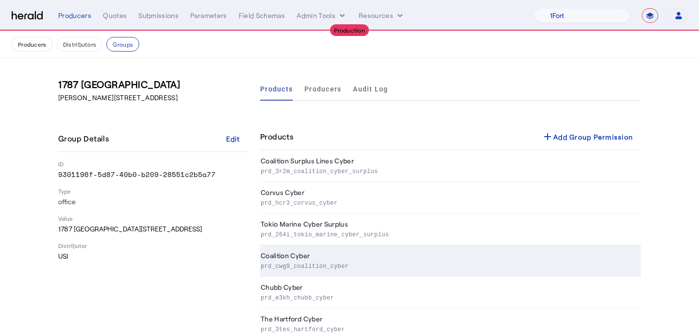
click at [343, 249] on td "Coalition Cyber prd_cwg9_coalition_cyber" at bounding box center [450, 261] width 381 height 32
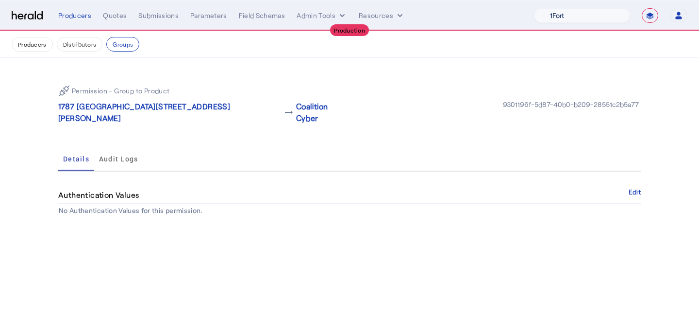
click at [562, 20] on select "1Fort Affinity Risk [PERSON_NAME] [PERSON_NAME] CRC Campus Coverage Citadel Fif…" at bounding box center [582, 15] width 96 height 15
select select "pfm_xsxs_xsbrokers"
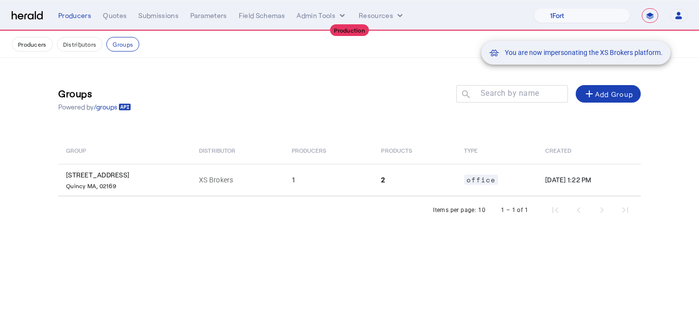
click at [187, 181] on div "You are now impersonating the XS Brokers platform." at bounding box center [349, 168] width 699 height 336
click at [196, 180] on div "You are now impersonating the XS Brokers platform." at bounding box center [349, 168] width 699 height 336
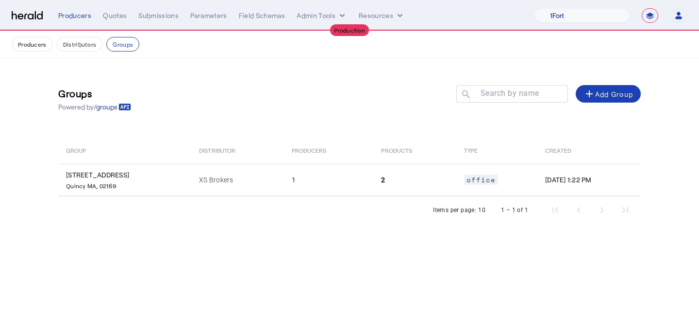
click at [196, 180] on td "XS Brokers" at bounding box center [237, 180] width 92 height 32
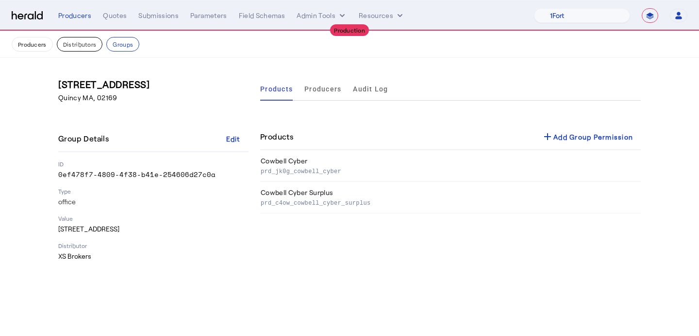
click at [87, 44] on button "Distributors" at bounding box center [80, 44] width 46 height 15
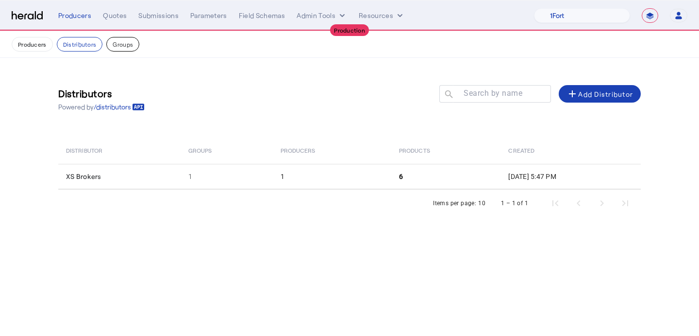
click at [119, 42] on button "Groups" at bounding box center [122, 44] width 33 height 15
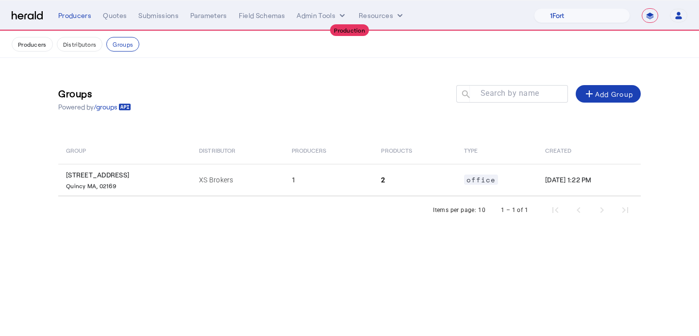
click at [197, 199] on div "Items per page: 10 1 – 1 of 1" at bounding box center [349, 209] width 583 height 27
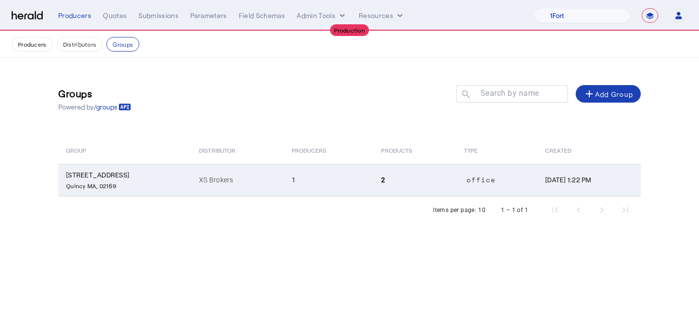
click at [210, 192] on td "XS Brokers" at bounding box center [237, 180] width 92 height 32
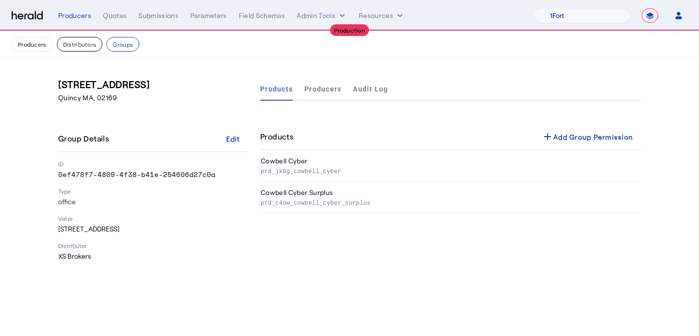
click at [84, 37] on button "Distributors" at bounding box center [80, 44] width 46 height 15
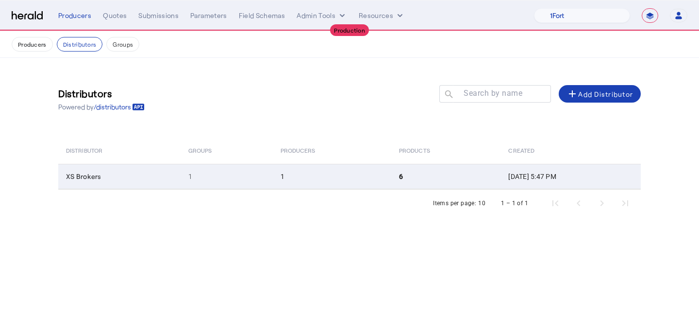
click at [181, 170] on td "1" at bounding box center [227, 176] width 92 height 25
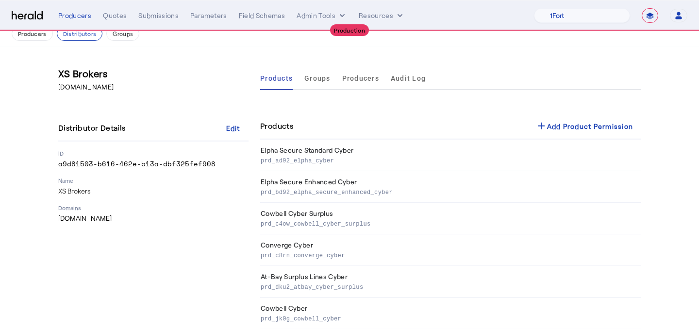
scroll to position [12, 0]
click at [137, 38] on div "Producers Distributors Groups" at bounding box center [350, 32] width 676 height 15
click at [126, 36] on button "Groups" at bounding box center [122, 32] width 33 height 15
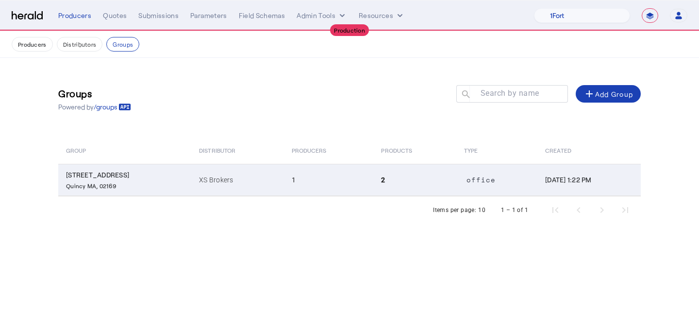
click at [564, 178] on td "[DATE] 1:22 PM" at bounding box center [589, 180] width 103 height 32
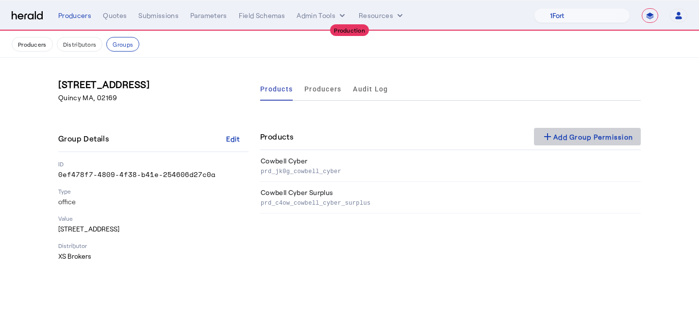
click at [558, 134] on div "add Add Group Permission" at bounding box center [587, 137] width 91 height 12
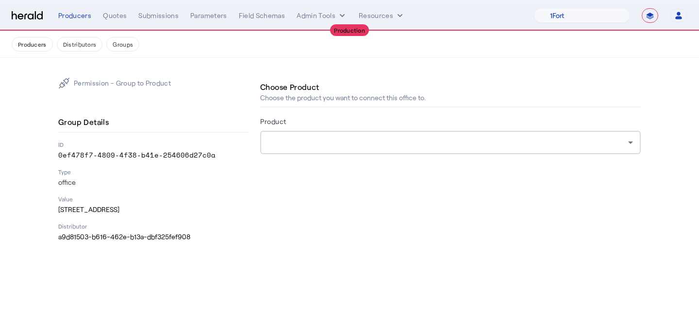
click at [374, 154] on form "Product" at bounding box center [450, 148] width 381 height 66
click at [372, 149] on div at bounding box center [450, 142] width 365 height 23
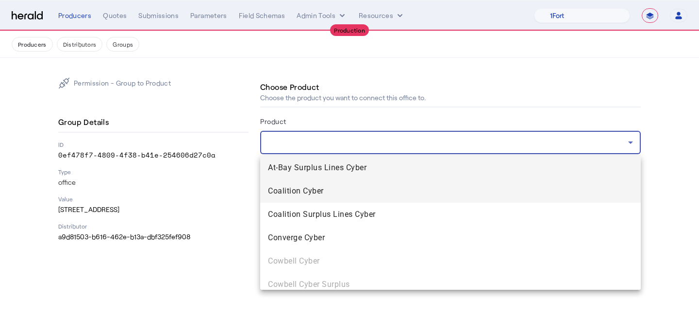
click at [356, 190] on span "Coalition Cyber" at bounding box center [450, 191] width 365 height 12
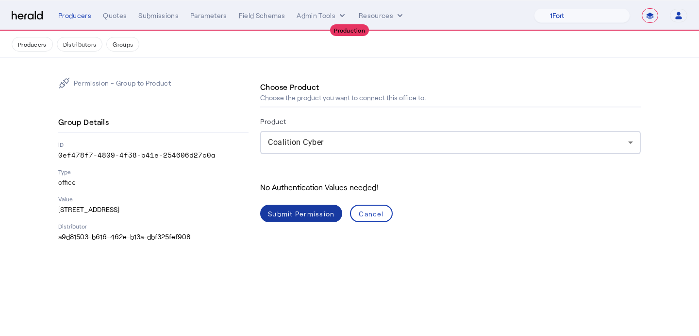
click at [302, 214] on div "Submit Permission" at bounding box center [301, 213] width 67 height 10
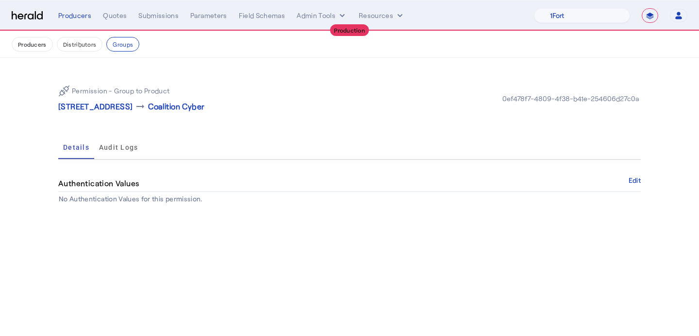
click at [75, 54] on nav "Producers Distributors Groups" at bounding box center [349, 44] width 699 height 27
click at [81, 49] on button "Distributors" at bounding box center [80, 44] width 46 height 15
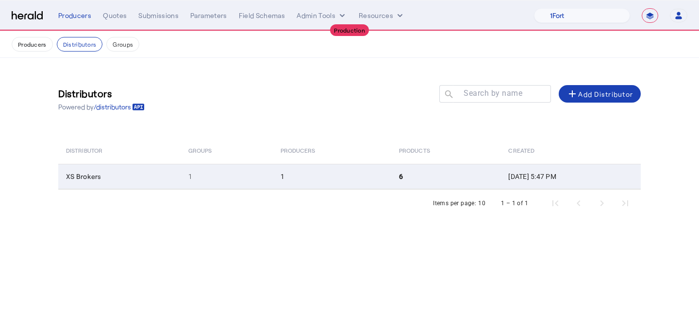
click at [419, 174] on td "6" at bounding box center [445, 176] width 109 height 25
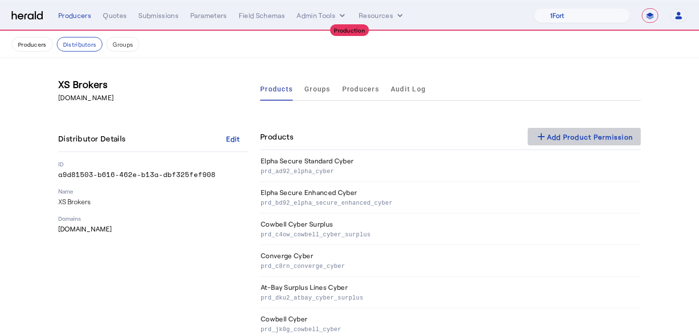
click at [568, 132] on div "add Add Product Permission" at bounding box center [585, 137] width 98 height 12
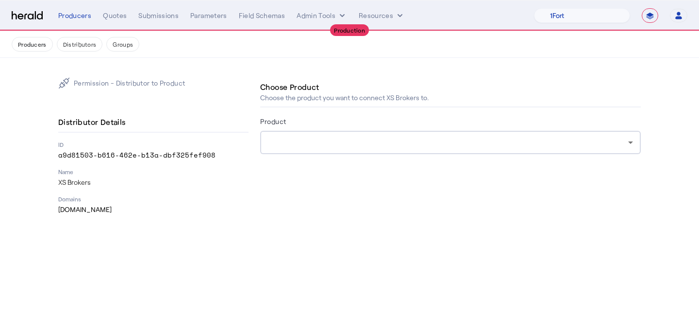
click at [420, 132] on div at bounding box center [450, 142] width 365 height 23
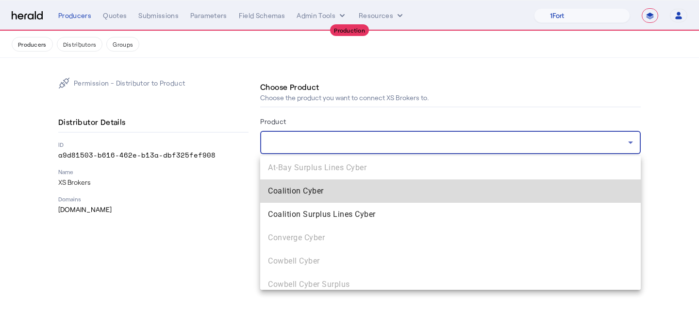
click at [381, 187] on span "Coalition Cyber" at bounding box center [450, 191] width 365 height 12
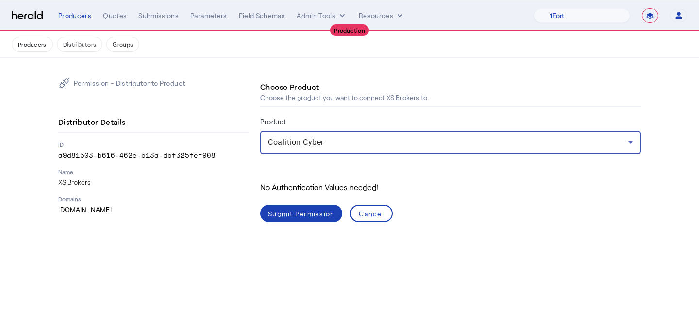
click at [299, 215] on div "Submit Permission" at bounding box center [301, 213] width 67 height 10
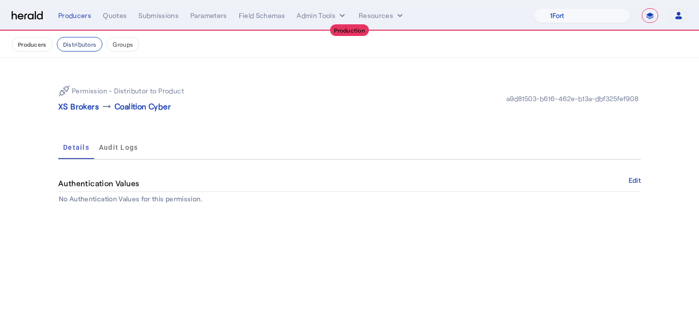
click at [79, 44] on button "Distributors" at bounding box center [80, 44] width 46 height 15
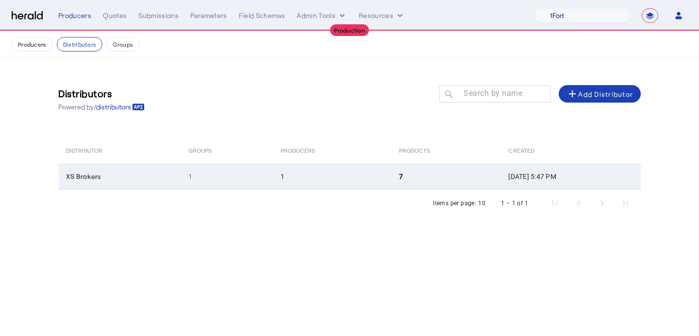
click at [302, 182] on td "1" at bounding box center [332, 176] width 119 height 25
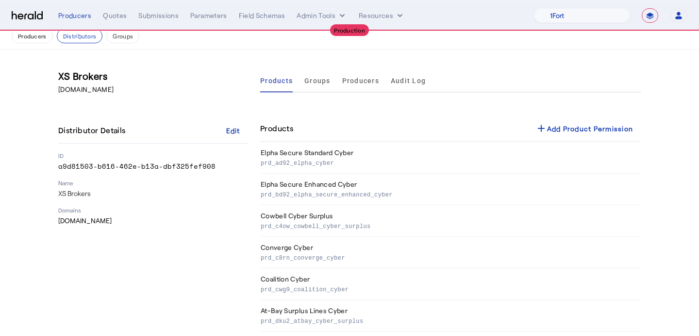
scroll to position [9, 0]
click at [418, 203] on td "Elpha Secure Enhanced Cyber prd_bd92_elpha_secure_enhanced_cyber" at bounding box center [450, 189] width 381 height 32
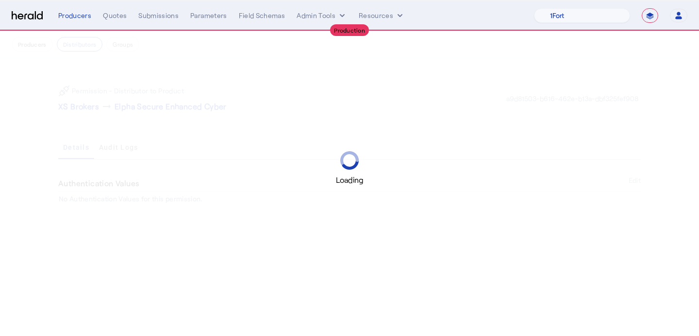
click at [73, 42] on div "Loading" at bounding box center [349, 168] width 699 height 336
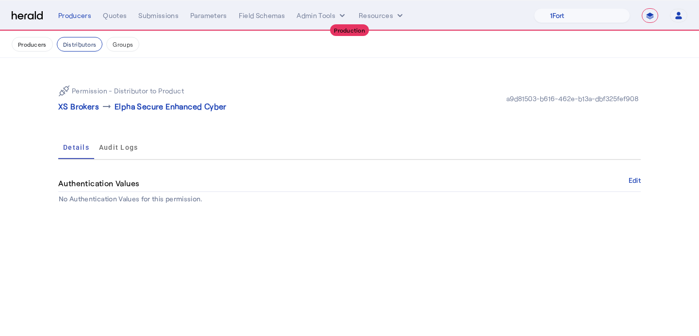
click at [73, 43] on button "Distributors" at bounding box center [80, 44] width 46 height 15
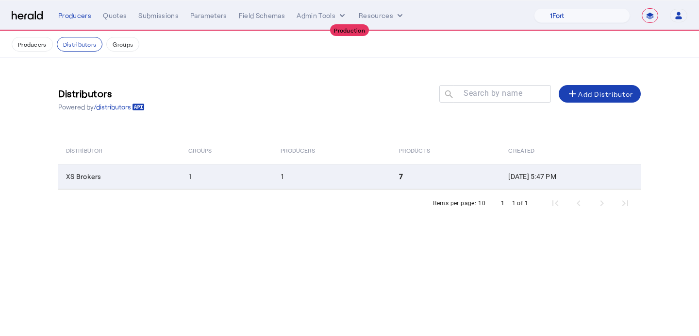
click at [391, 173] on td "7" at bounding box center [445, 176] width 109 height 25
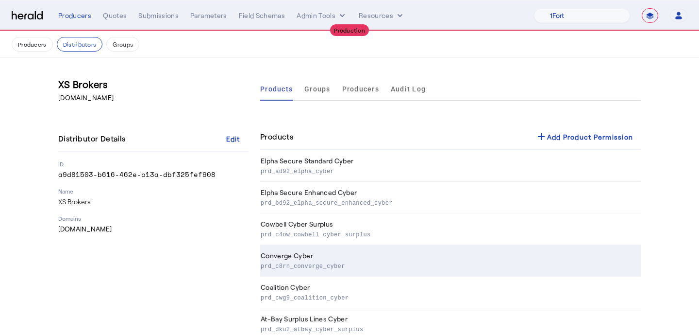
click at [376, 273] on td "Converge Cyber prd_c8rn_converge_cyber" at bounding box center [450, 261] width 381 height 32
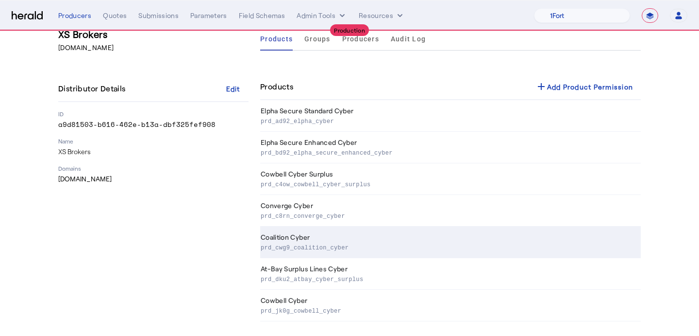
scroll to position [51, 0]
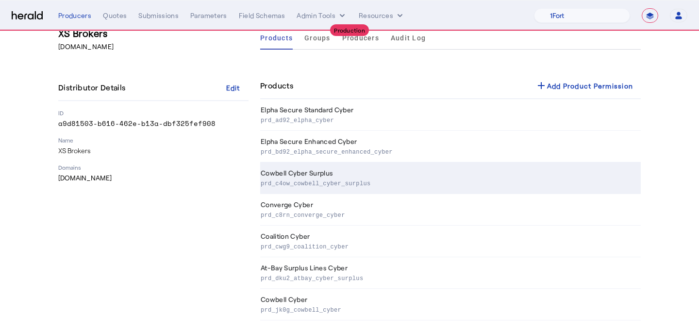
click at [374, 190] on td "Cowbell Cyber Surplus prd_c4ow_cowbell_cyber_surplus" at bounding box center [450, 178] width 381 height 32
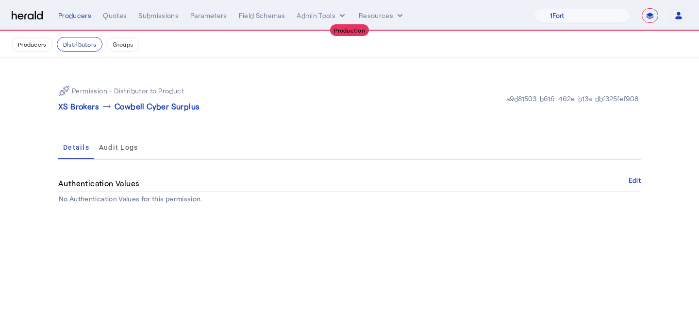
click at [77, 48] on button "Distributors" at bounding box center [80, 44] width 46 height 15
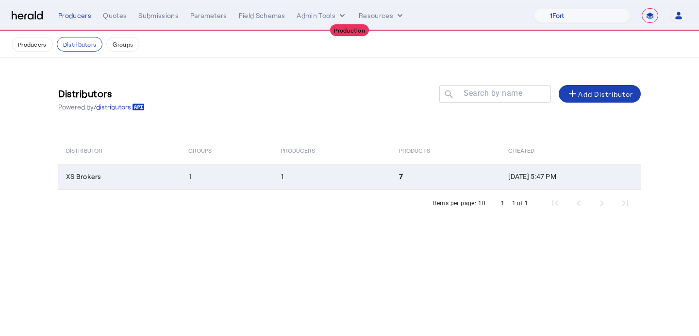
click at [391, 179] on td "7" at bounding box center [445, 176] width 109 height 25
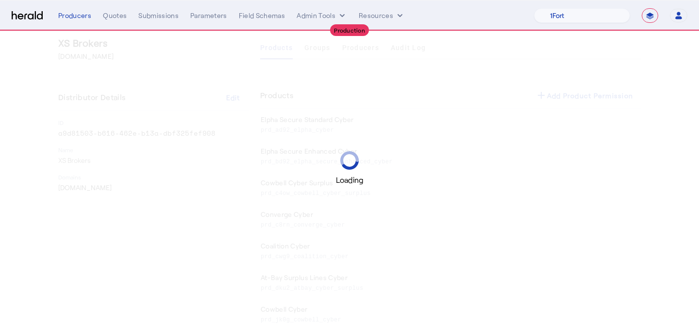
scroll to position [55, 0]
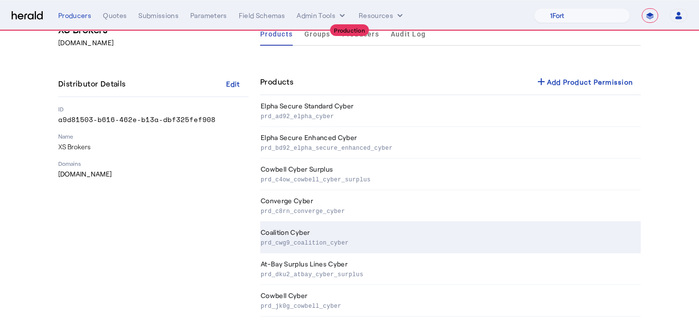
click at [359, 227] on td "Coalition Cyber prd_cwg9_coalition_cyber" at bounding box center [450, 237] width 381 height 32
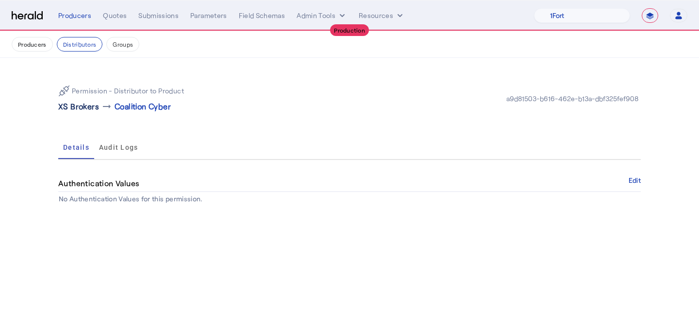
click at [81, 111] on p "XS Brokers" at bounding box center [78, 107] width 41 height 12
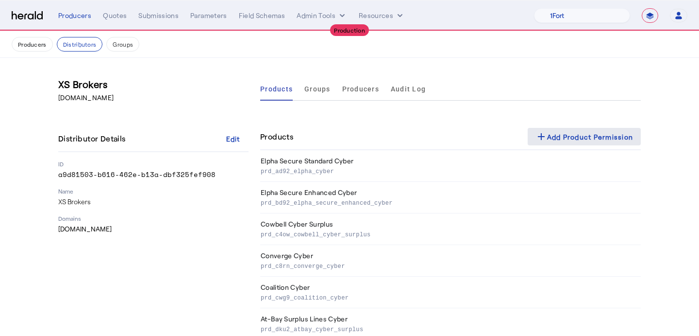
click at [567, 141] on div "add Add Product Permission" at bounding box center [585, 137] width 98 height 12
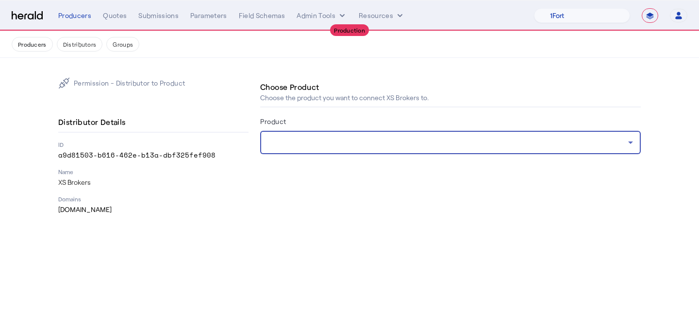
click at [398, 138] on div at bounding box center [448, 142] width 360 height 12
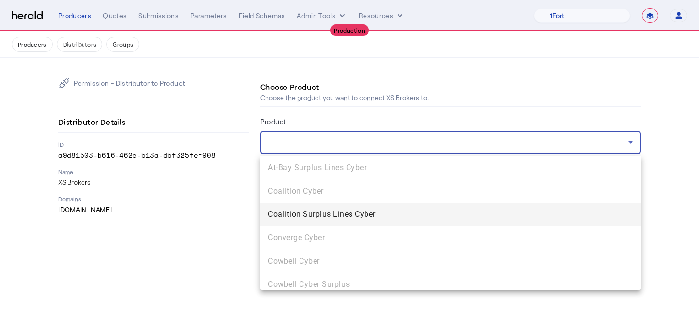
click at [372, 215] on span "Coalition Surplus Lines Cyber" at bounding box center [450, 214] width 365 height 12
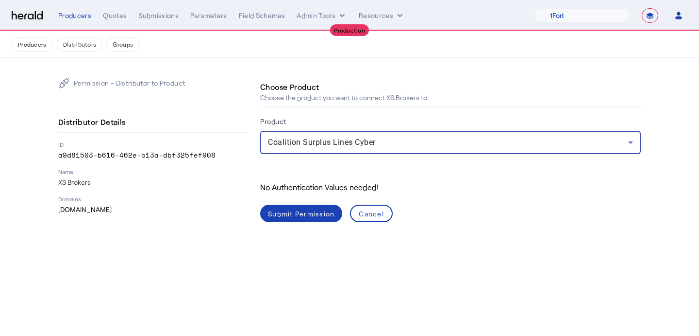
click at [303, 215] on div "Submit Permission" at bounding box center [301, 213] width 67 height 10
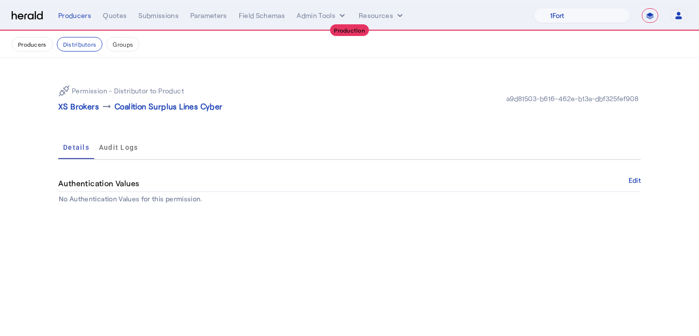
click at [122, 45] on button "Groups" at bounding box center [122, 44] width 33 height 15
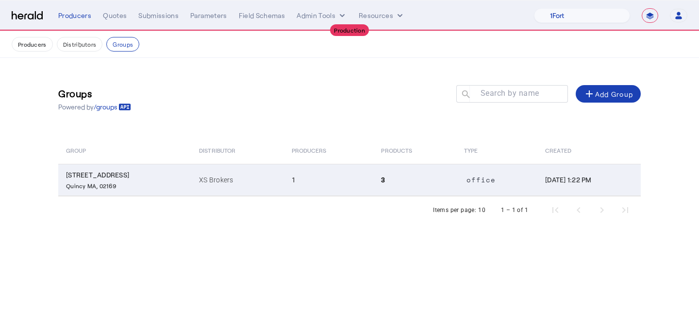
click at [284, 178] on td "1" at bounding box center [329, 180] width 90 height 32
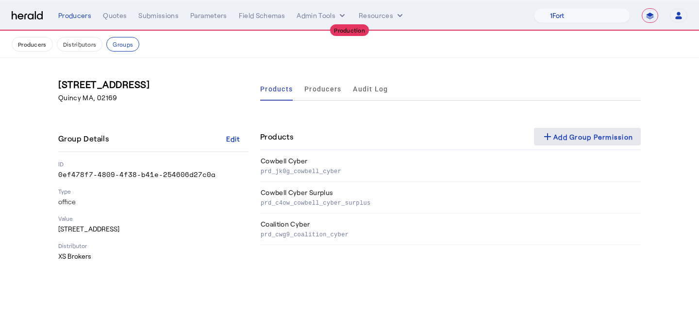
click at [553, 132] on div "add Add Group Permission" at bounding box center [587, 137] width 91 height 12
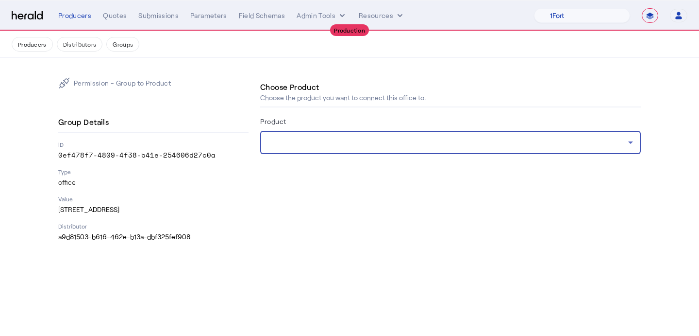
click at [394, 137] on div at bounding box center [448, 142] width 360 height 12
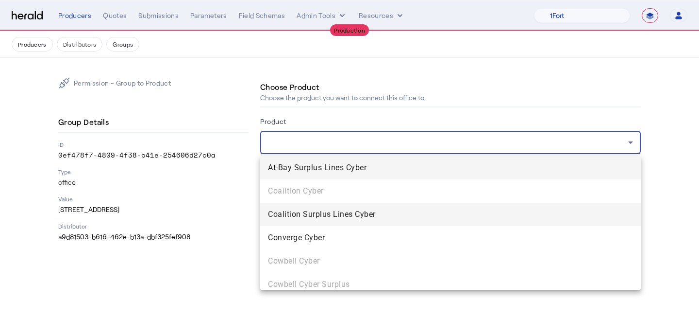
click at [340, 214] on span "Coalition Surplus Lines Cyber" at bounding box center [450, 214] width 365 height 12
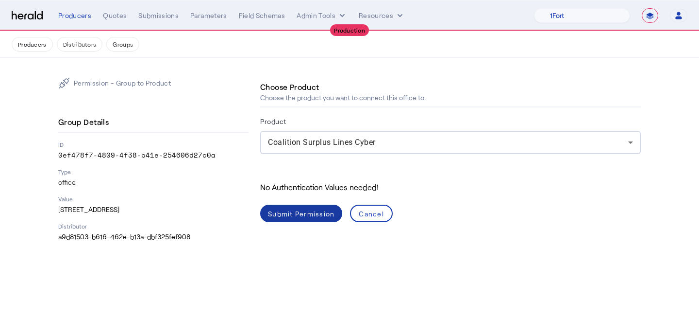
click at [324, 211] on div "Submit Permission" at bounding box center [301, 213] width 67 height 10
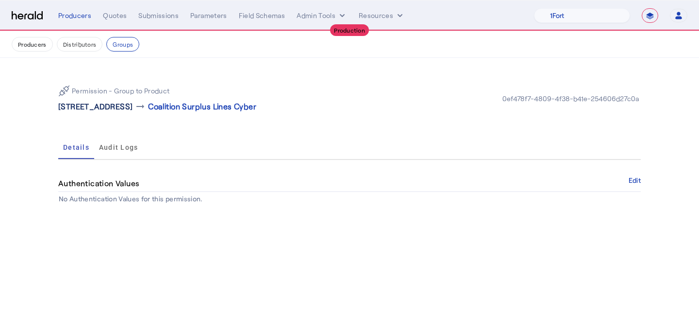
click at [131, 105] on p "[STREET_ADDRESS]" at bounding box center [95, 107] width 74 height 12
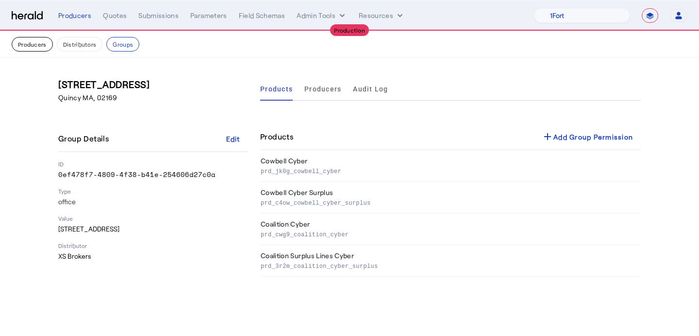
click at [35, 46] on button "Producers" at bounding box center [32, 44] width 41 height 15
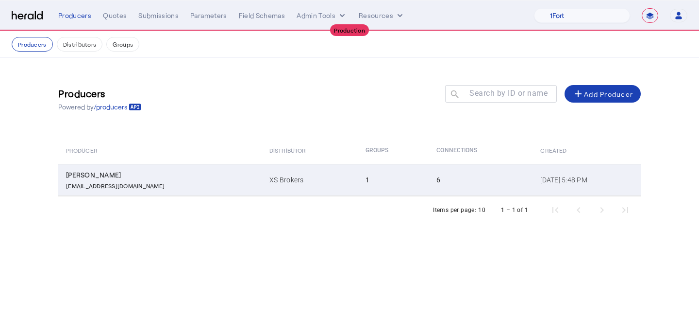
click at [358, 177] on td "1" at bounding box center [393, 180] width 71 height 32
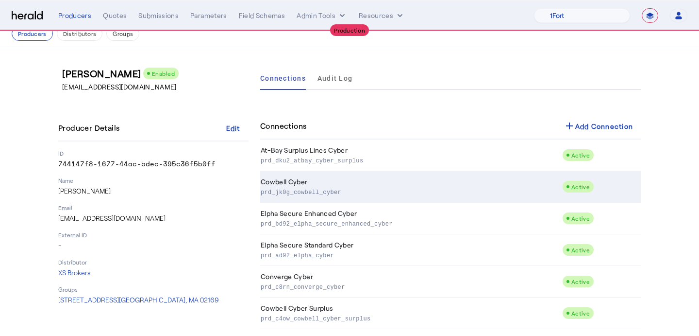
scroll to position [10, 0]
click at [457, 192] on p "prd_jk0g_cowbell_cyber" at bounding box center [410, 192] width 298 height 10
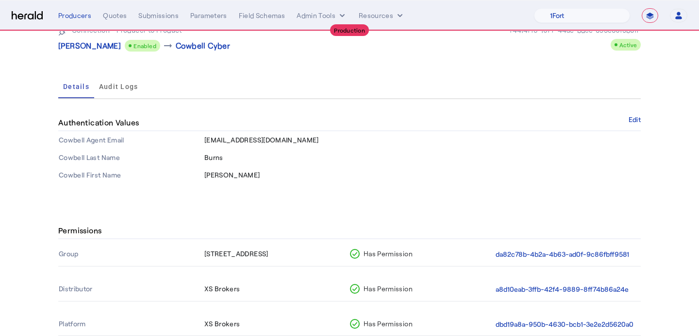
scroll to position [127, 0]
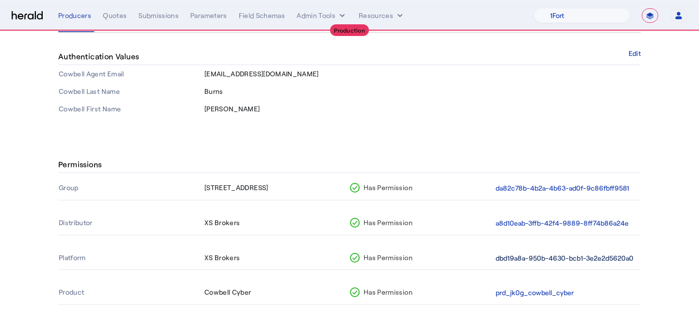
click at [532, 260] on button "dbd19a8a-950b-4630-bcb1-3e2e2d5620a0" at bounding box center [565, 258] width 138 height 11
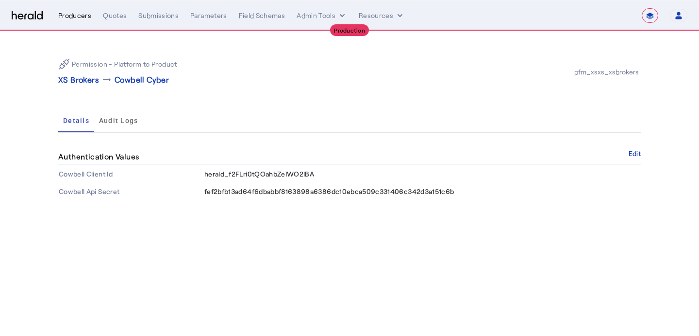
click at [77, 14] on div "Producers" at bounding box center [74, 16] width 33 height 10
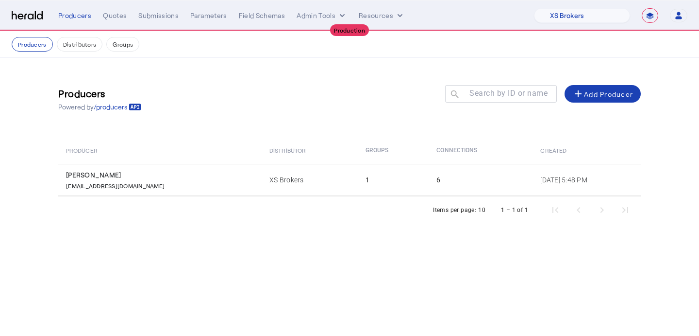
click at [564, 4] on nav "**********" at bounding box center [349, 15] width 699 height 30
click at [564, 14] on select "1Fort Affinity Risk [PERSON_NAME] [PERSON_NAME] CRC Campus Coverage Citadel Fif…" at bounding box center [582, 15] width 96 height 15
select select "pfm_a9p2_hib_marketplace"
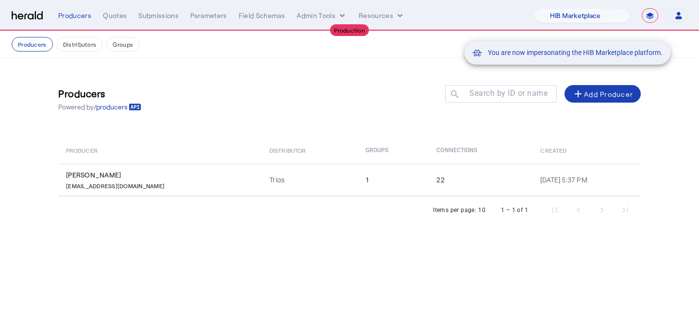
click at [215, 175] on div "You are now impersonating the HIB Marketplace platform." at bounding box center [349, 168] width 699 height 336
click at [244, 174] on div "You are now impersonating the HIB Marketplace platform." at bounding box center [349, 168] width 699 height 336
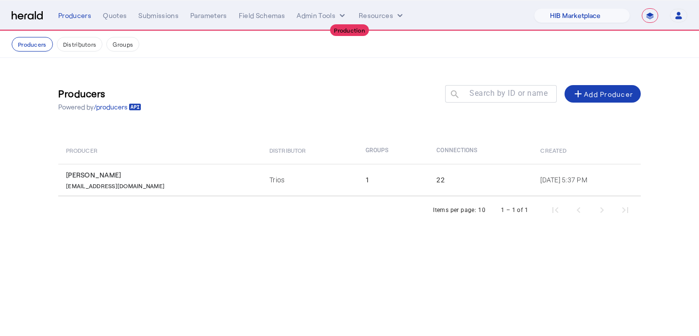
click at [262, 174] on td "Trios" at bounding box center [310, 180] width 96 height 32
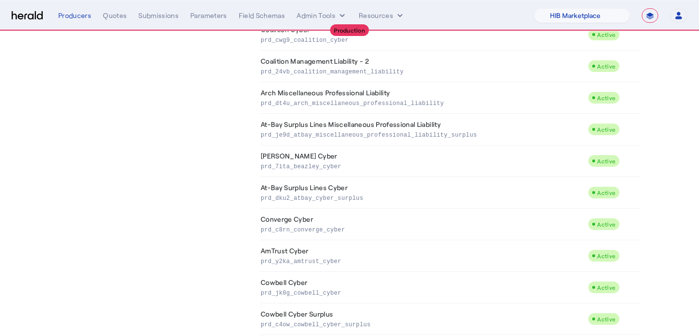
scroll to position [528, 0]
